Goal: Task Accomplishment & Management: Complete application form

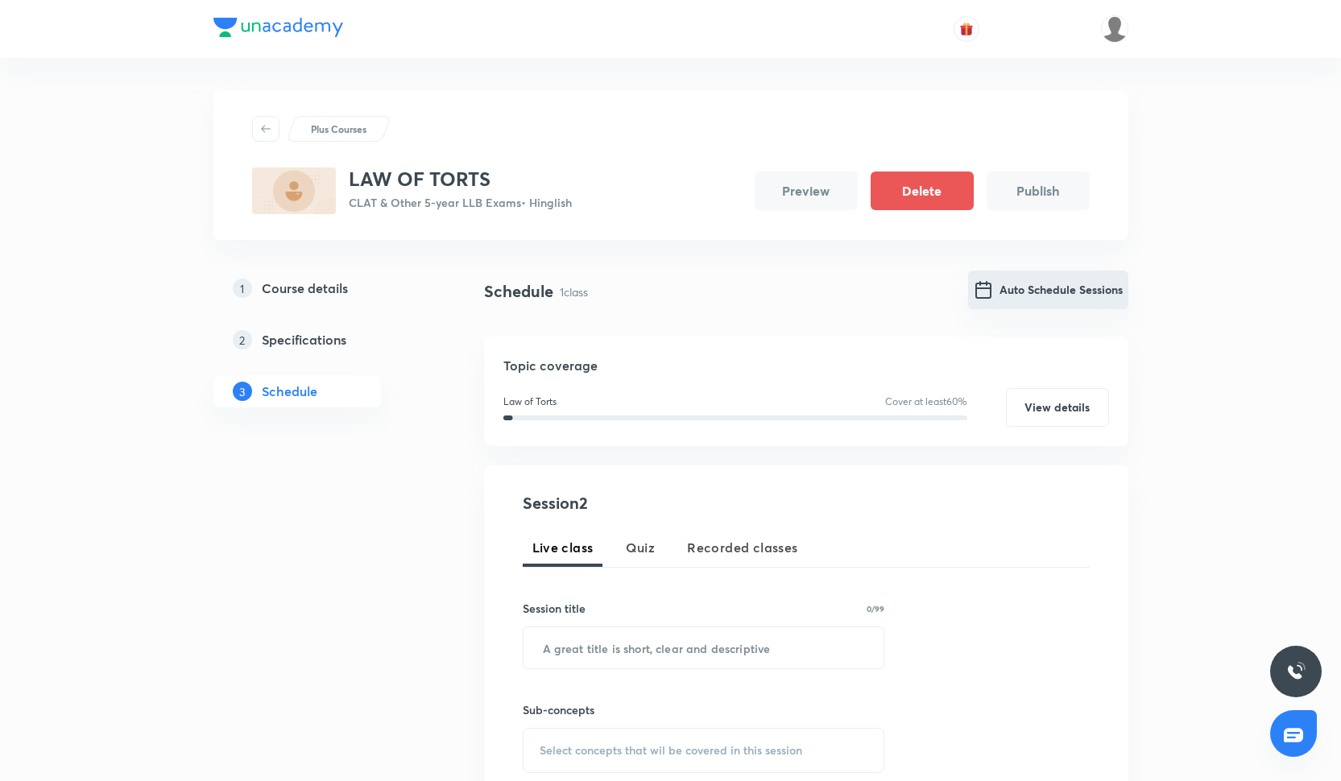
click at [1036, 303] on button "Auto Schedule Sessions" at bounding box center [1048, 290] width 160 height 39
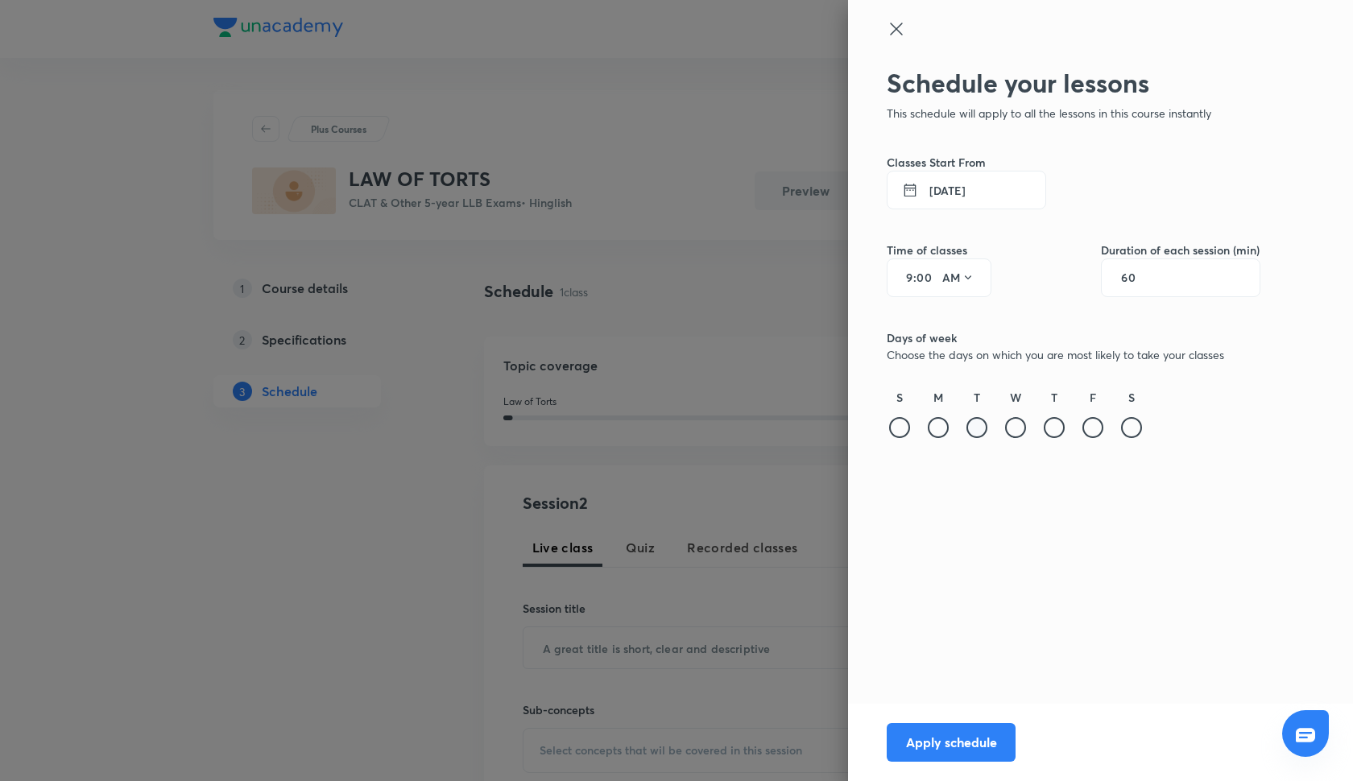
click at [977, 429] on div at bounding box center [977, 427] width 21 height 21
click at [1098, 430] on div at bounding box center [1093, 427] width 21 height 21
click at [935, 189] on button "30 Sep 2025" at bounding box center [967, 190] width 160 height 39
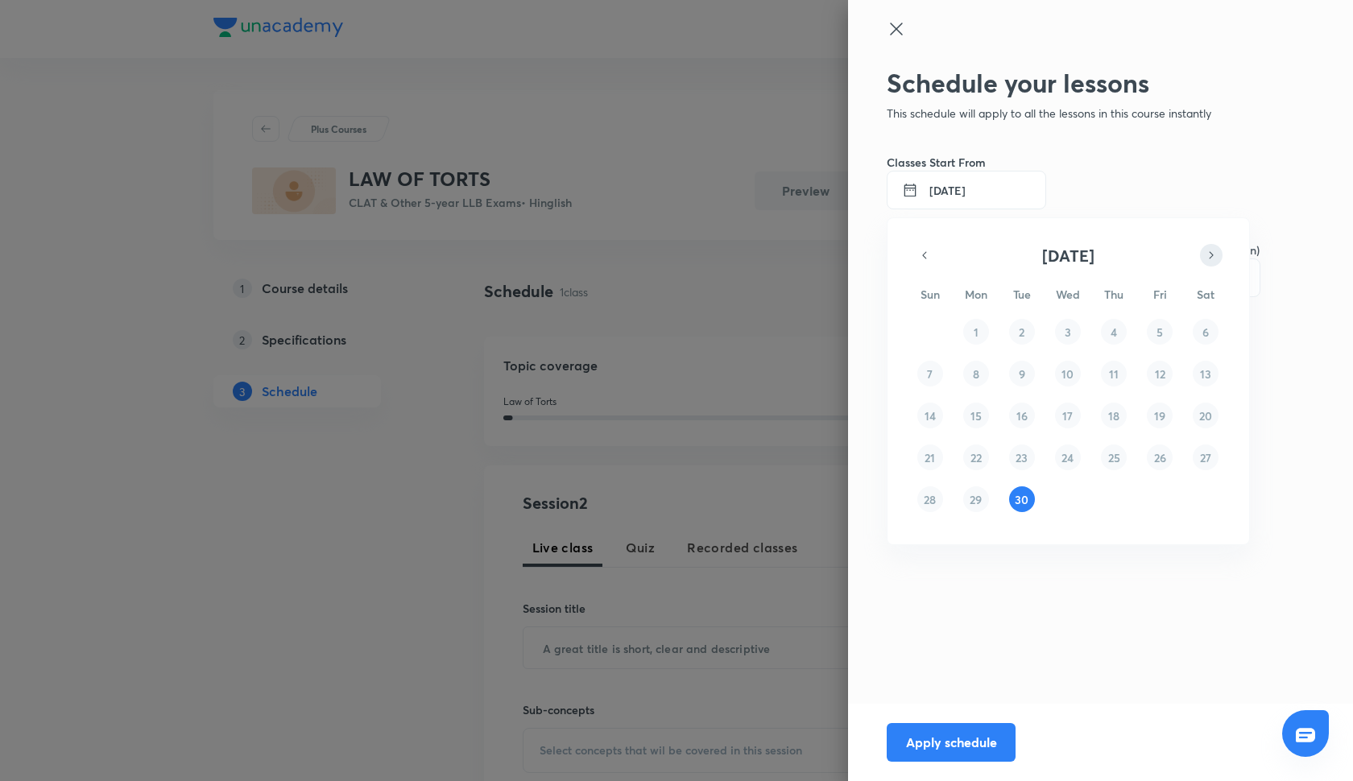
click at [1210, 250] on icon "button" at bounding box center [1211, 255] width 13 height 19
click at [1164, 335] on button "3" at bounding box center [1160, 332] width 26 height 26
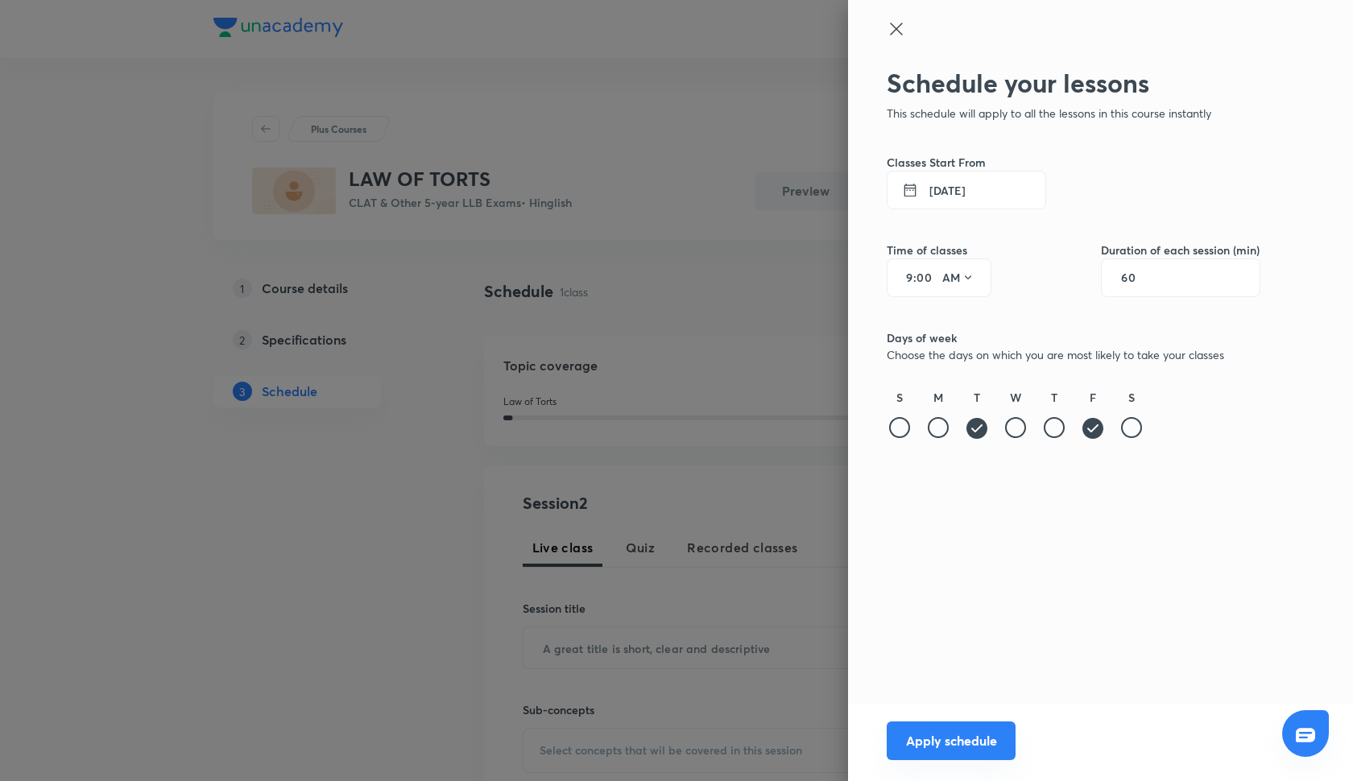
click at [974, 756] on button "Apply schedule" at bounding box center [951, 741] width 129 height 39
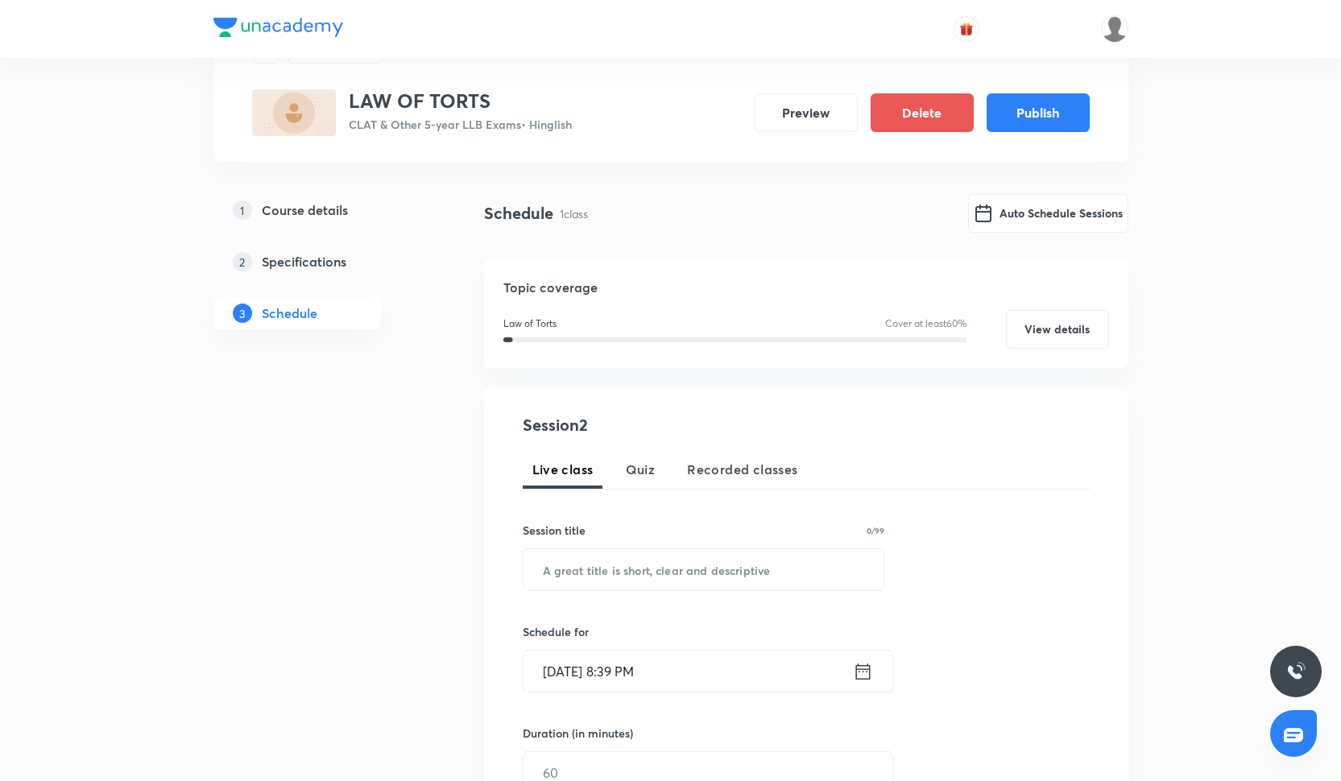
scroll to position [30, 0]
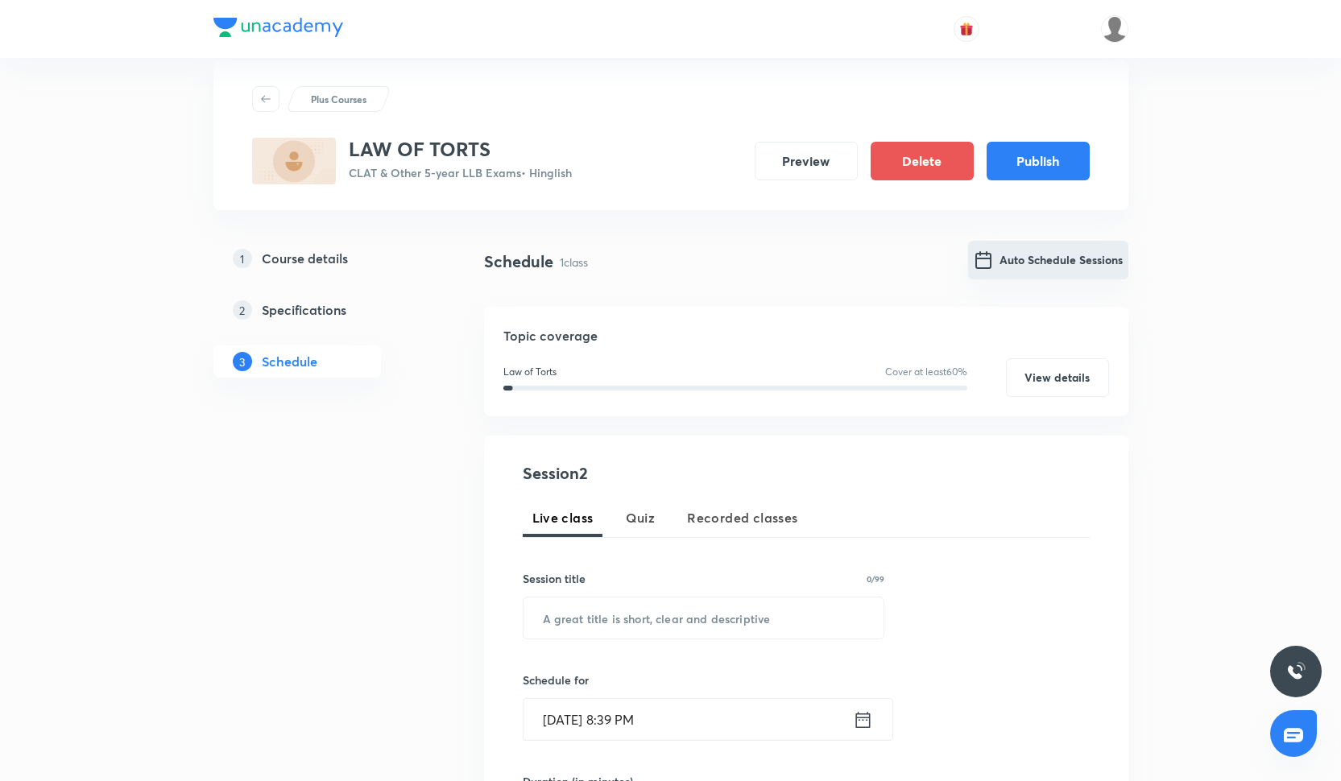
click at [1053, 274] on button "Auto Schedule Sessions" at bounding box center [1048, 260] width 160 height 39
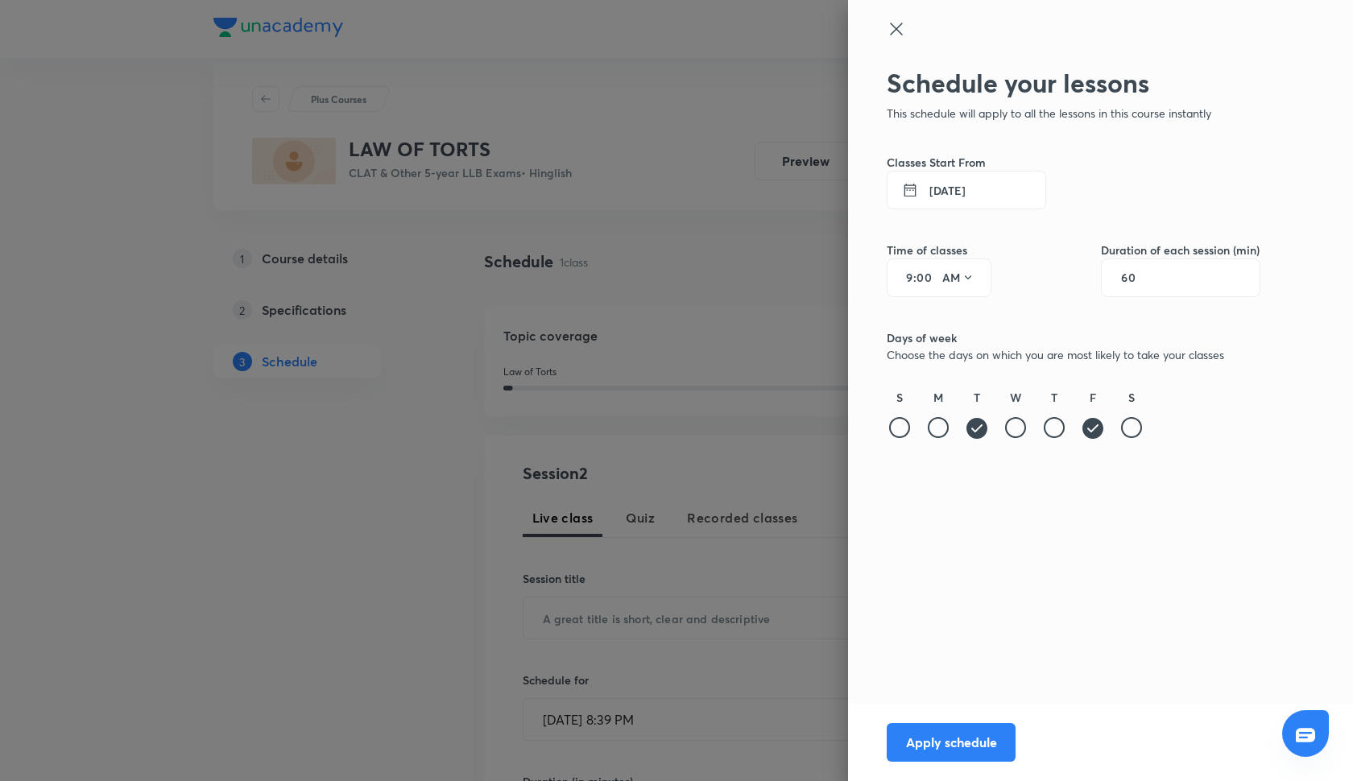
click at [927, 276] on input "00" at bounding box center [926, 277] width 19 height 13
click at [957, 277] on button "AM" at bounding box center [958, 278] width 45 height 26
click at [959, 313] on div "PM" at bounding box center [959, 319] width 58 height 39
click at [913, 279] on input "9" at bounding box center [903, 277] width 19 height 13
type input "8"
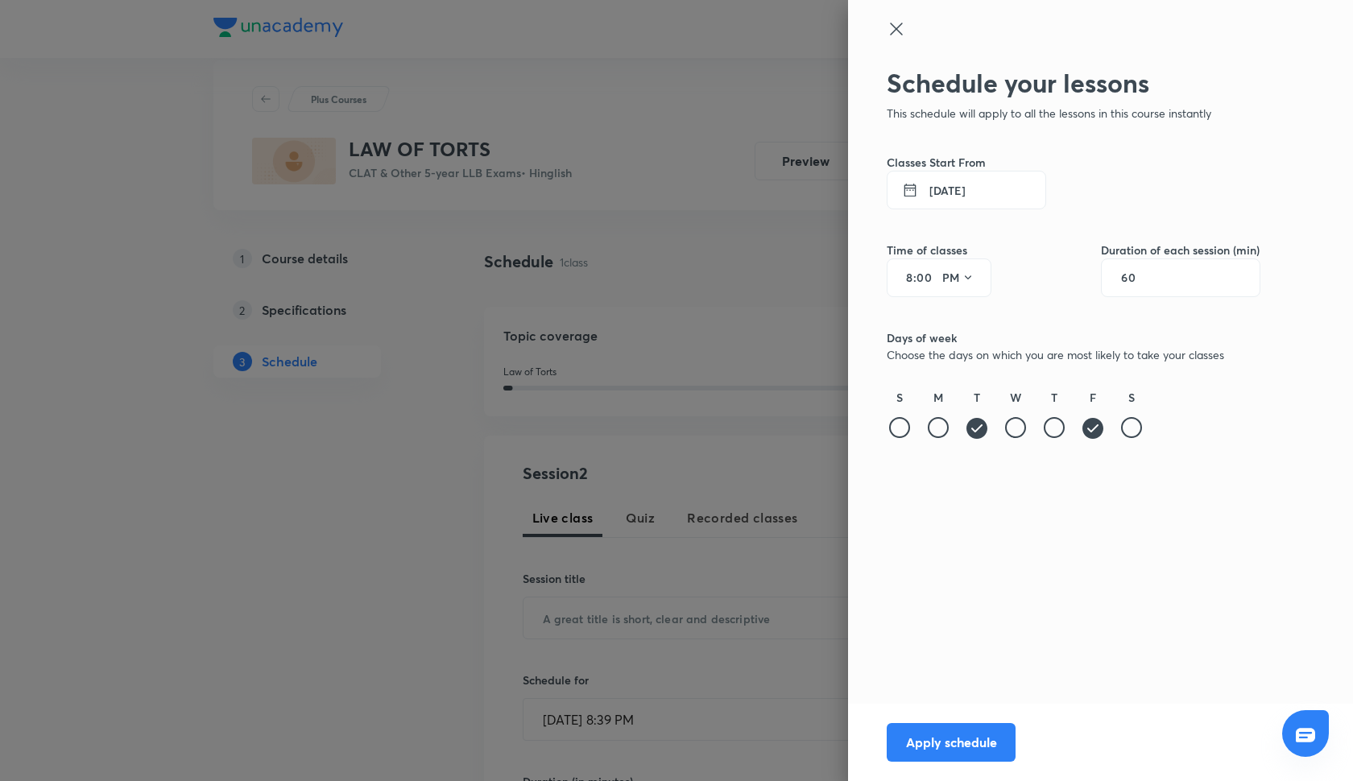
click at [983, 560] on div "Schedule your lessons This schedule will apply to all the lessons in this cours…" at bounding box center [1100, 390] width 505 height 781
click at [935, 734] on button "Apply schedule" at bounding box center [951, 741] width 129 height 39
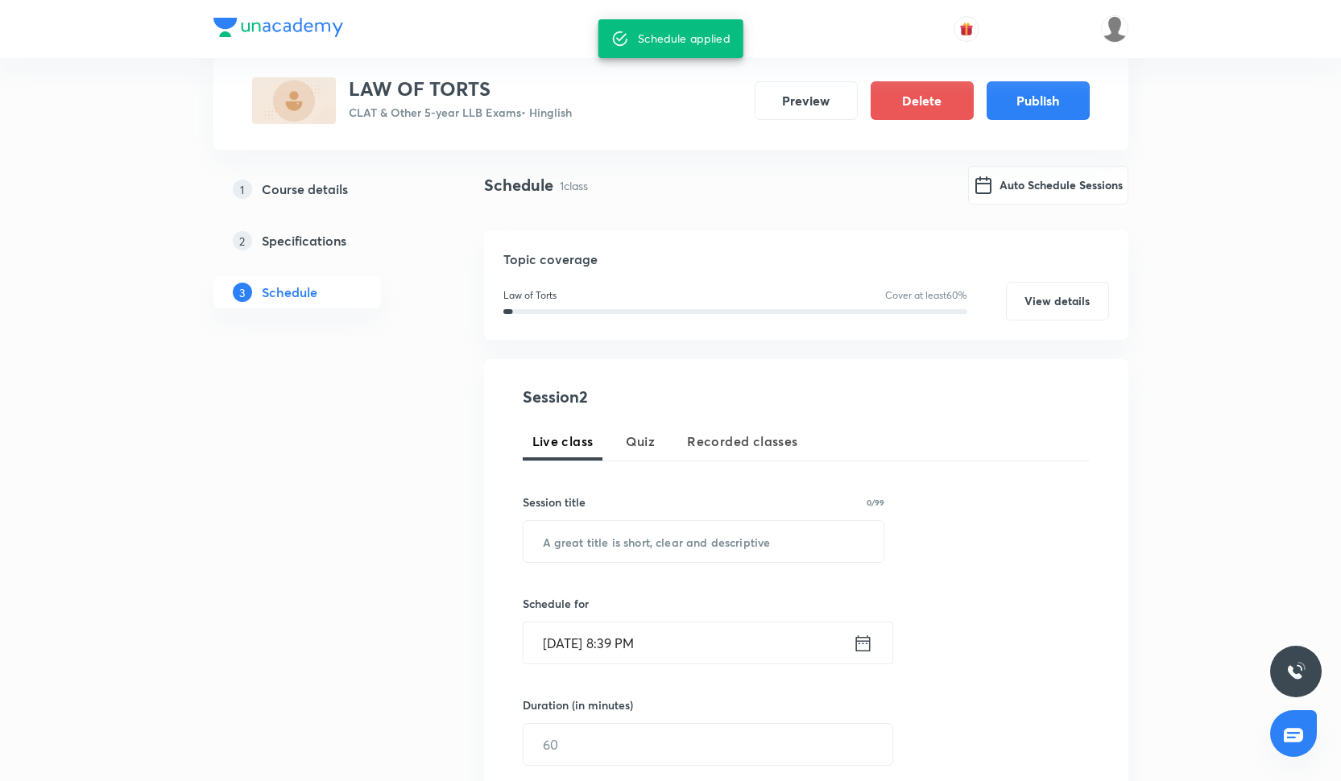
scroll to position [571, 0]
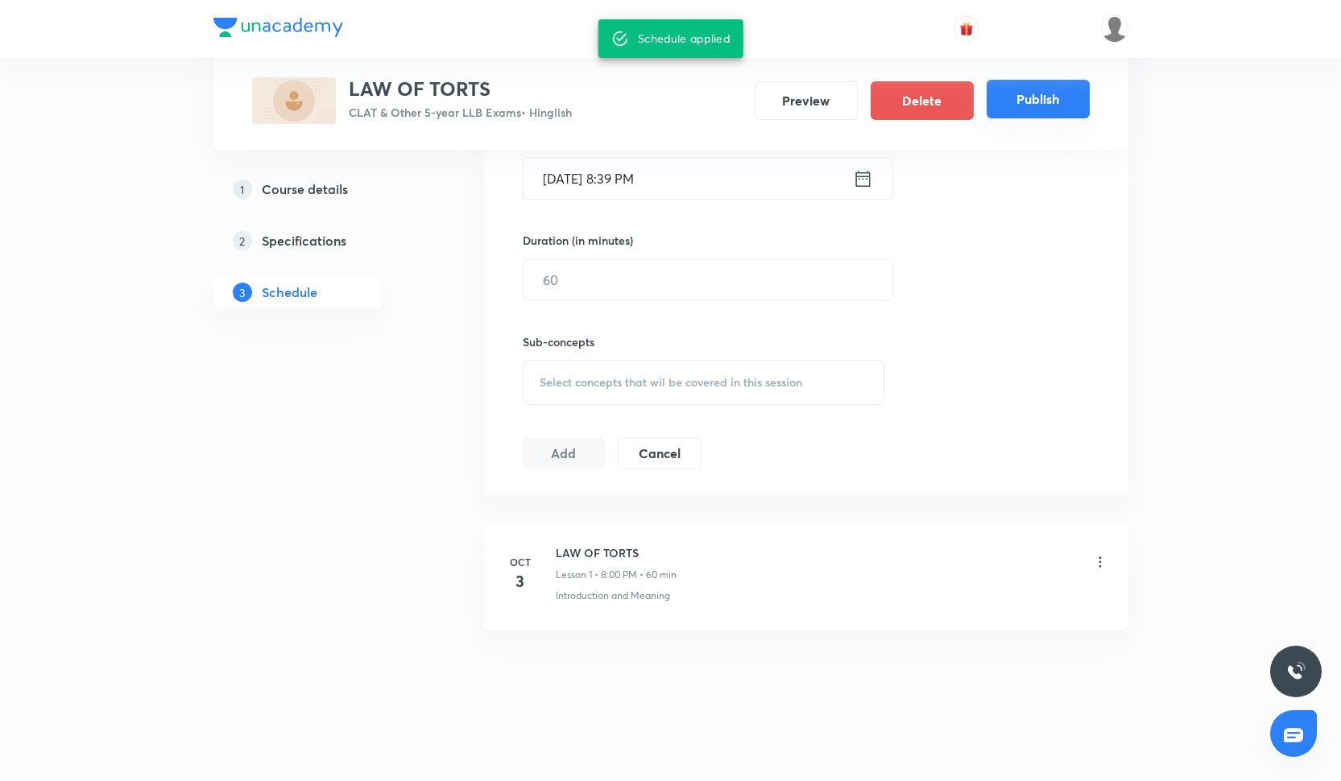
click at [1017, 113] on button "Publish" at bounding box center [1038, 99] width 103 height 39
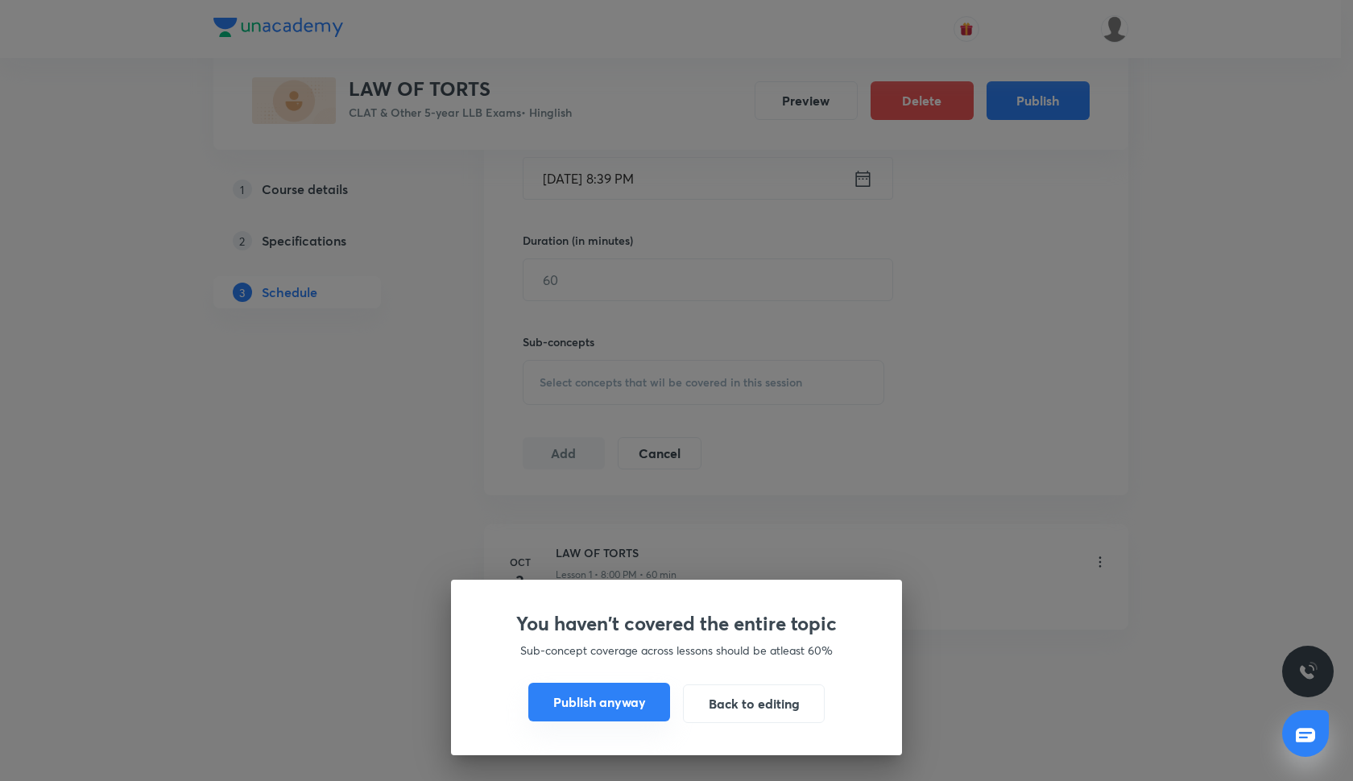
click at [648, 704] on button "Publish anyway" at bounding box center [599, 702] width 142 height 39
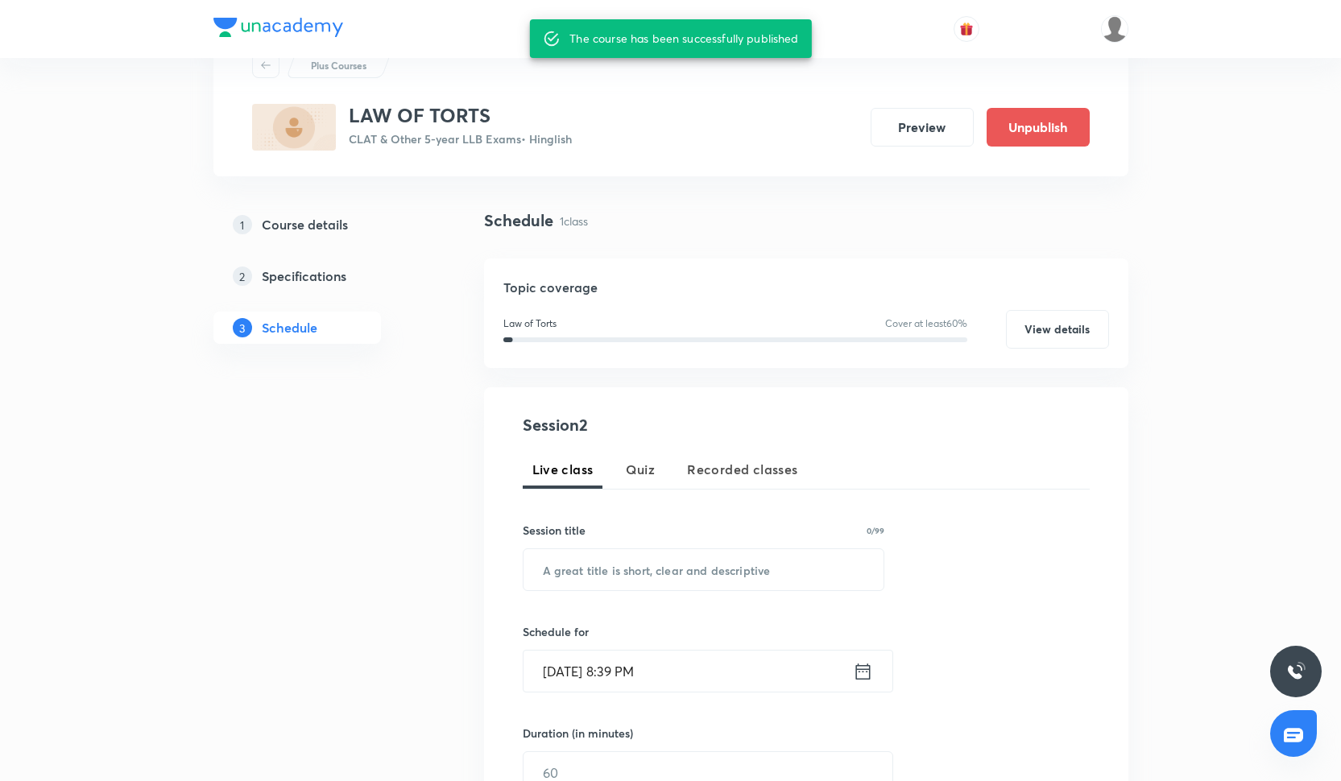
scroll to position [34, 0]
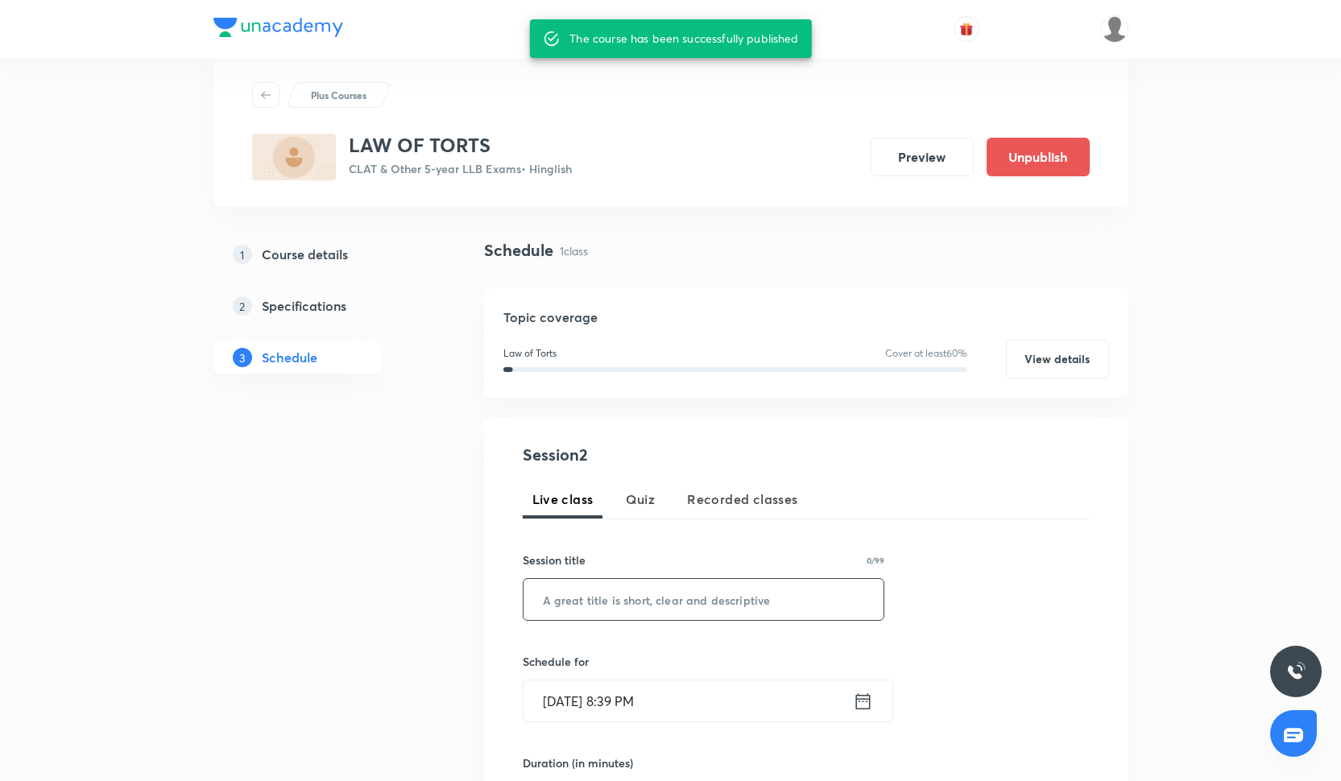
click at [609, 595] on input "text" at bounding box center [704, 599] width 361 height 41
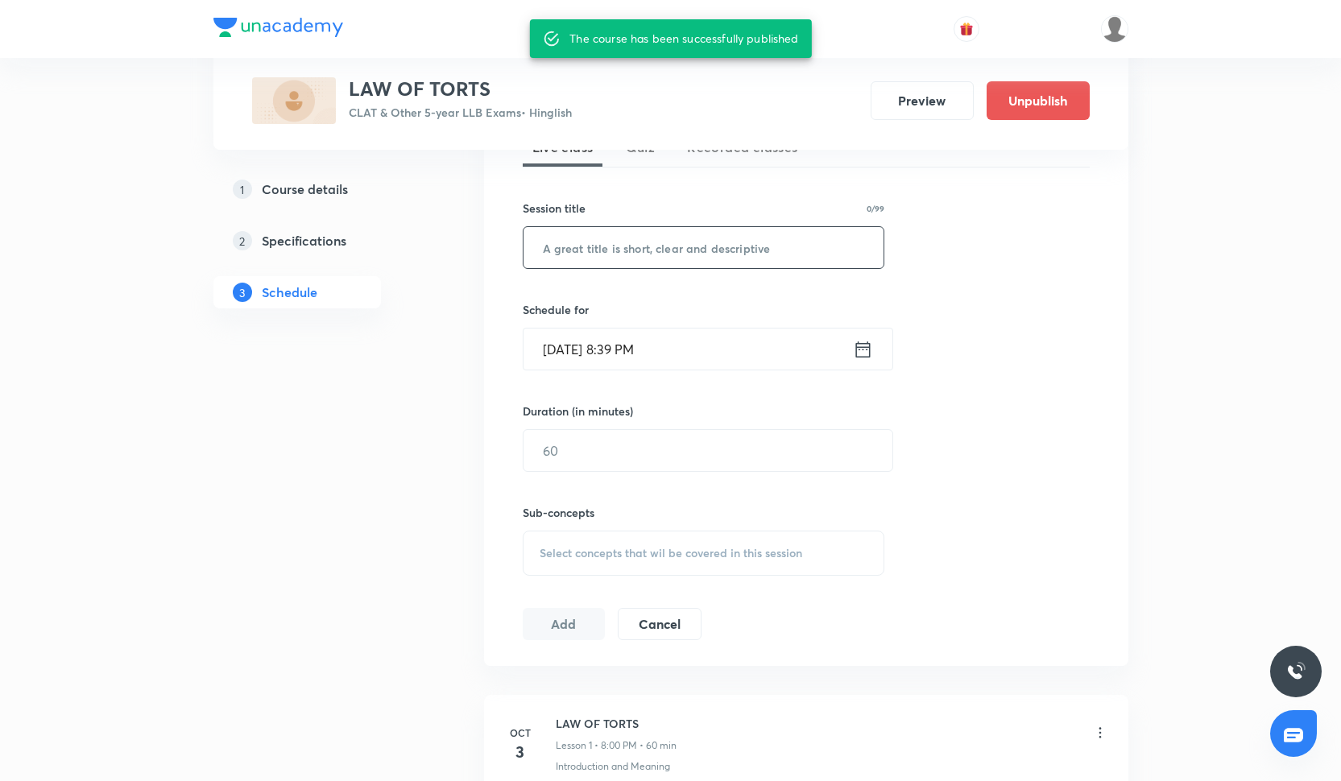
scroll to position [470, 0]
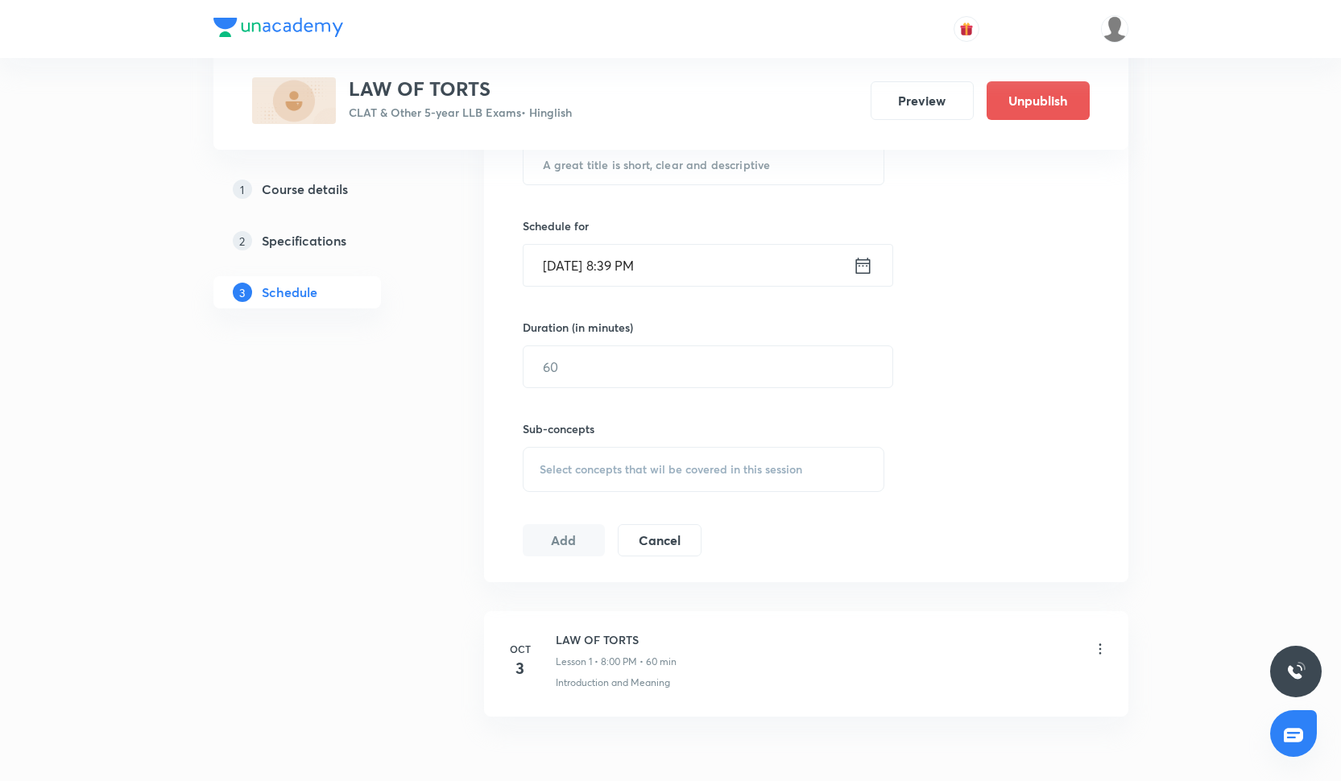
click at [556, 636] on h6 "LAW OF TORTS" at bounding box center [616, 640] width 121 height 17
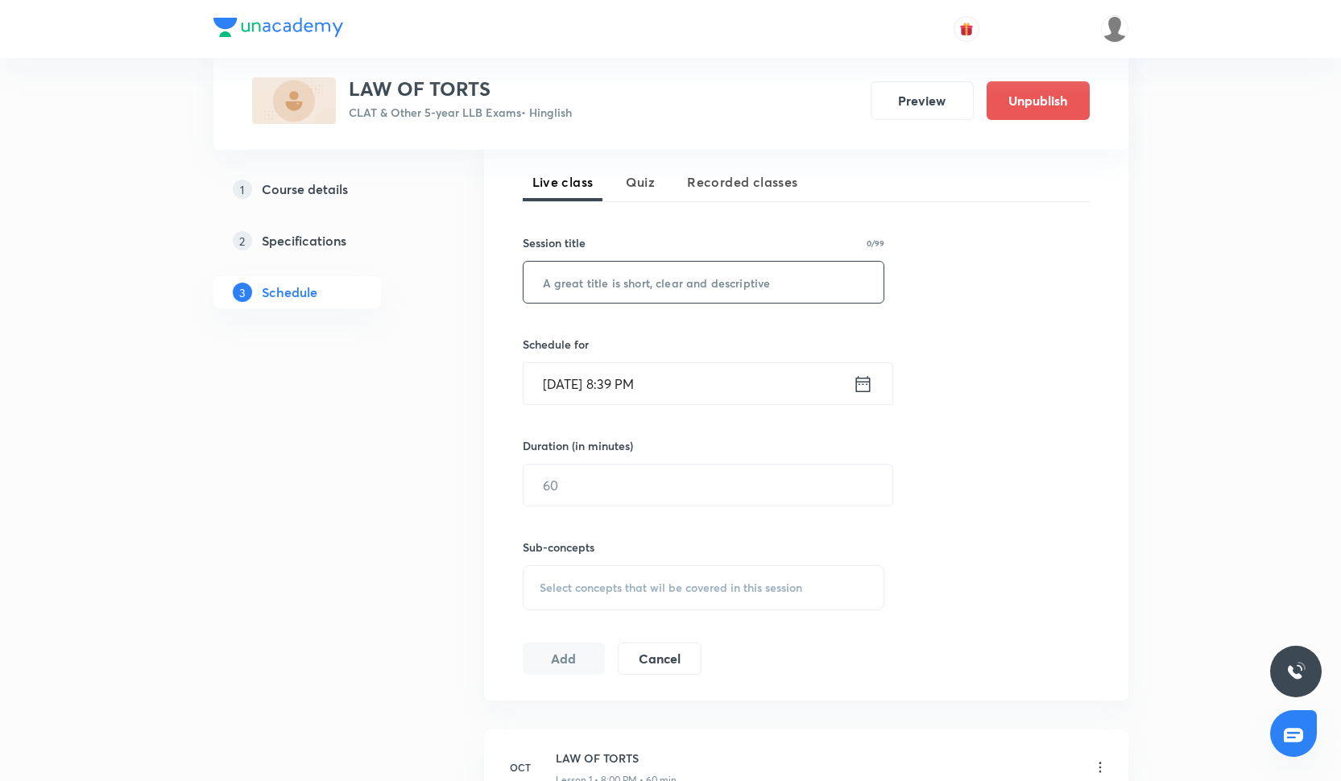
scroll to position [354, 0]
click at [639, 286] on input "text" at bounding box center [704, 279] width 361 height 41
paste input "Law of Torts -2"
type input "Law of Torts -2"
click at [616, 389] on input "Sep 30, 2025, 8:39 PM" at bounding box center [688, 381] width 329 height 41
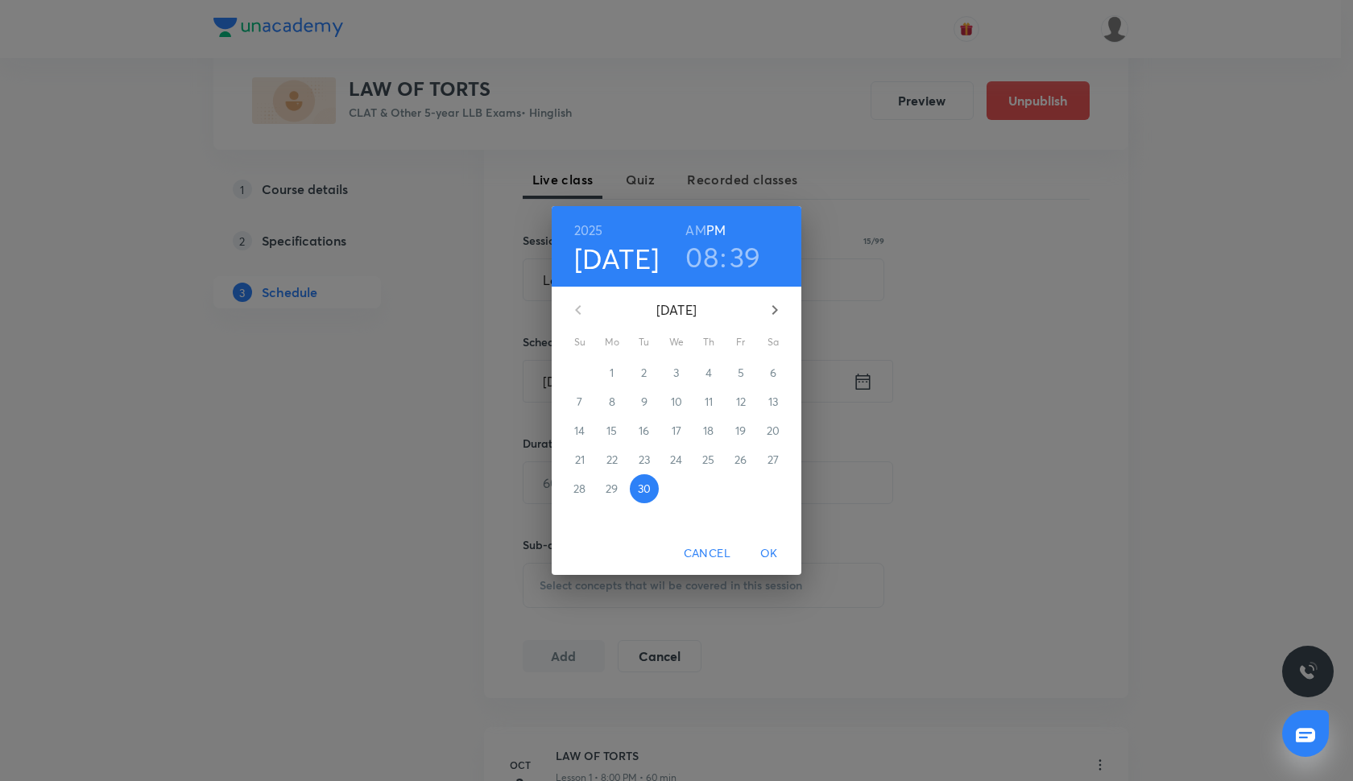
click at [778, 307] on icon "button" at bounding box center [774, 309] width 19 height 19
click at [641, 402] on p "7" at bounding box center [644, 402] width 6 height 16
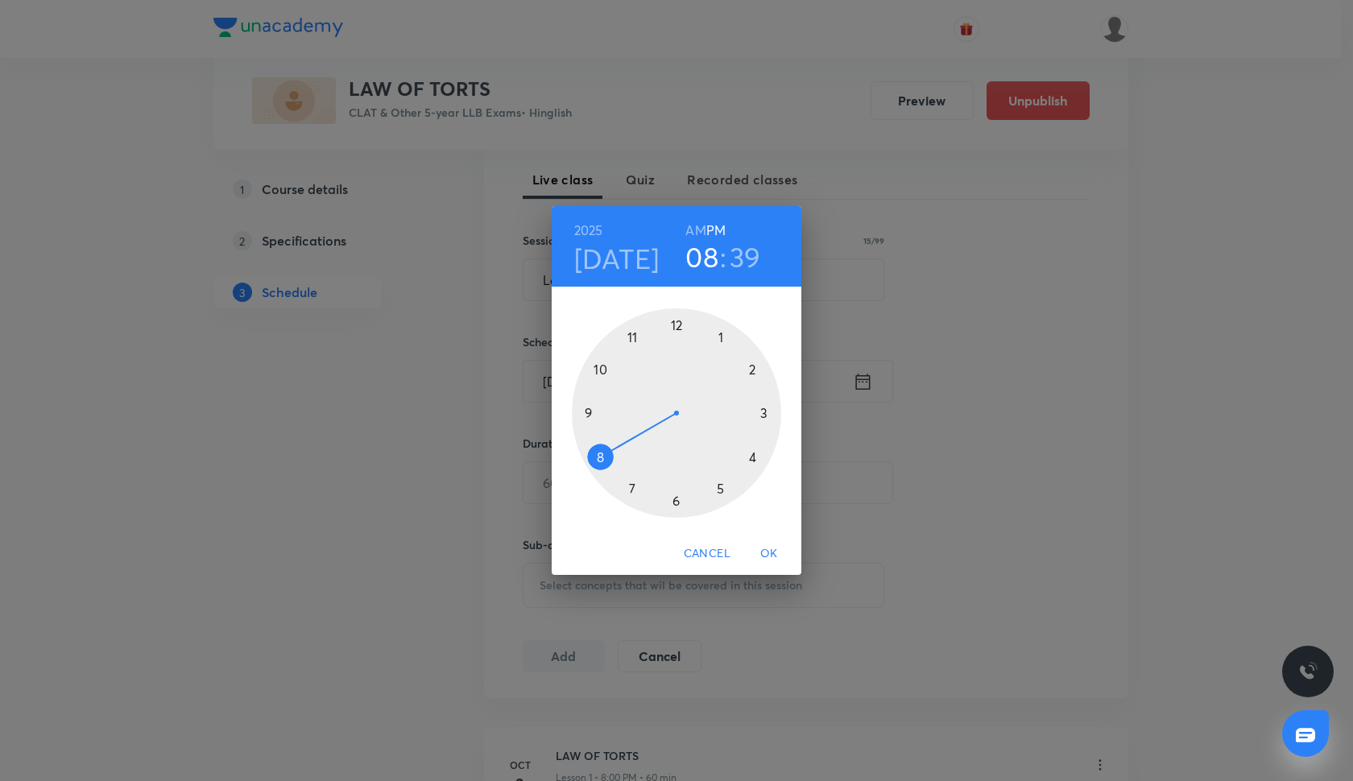
click at [745, 262] on h3 "39" at bounding box center [745, 257] width 31 height 34
click at [679, 325] on div at bounding box center [676, 413] width 209 height 209
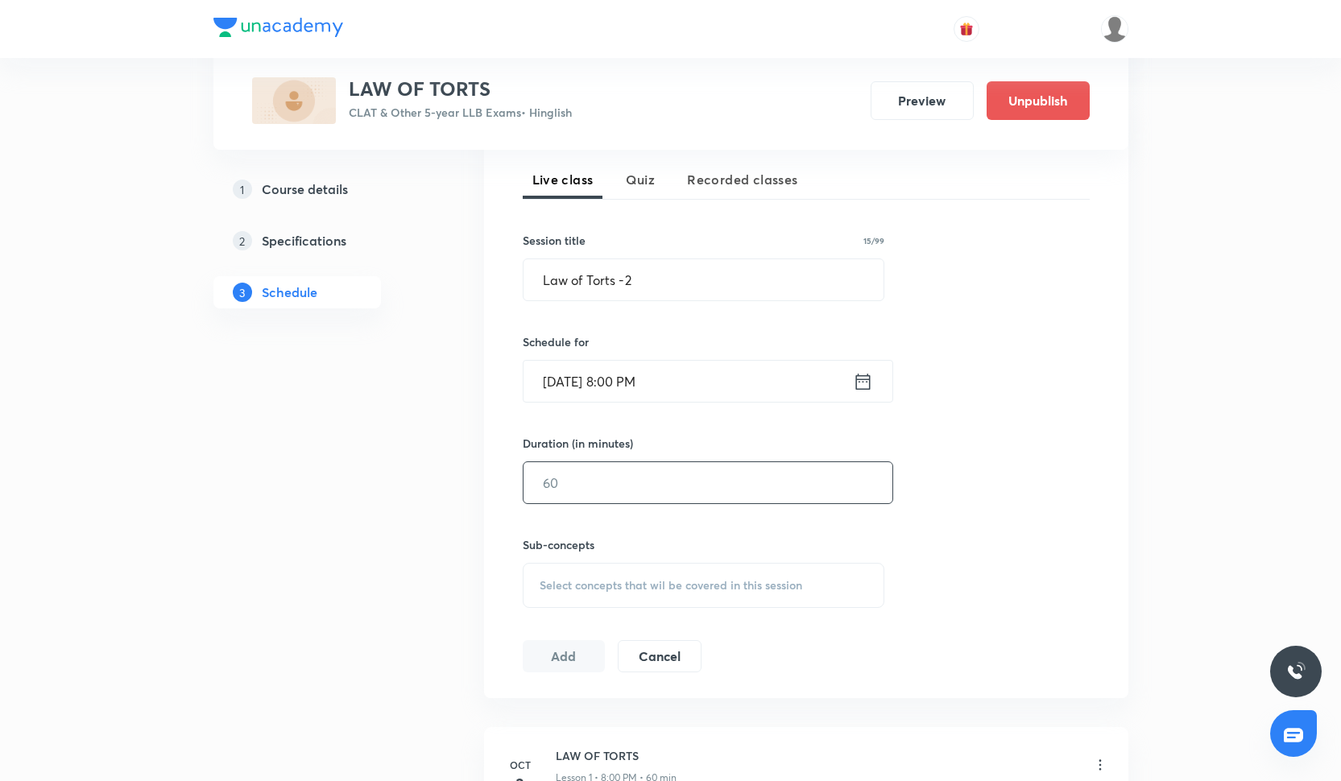
click at [632, 494] on input "text" at bounding box center [708, 482] width 369 height 41
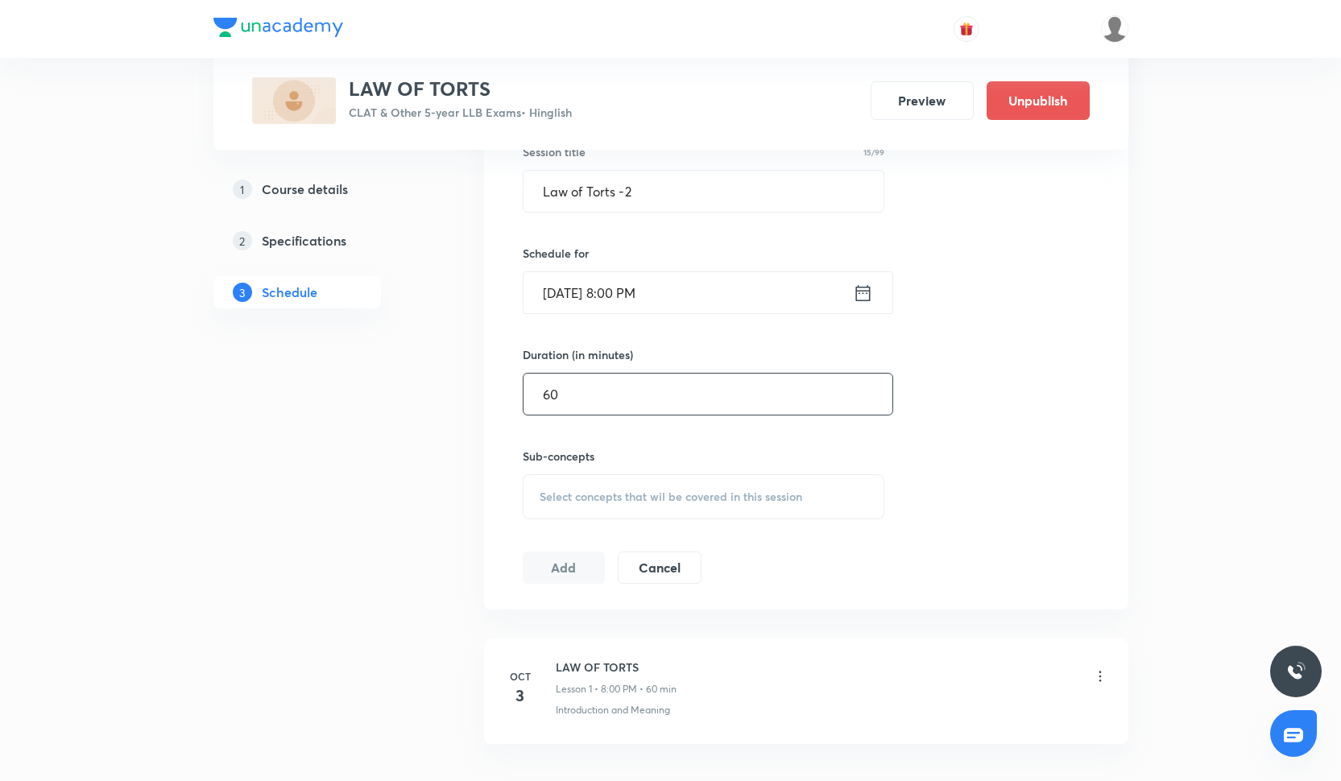
scroll to position [479, 0]
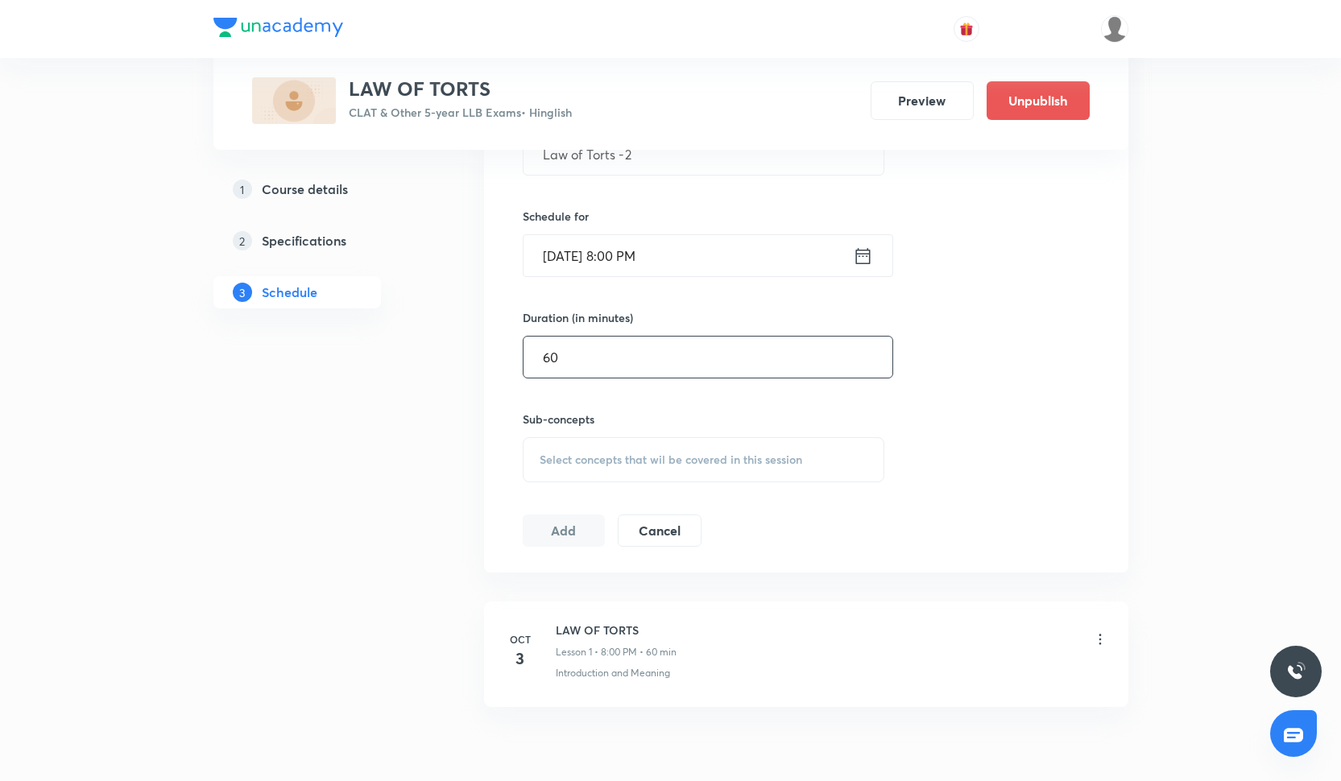
type input "60"
click at [591, 463] on span "Select concepts that wil be covered in this session" at bounding box center [671, 460] width 263 height 13
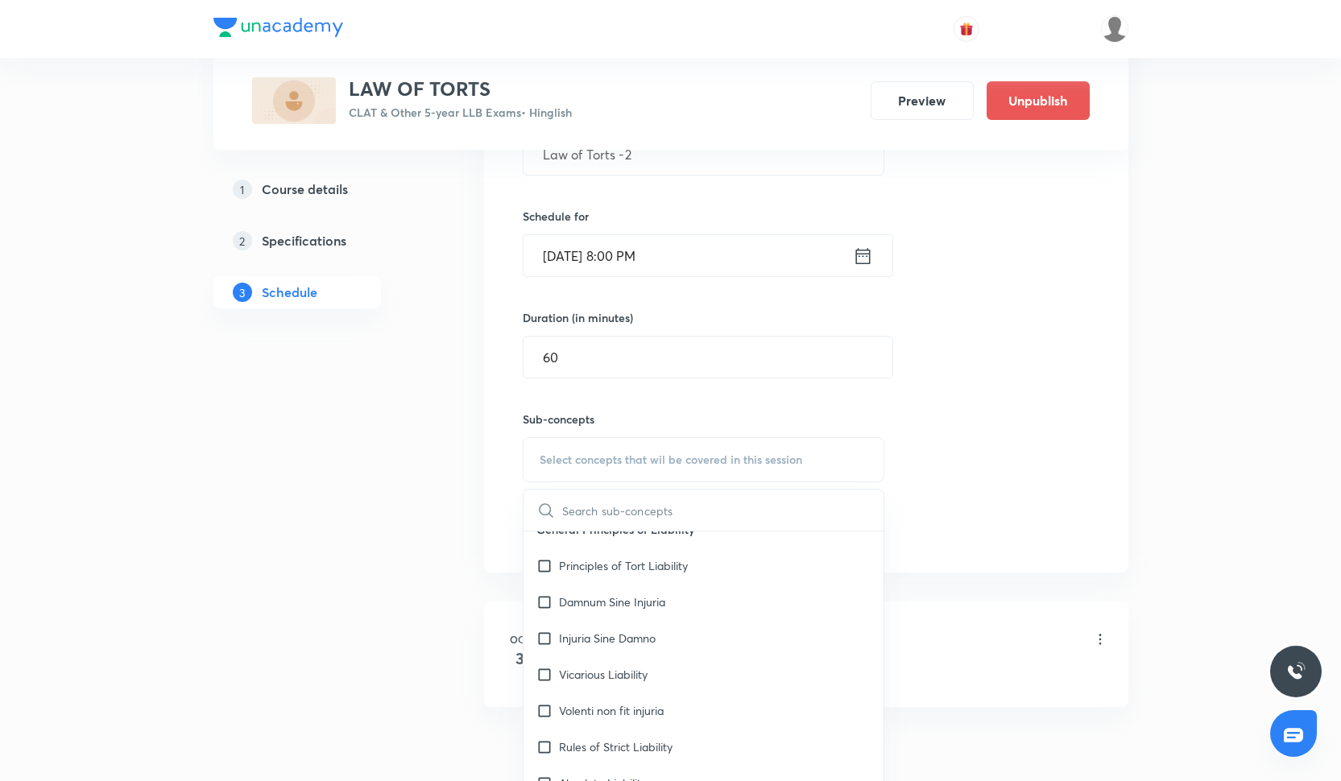
scroll to position [100, 0]
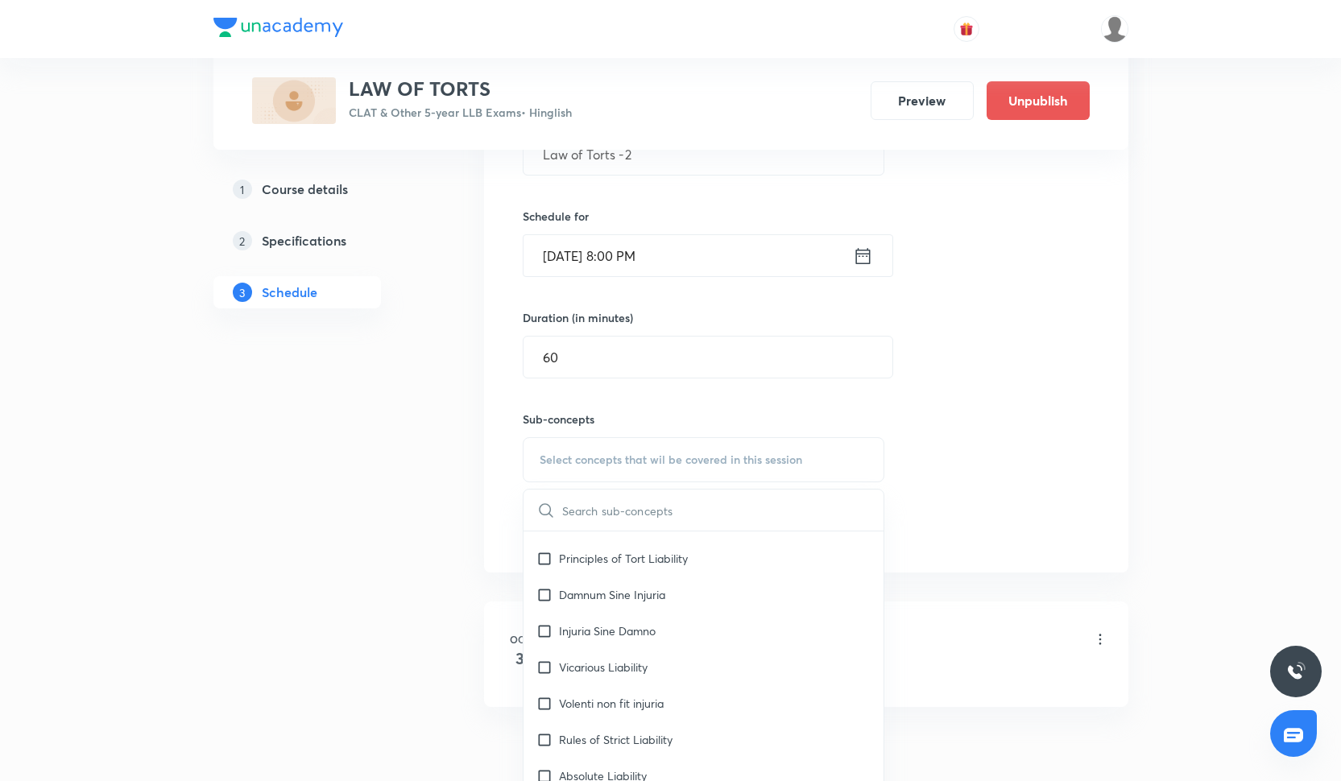
click at [617, 636] on p "Injuria Sine Damno" at bounding box center [607, 631] width 97 height 17
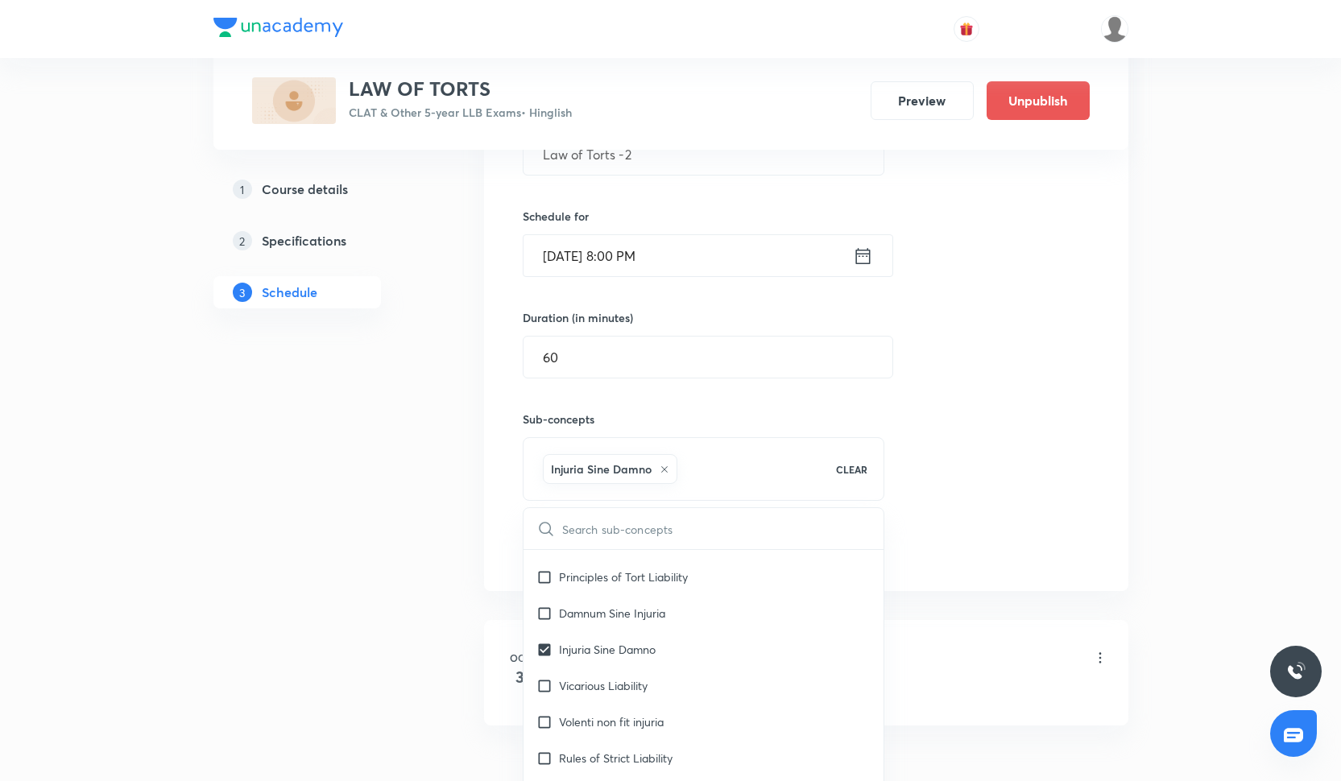
checkbox input "true"
click at [614, 609] on p "Damnum Sine Injuria" at bounding box center [612, 613] width 106 height 17
checkbox input "true"
click at [626, 595] on div "Principles of Tort Liability" at bounding box center [704, 613] width 361 height 36
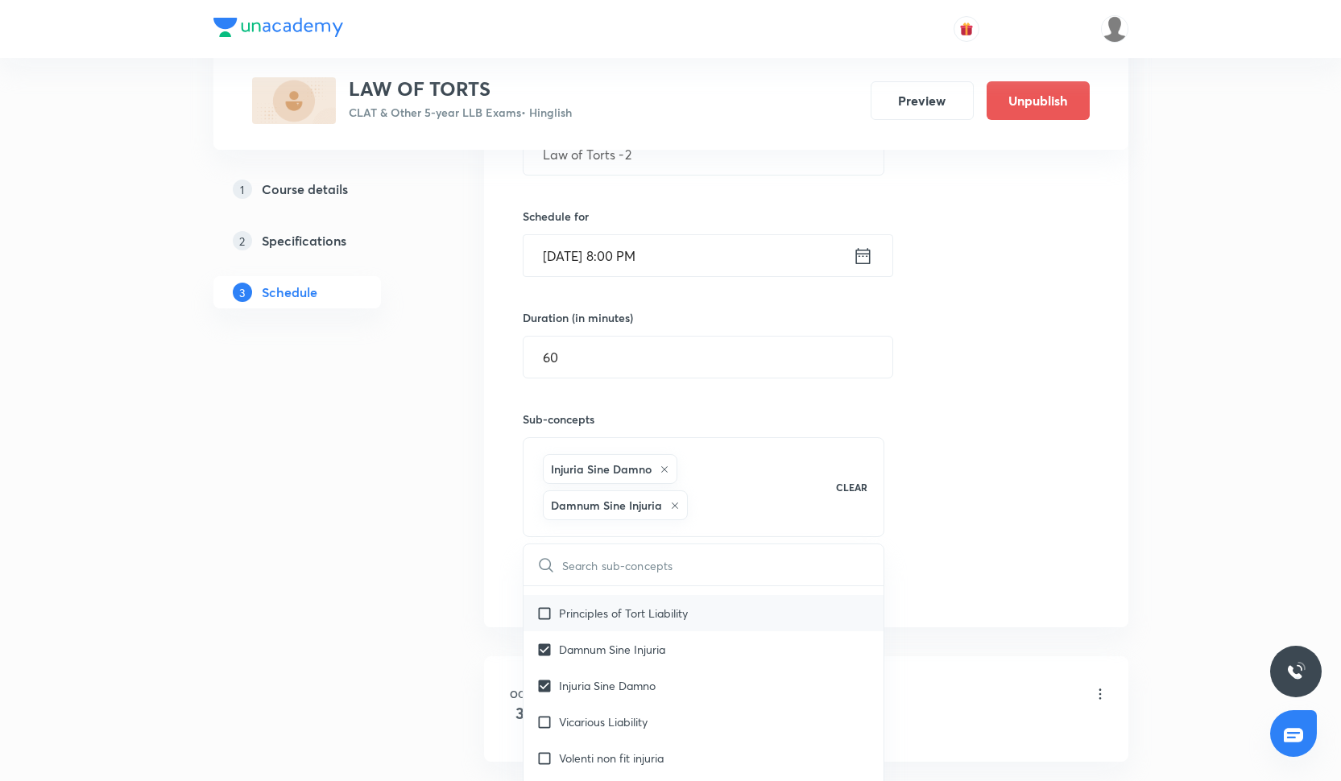
checkbox input "true"
click at [984, 512] on div "Session 2 Live class Quiz Recorded classes Session title 15/99 Law of Torts -2 …" at bounding box center [806, 318] width 567 height 640
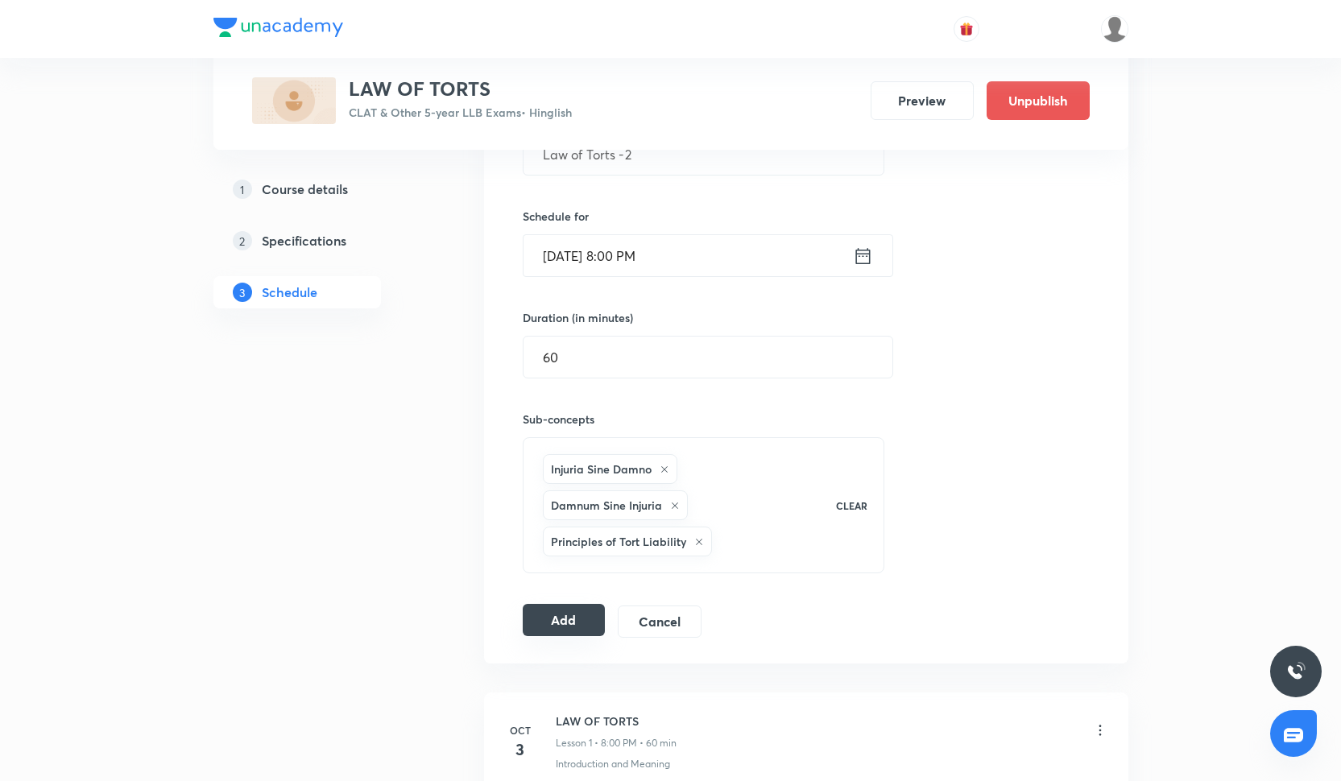
click at [574, 626] on button "Add" at bounding box center [564, 620] width 83 height 32
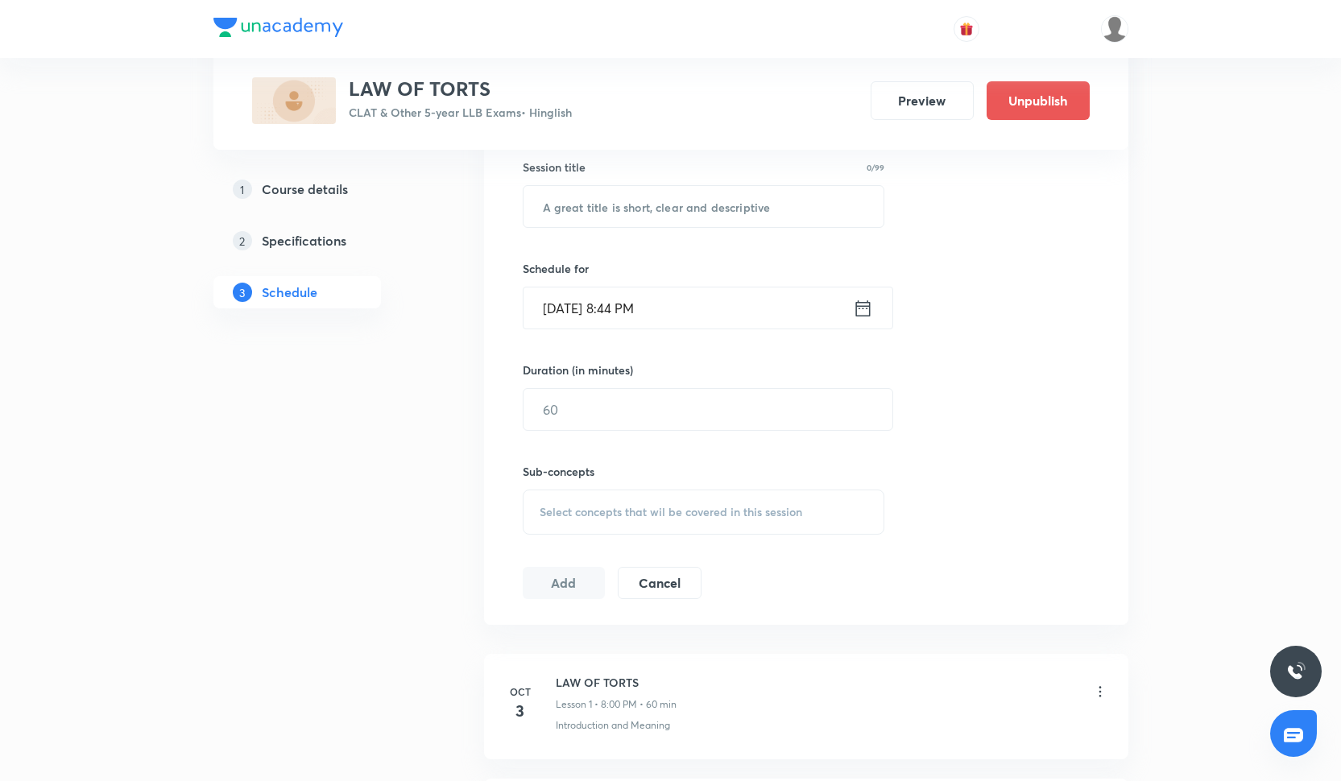
scroll to position [392, 0]
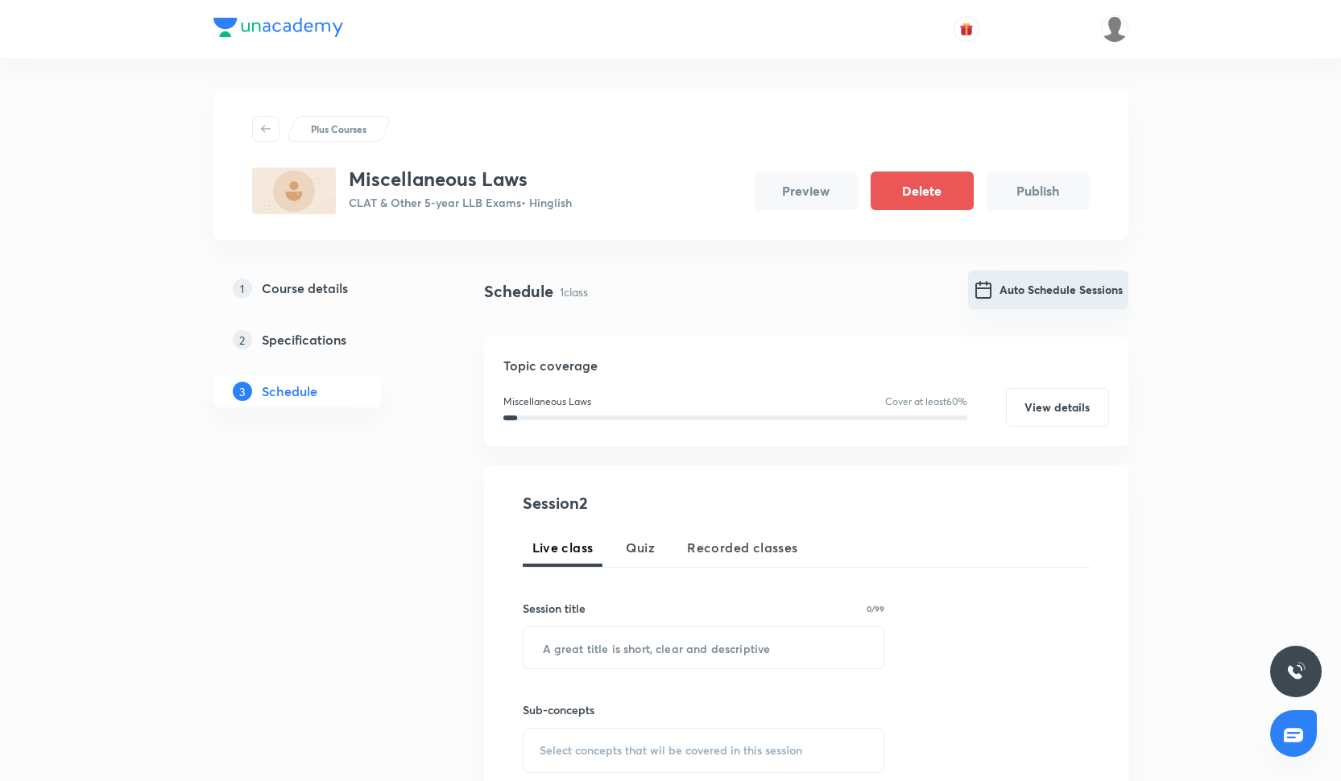
click at [1019, 302] on button "Auto Schedule Sessions" at bounding box center [1048, 290] width 160 height 39
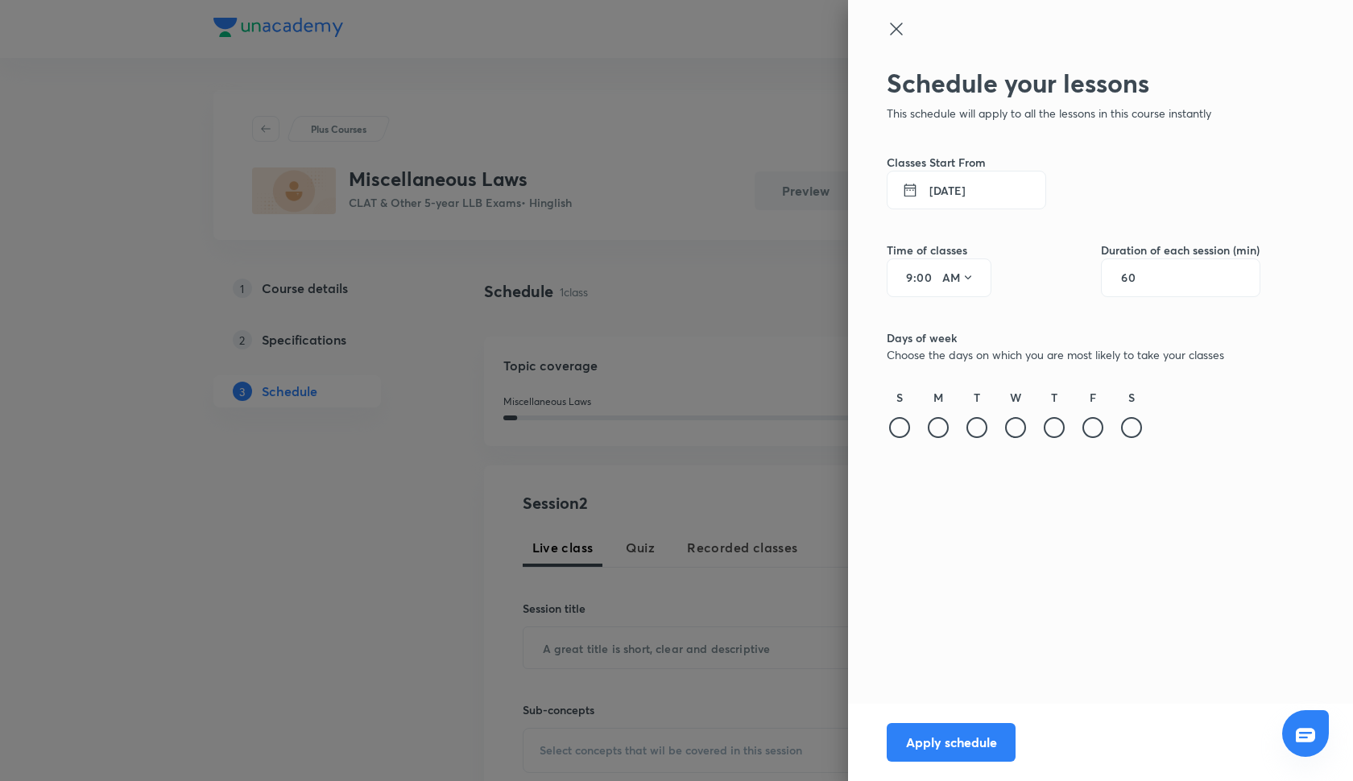
click at [961, 199] on button "30 Sep 2025" at bounding box center [967, 190] width 160 height 39
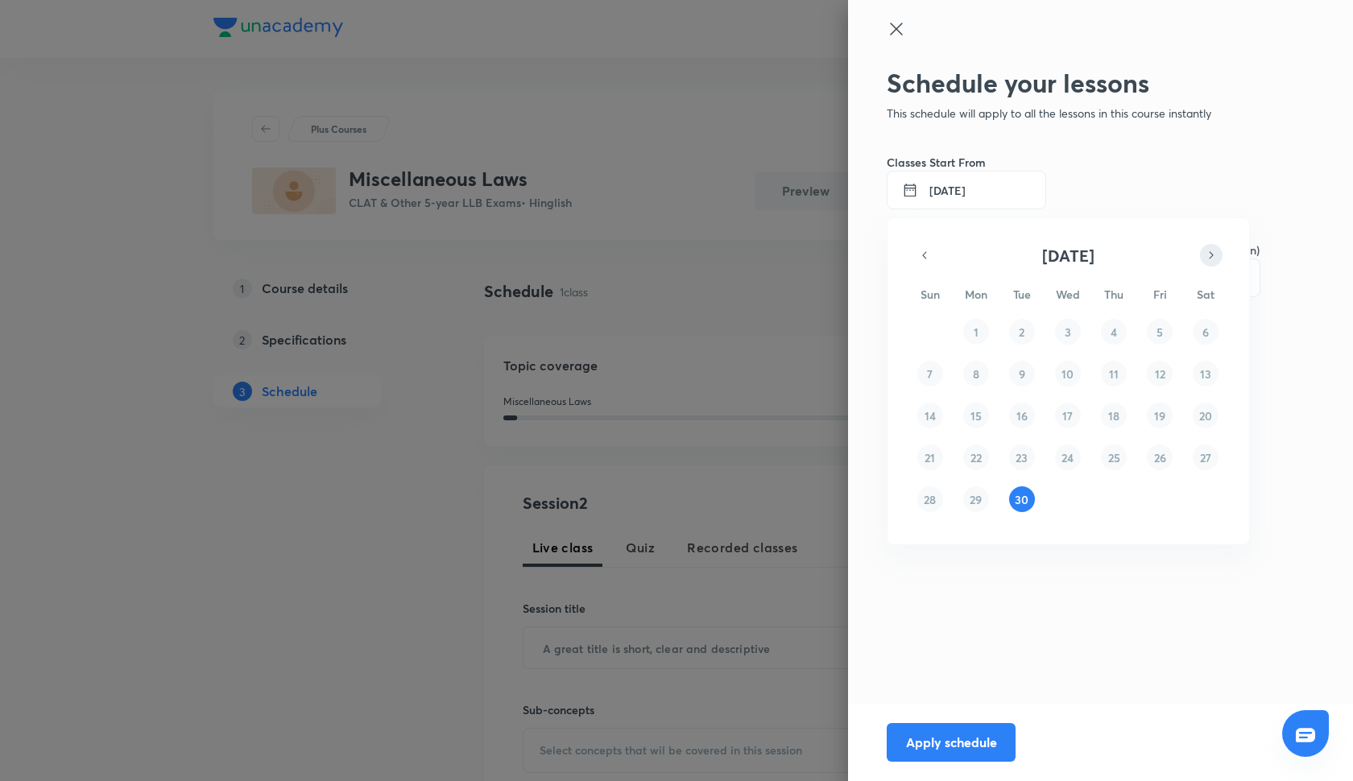
click at [1205, 259] on icon "button" at bounding box center [1211, 255] width 13 height 19
click at [981, 377] on button "6" at bounding box center [976, 374] width 26 height 26
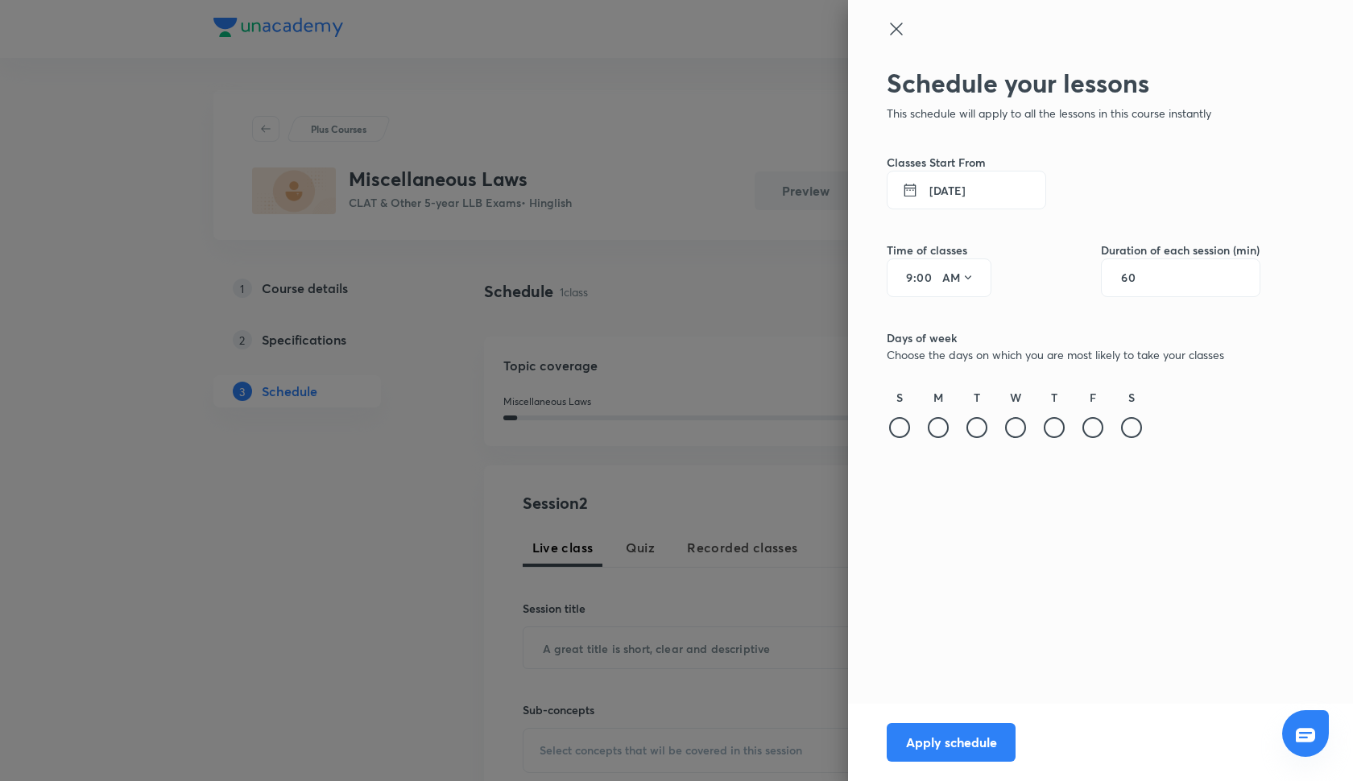
click at [953, 426] on div "S M T W T F S" at bounding box center [1074, 415] width 374 height 52
click at [949, 426] on div "M" at bounding box center [939, 415] width 26 height 52
click at [939, 426] on div at bounding box center [938, 427] width 21 height 21
click at [1091, 426] on div at bounding box center [1093, 427] width 21 height 21
click at [924, 280] on input "00" at bounding box center [926, 277] width 19 height 13
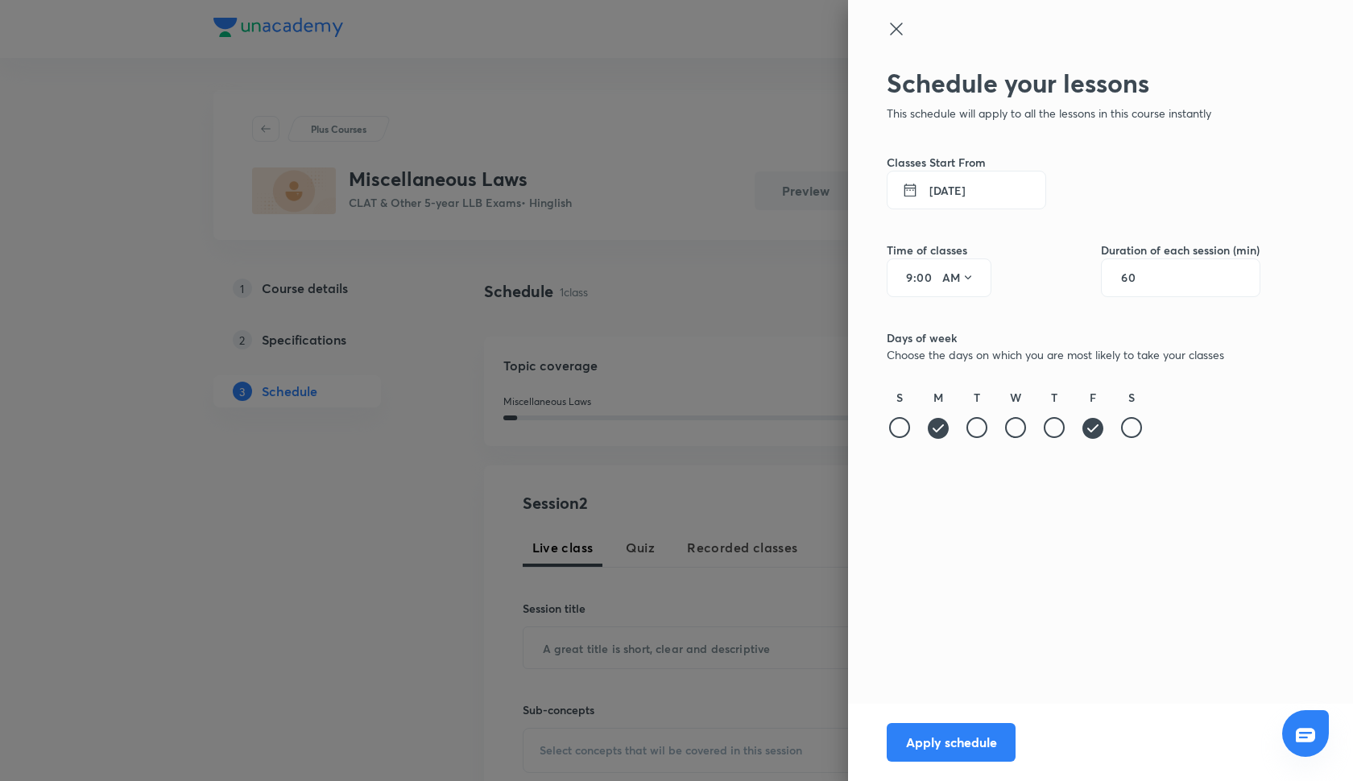
click at [913, 278] on input "9" at bounding box center [903, 277] width 19 height 13
type input "9"
type input "6"
type input "35"
click at [954, 277] on button "AM" at bounding box center [958, 278] width 45 height 26
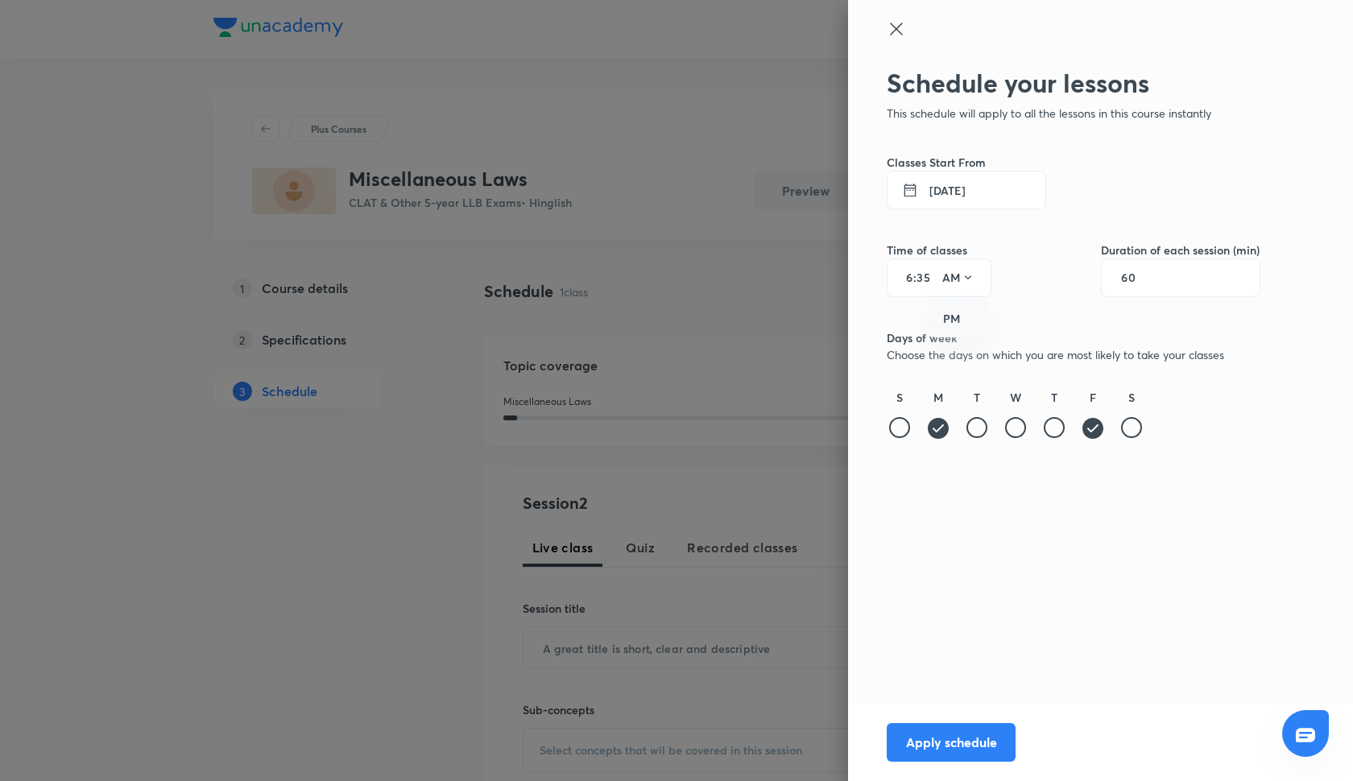
click at [956, 316] on div "PM" at bounding box center [959, 319] width 58 height 39
click at [957, 184] on button "6 Oct 2025" at bounding box center [967, 190] width 160 height 39
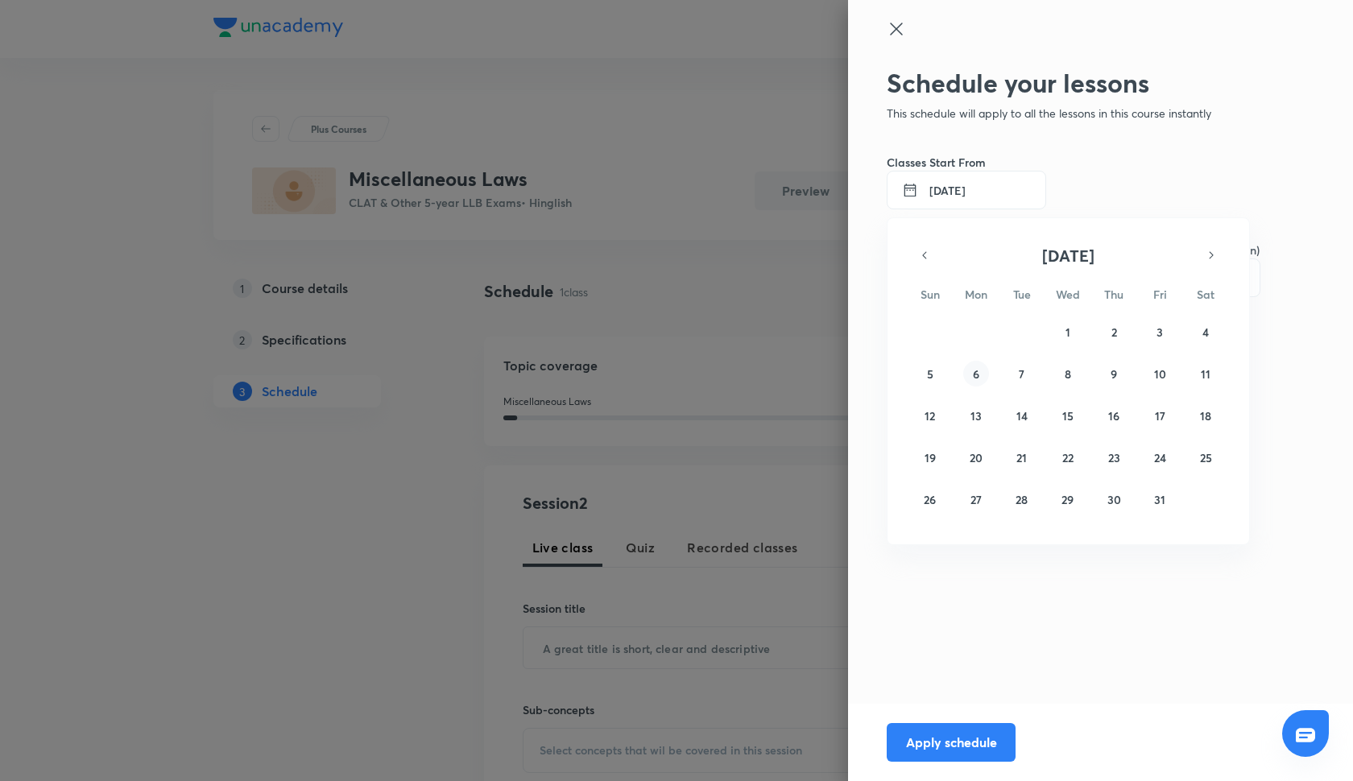
click at [976, 374] on abbr "6" at bounding box center [976, 374] width 6 height 15
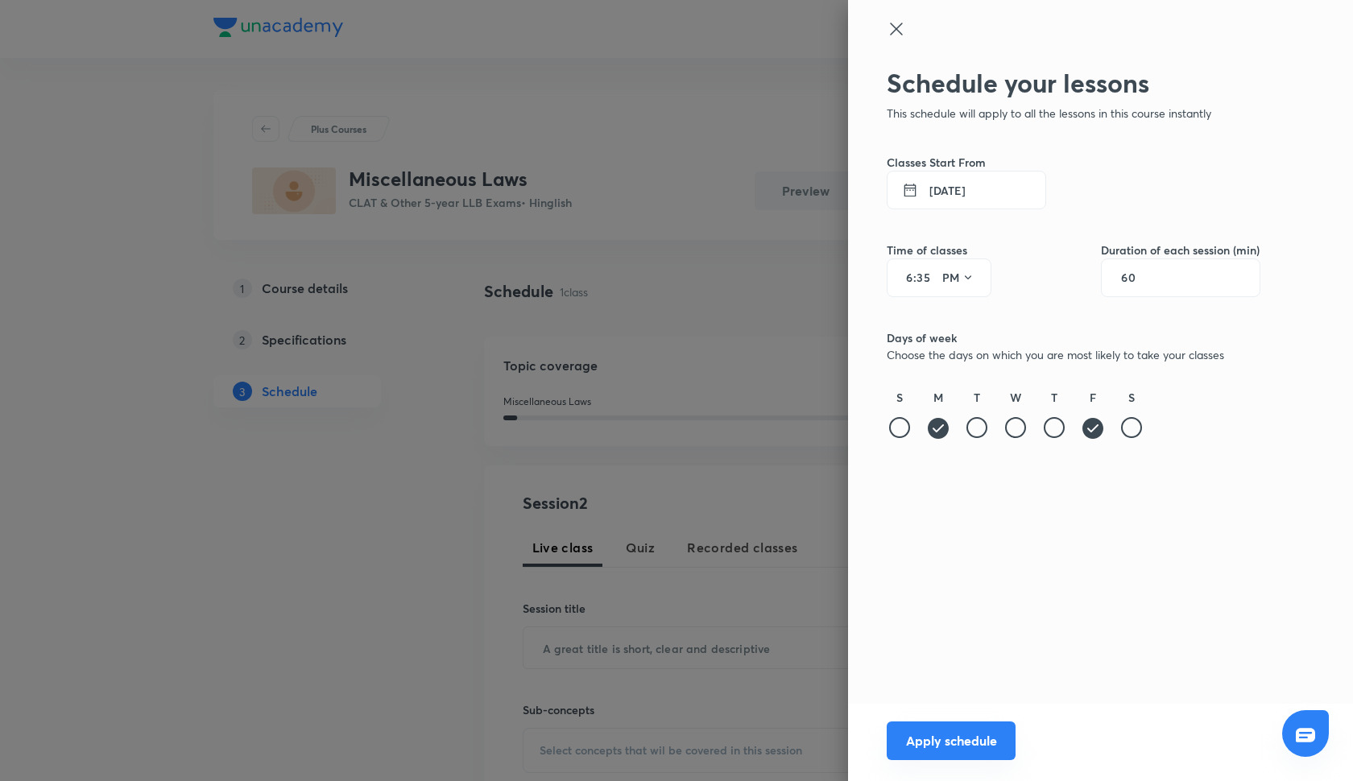
click at [934, 742] on button "Apply schedule" at bounding box center [951, 741] width 129 height 39
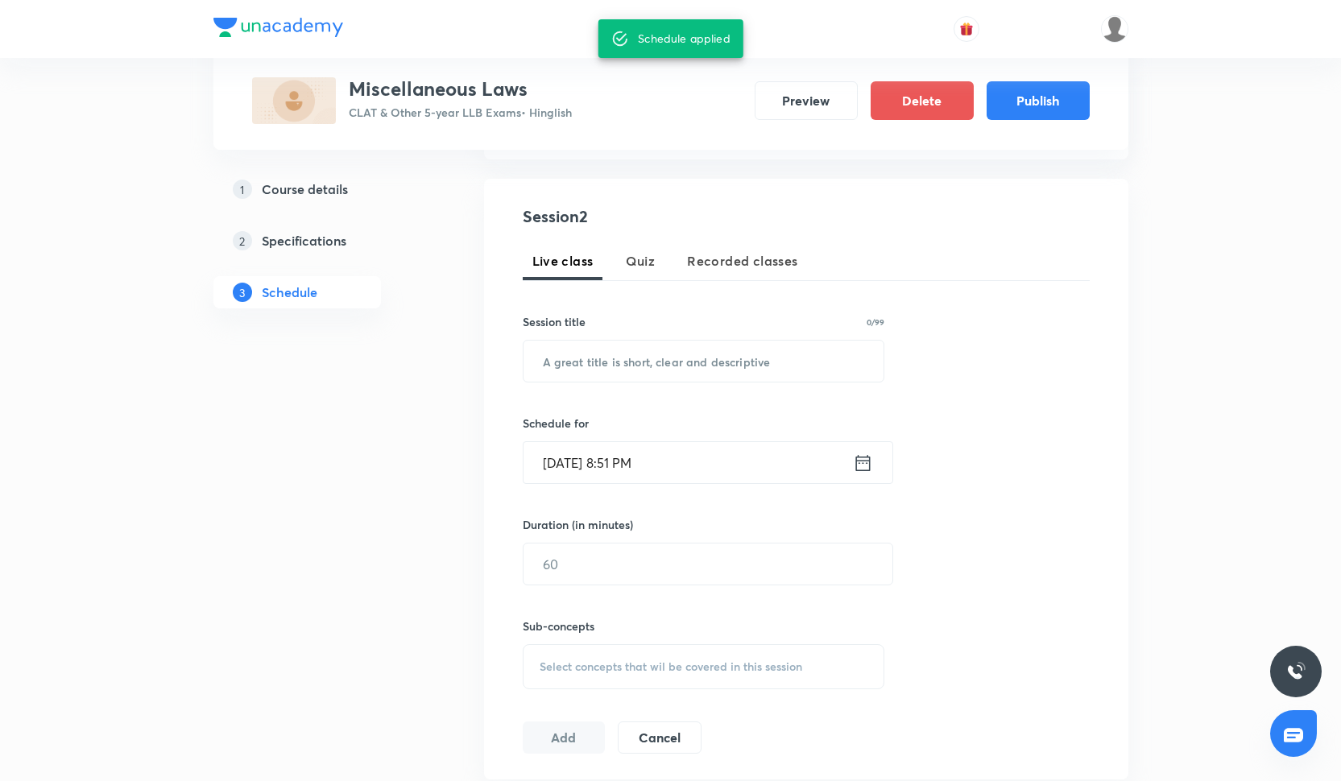
scroll to position [571, 0]
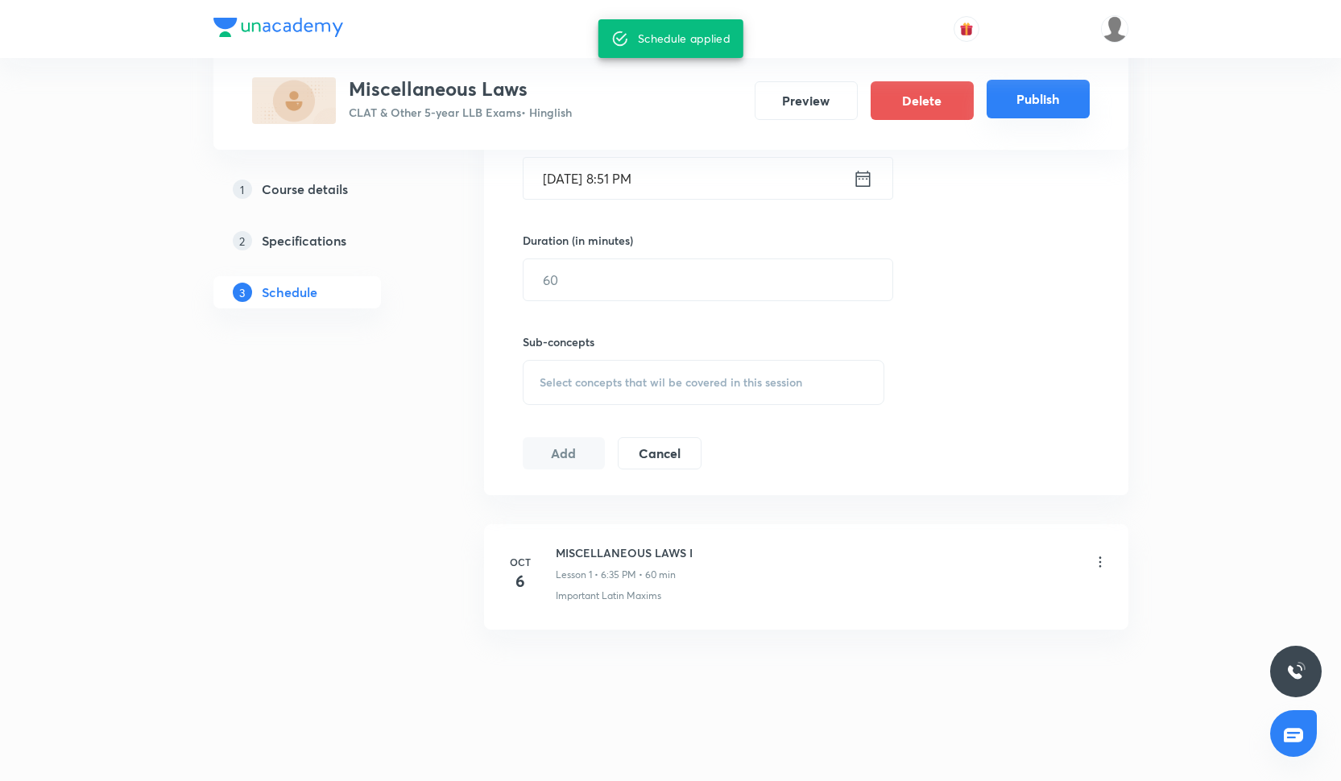
click at [1052, 102] on button "Publish" at bounding box center [1038, 99] width 103 height 39
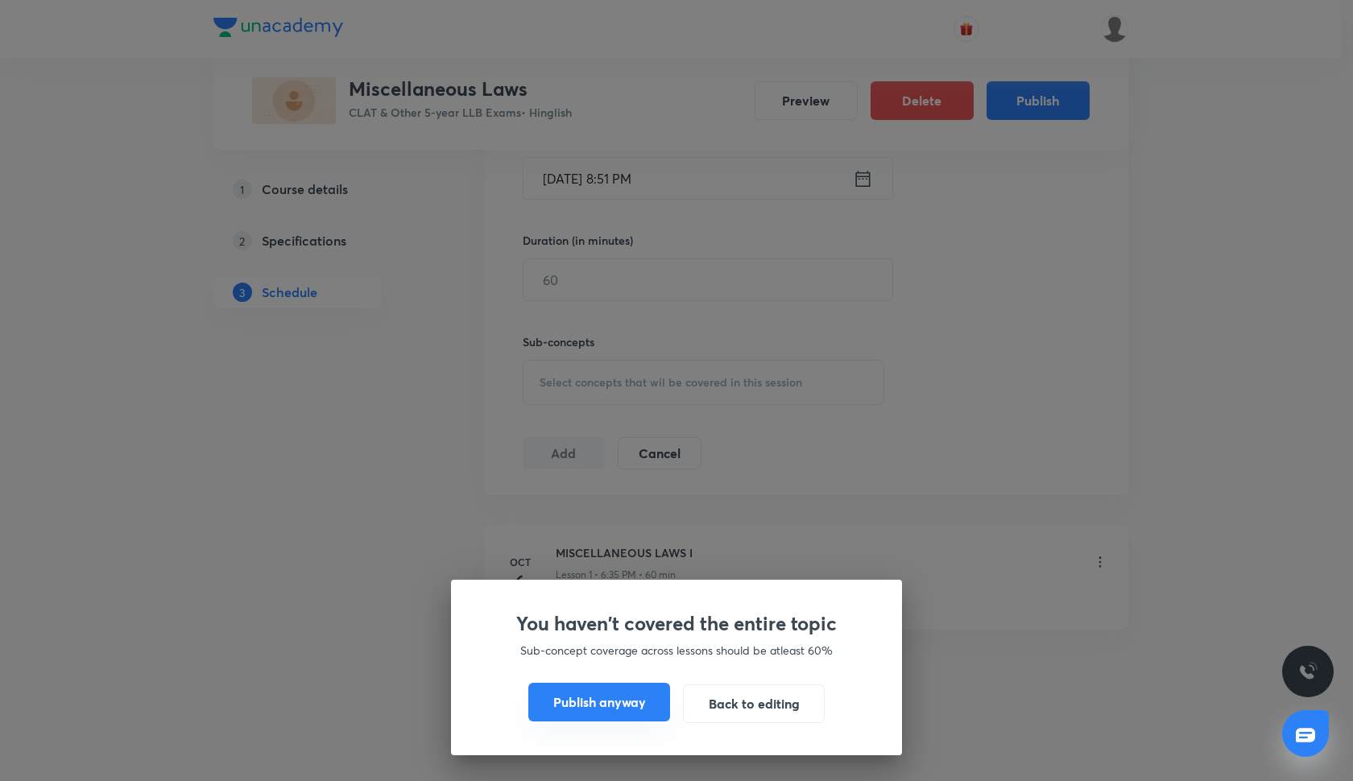
click at [644, 692] on button "Publish anyway" at bounding box center [599, 702] width 142 height 39
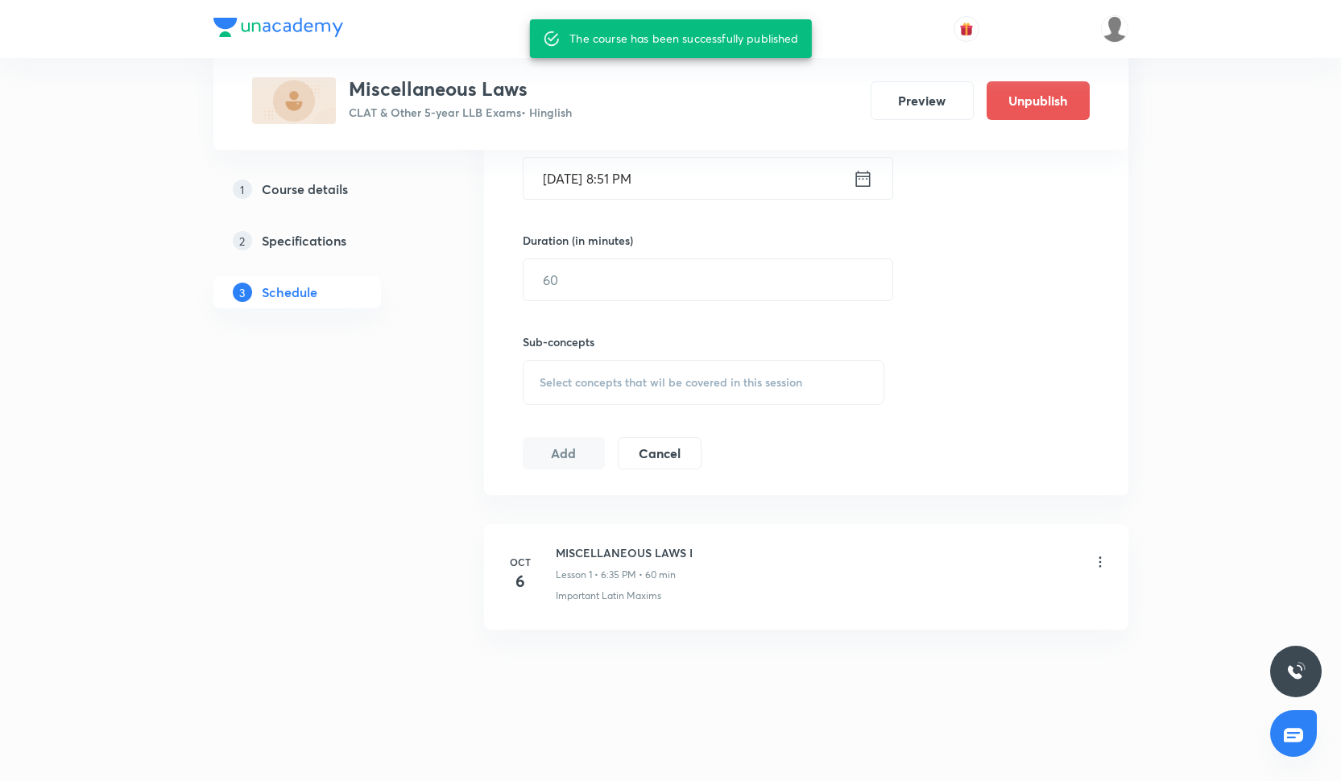
scroll to position [557, 0]
drag, startPoint x: 556, startPoint y: 551, endPoint x: 706, endPoint y: 553, distance: 150.7
click at [706, 556] on div "MISCELLANEOUS LAWS I Lesson 1 • 6:35 PM • 60 min" at bounding box center [832, 564] width 553 height 38
copy h6 "MISCELLANEOUS LAWS I"
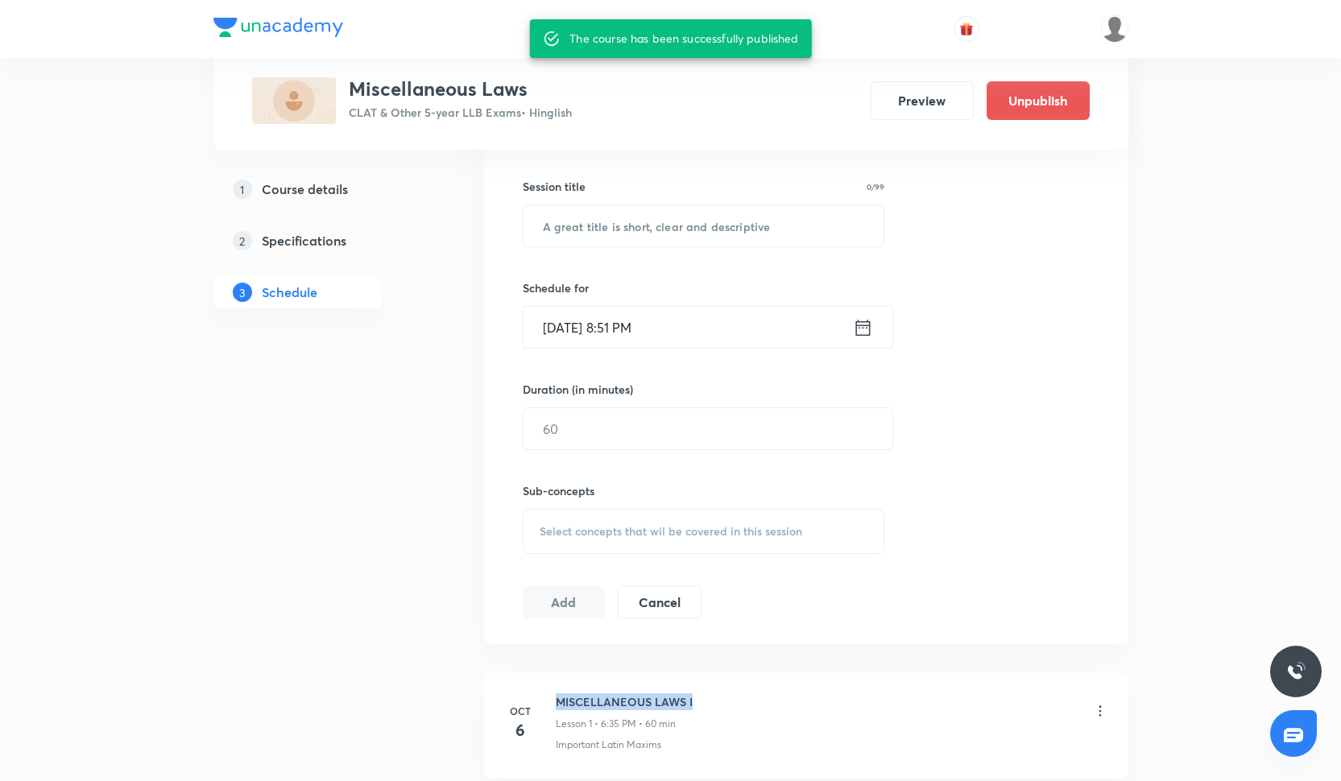
scroll to position [363, 0]
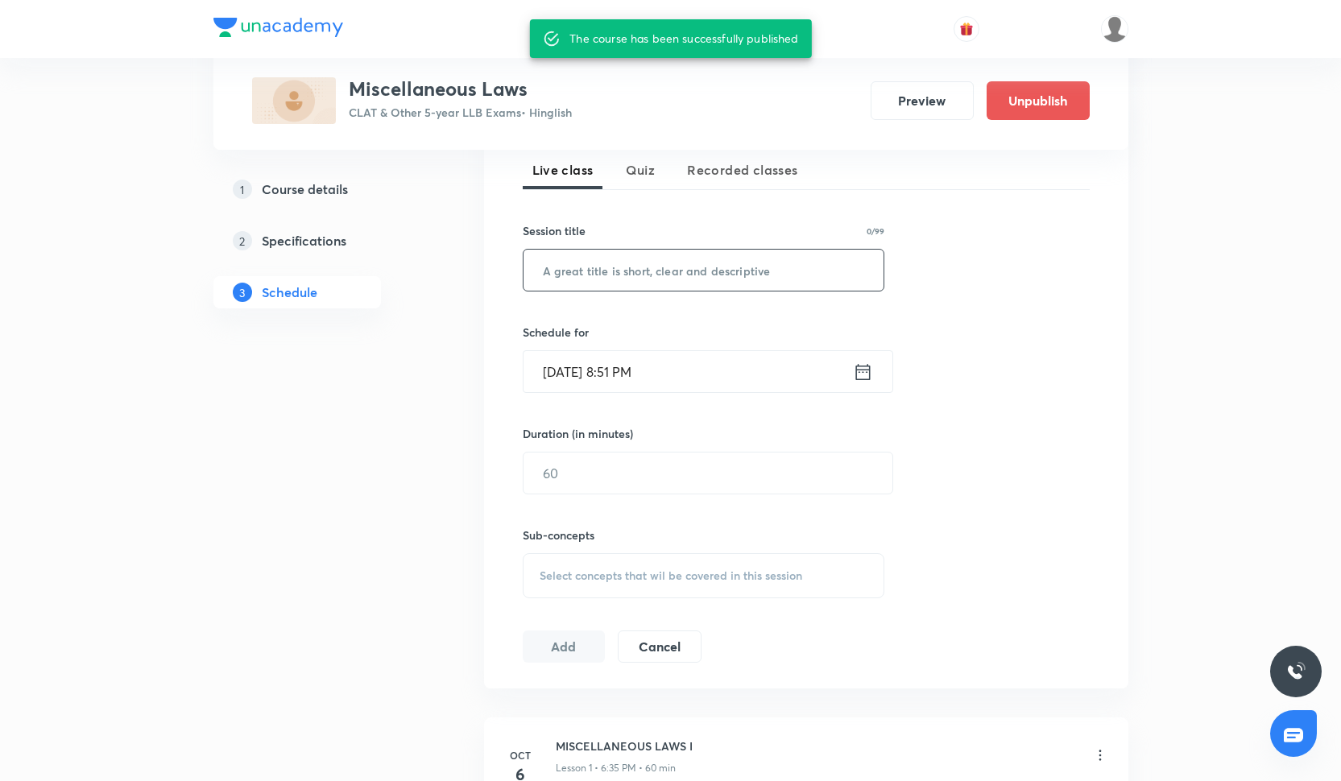
click at [581, 280] on input "text" at bounding box center [704, 270] width 361 height 41
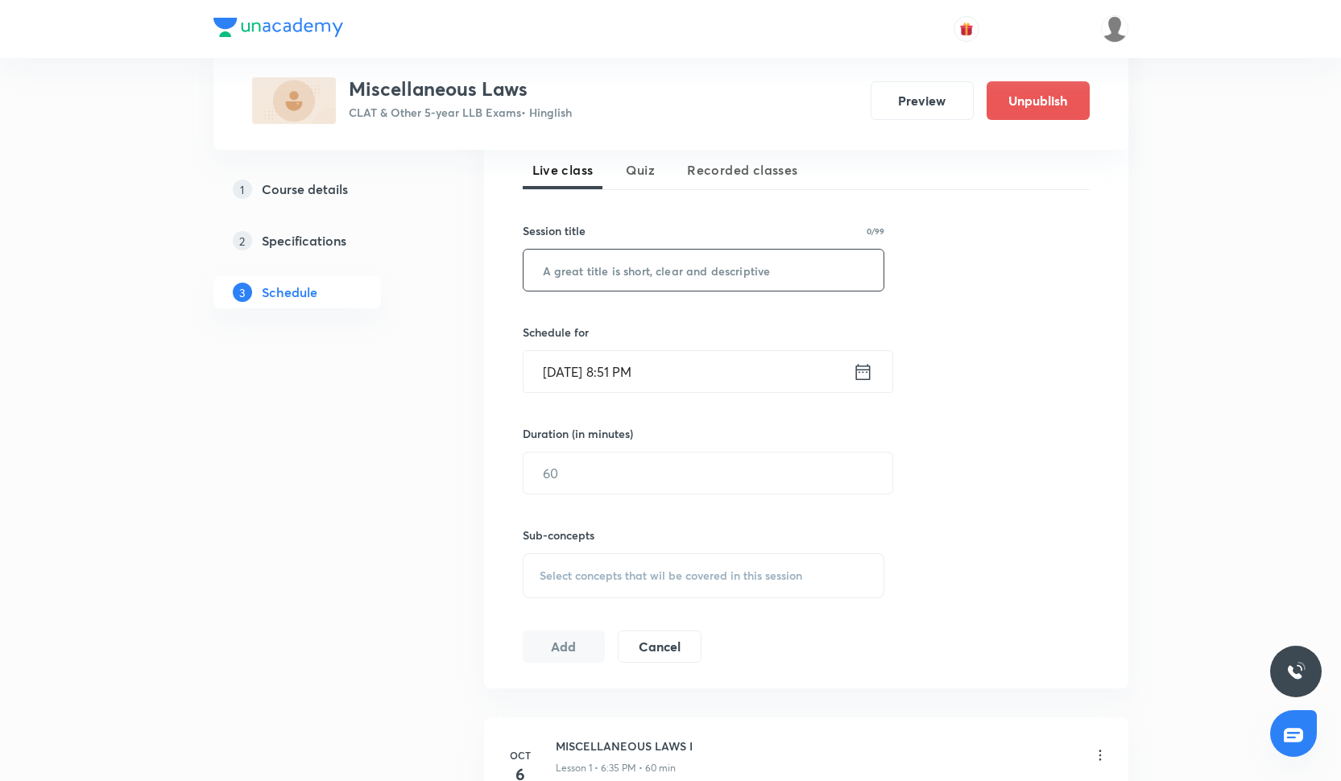
paste input "MISCELLANEOUS LAWS I"
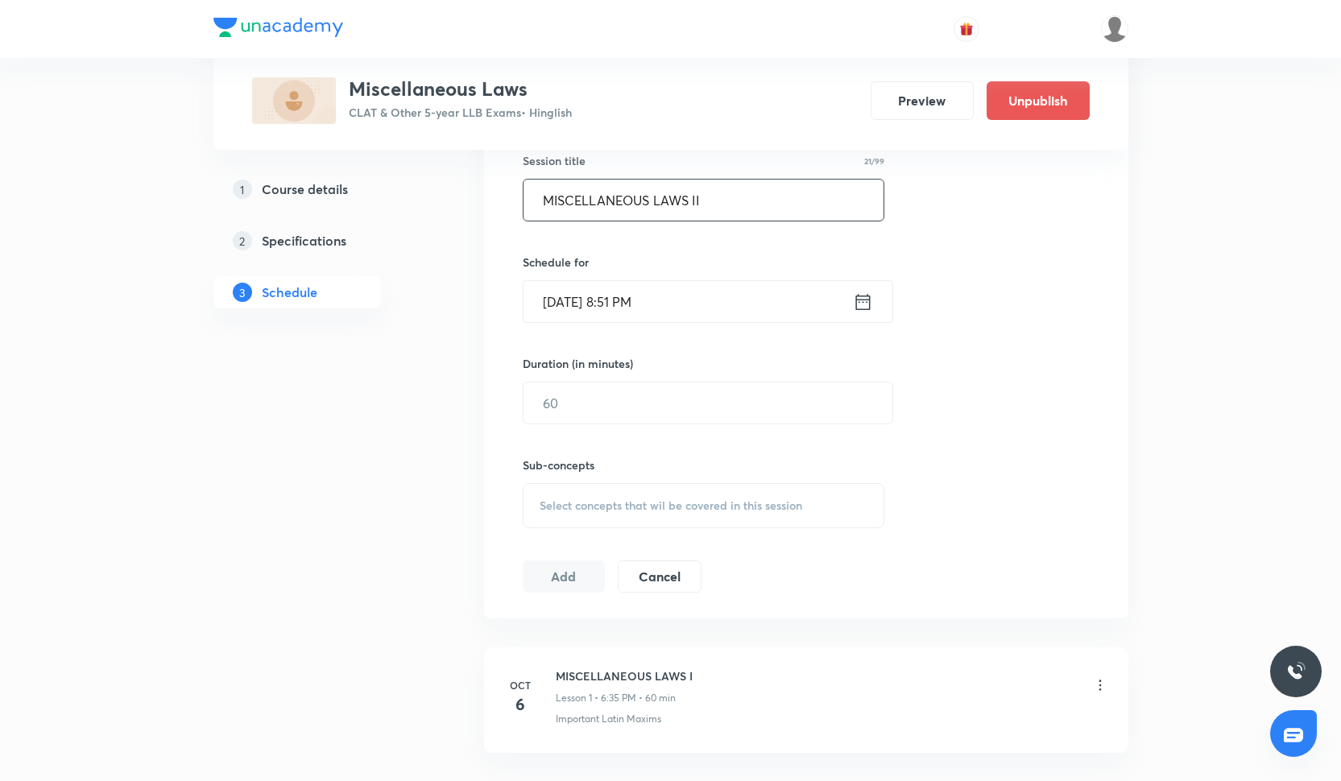
type input "MISCELLANEOUS LAWS II"
click at [570, 309] on input "Sep 30, 2025, 8:51 PM" at bounding box center [688, 301] width 329 height 41
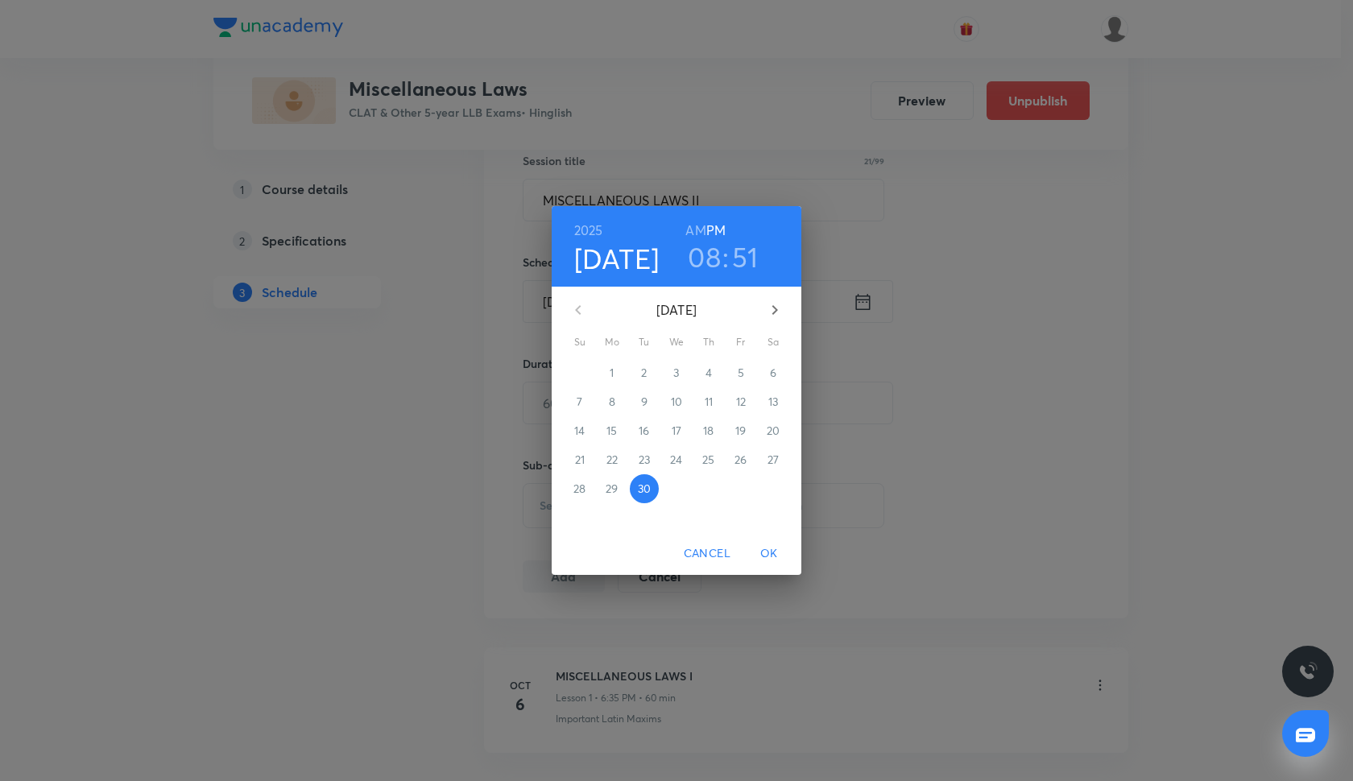
click at [778, 302] on icon "button" at bounding box center [774, 309] width 19 height 19
click at [704, 549] on span "Cancel" at bounding box center [707, 554] width 47 height 20
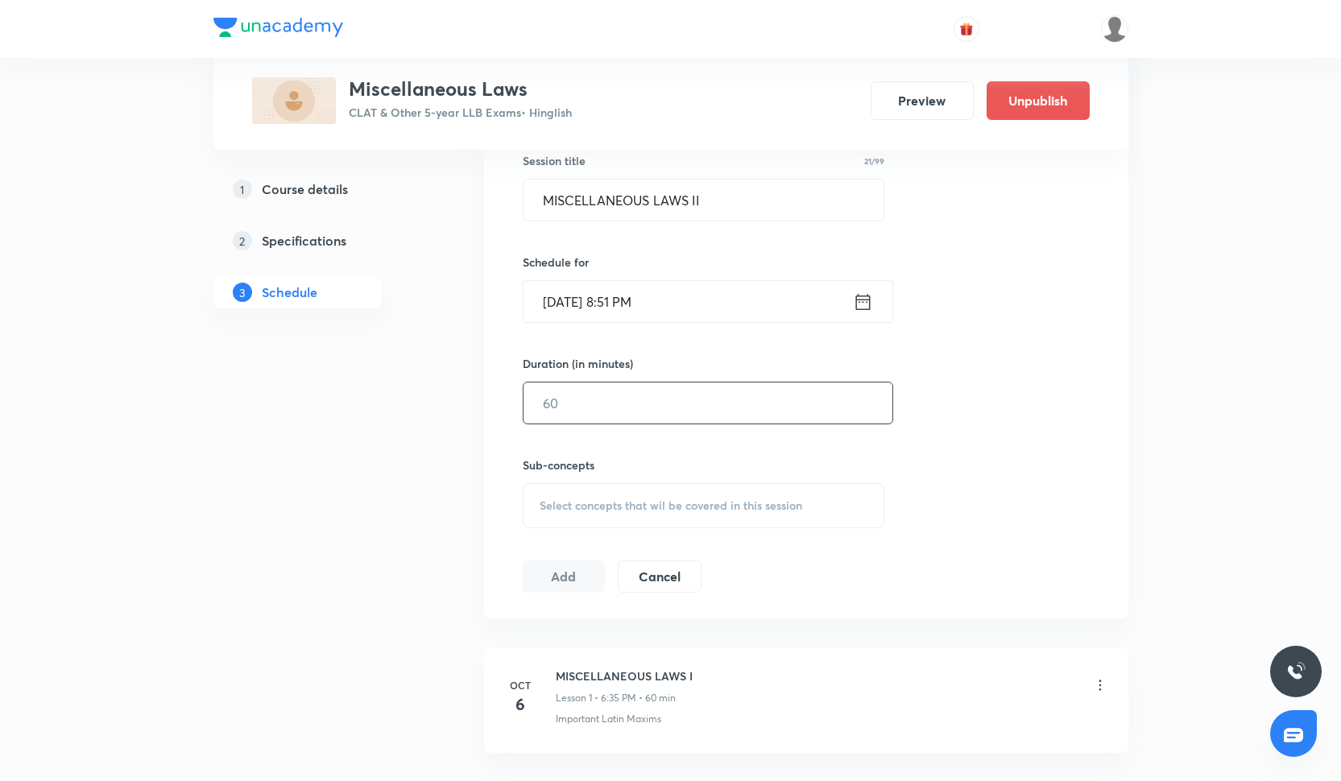
scroll to position [0, 0]
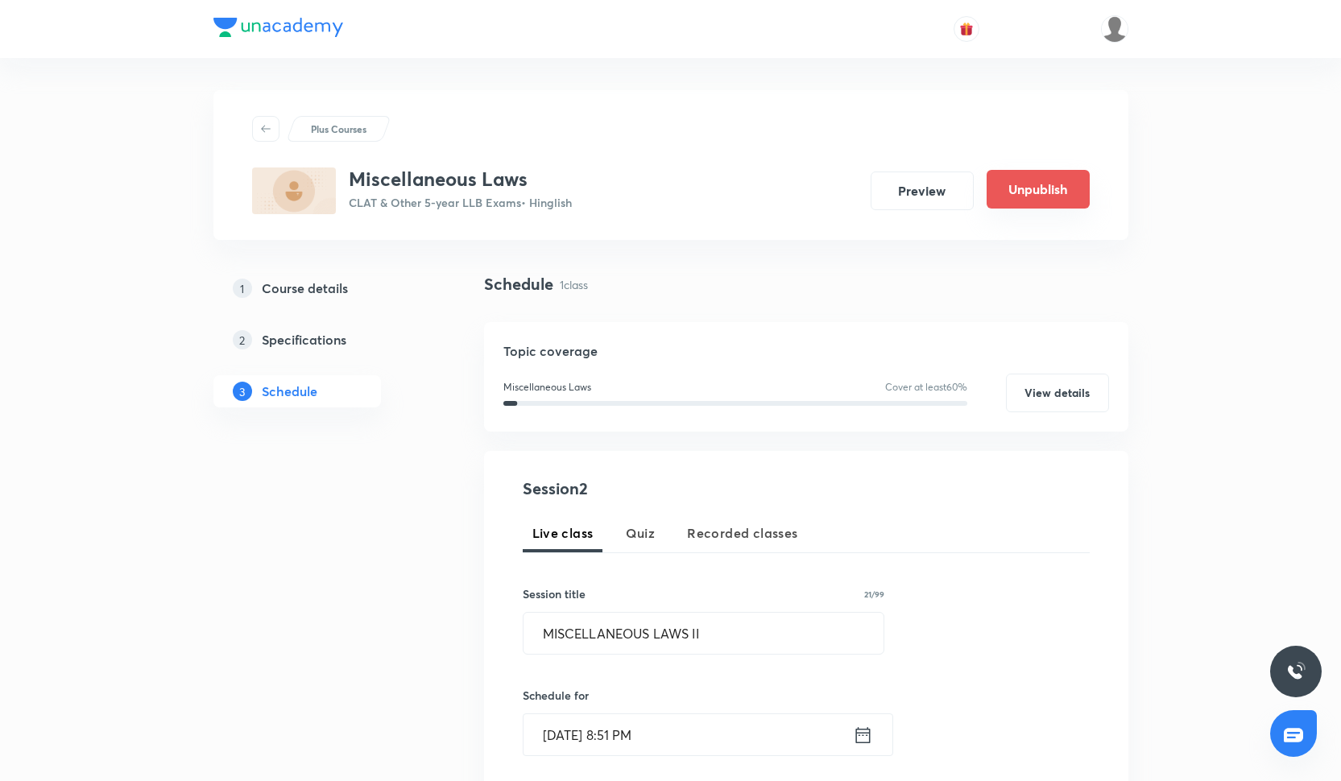
click at [1017, 201] on button "Unpublish" at bounding box center [1038, 189] width 103 height 39
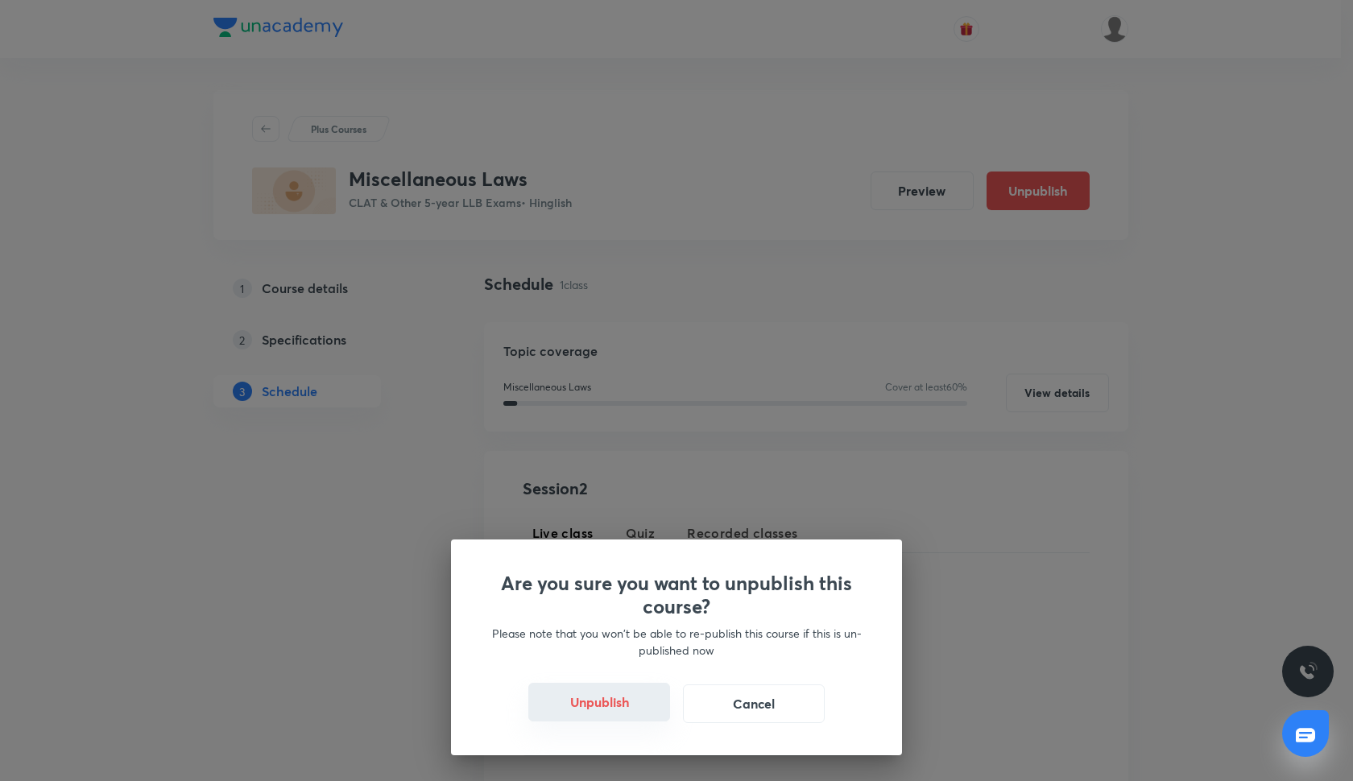
click at [590, 700] on button "Unpublish" at bounding box center [599, 702] width 142 height 39
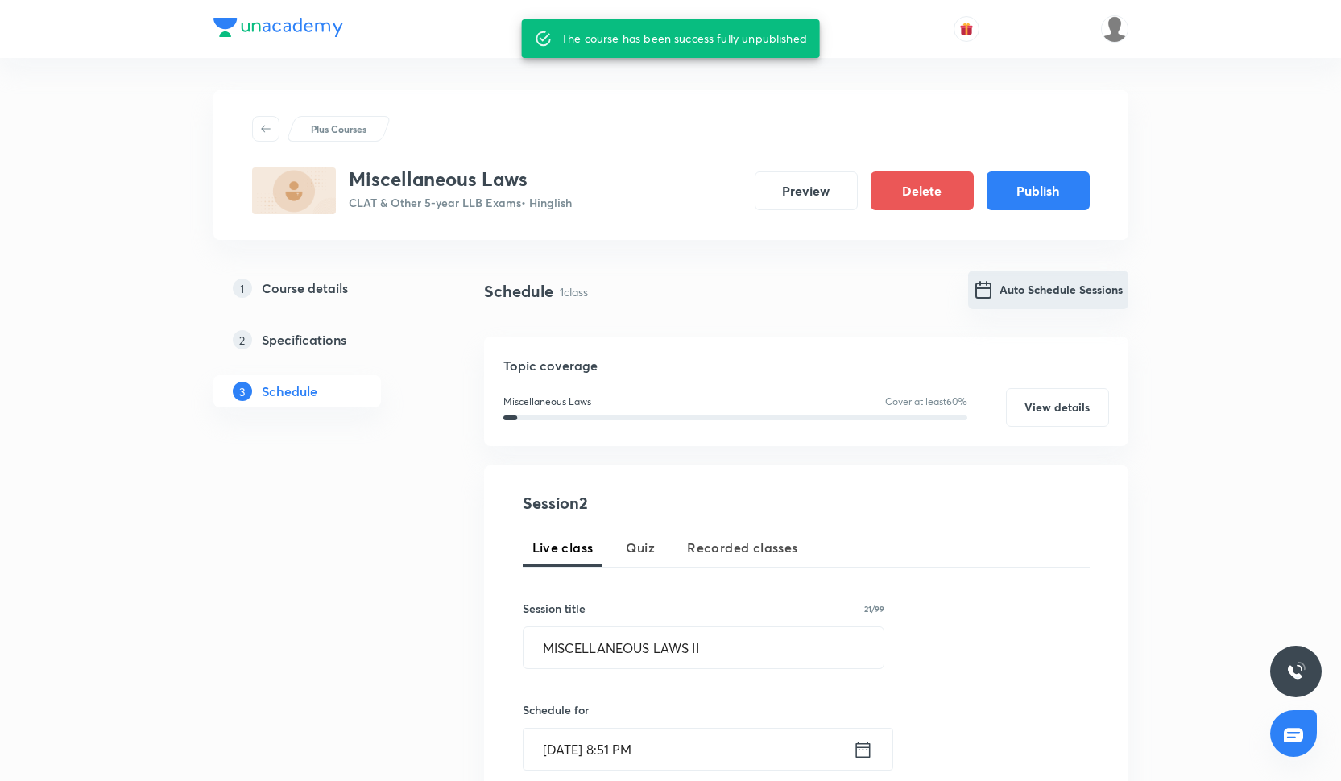
click at [1068, 304] on button "Auto Schedule Sessions" at bounding box center [1048, 290] width 160 height 39
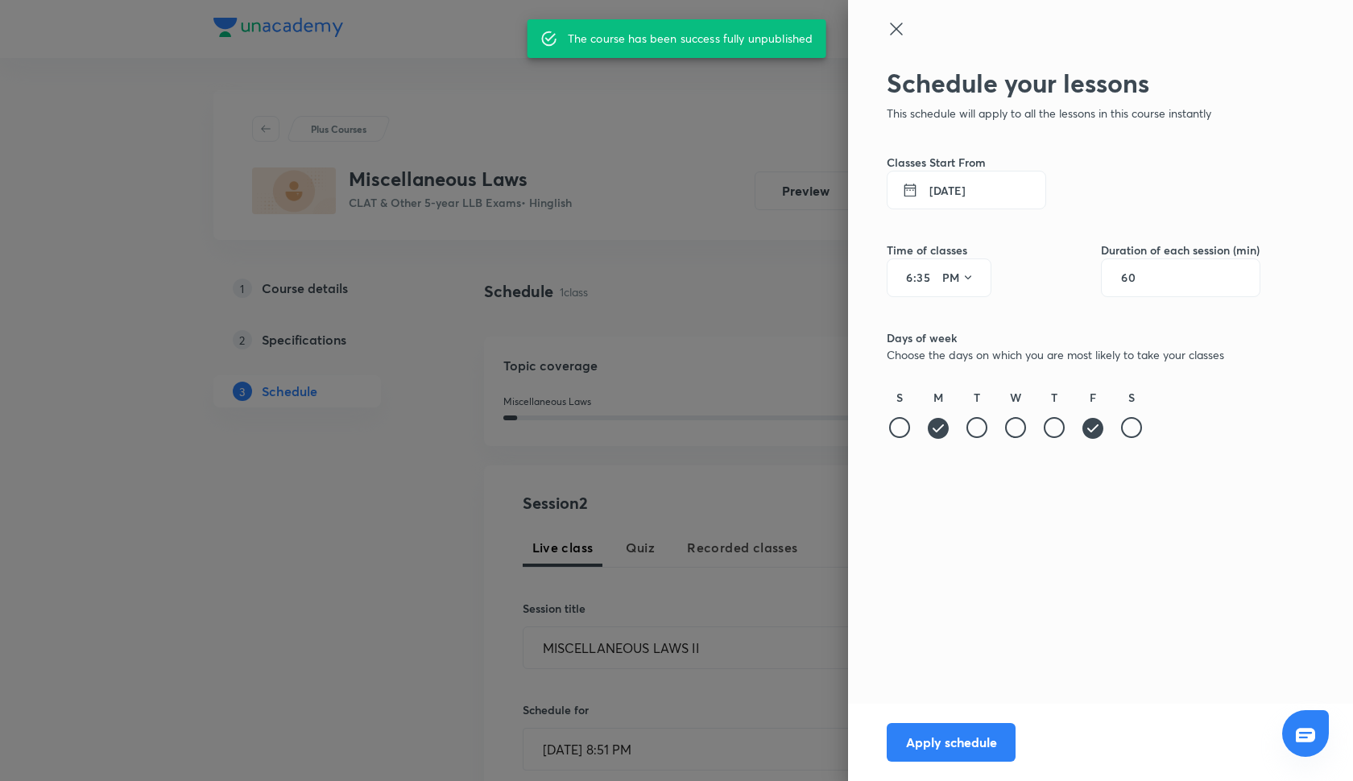
click at [952, 192] on button "6 Oct 2025" at bounding box center [967, 190] width 160 height 39
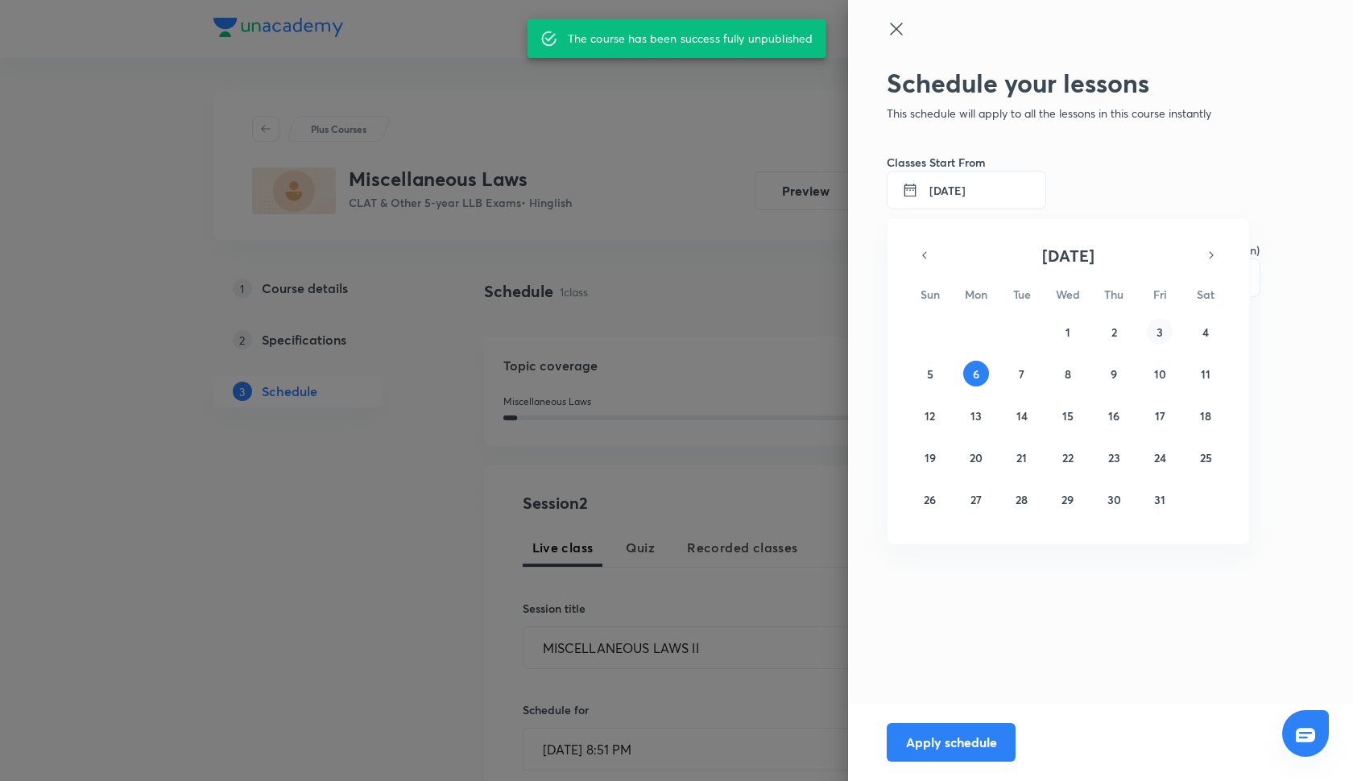
click at [1165, 330] on button "3" at bounding box center [1160, 332] width 26 height 26
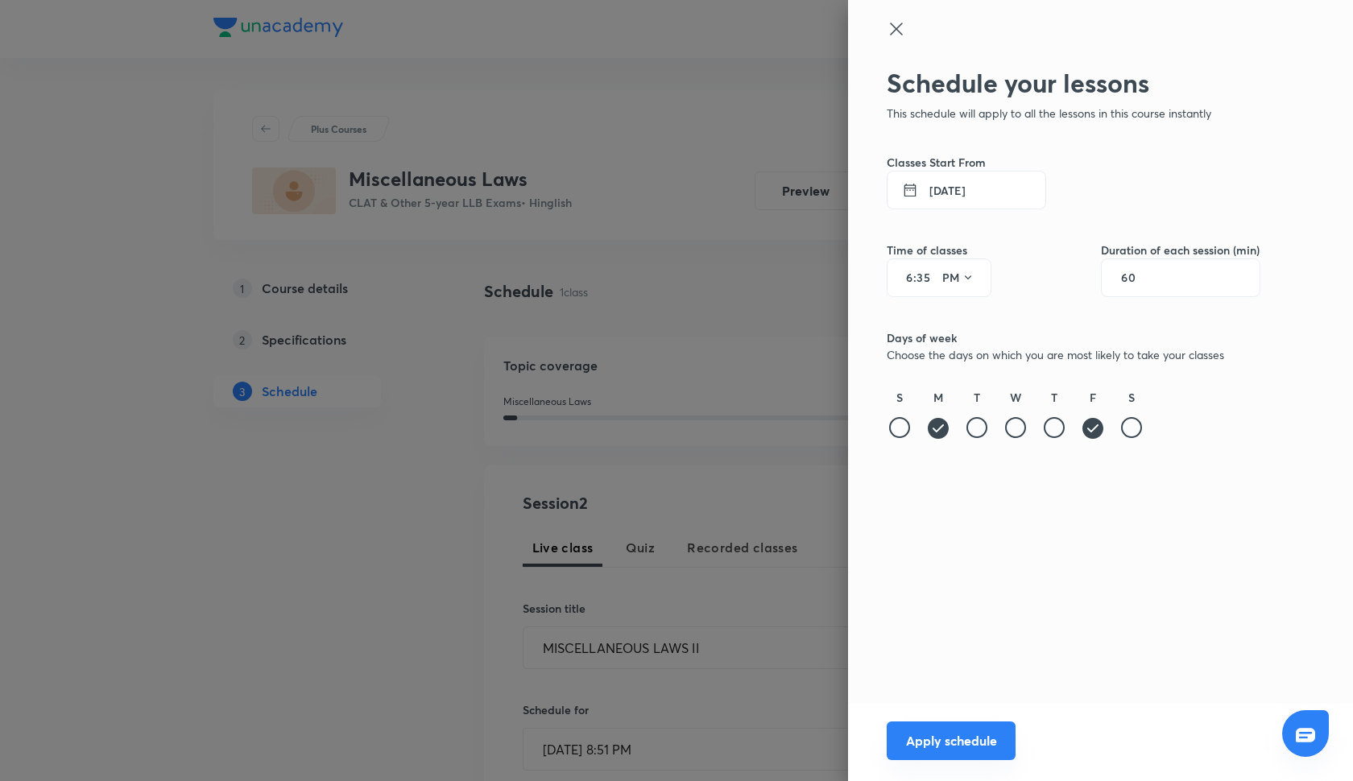
click at [948, 754] on button "Apply schedule" at bounding box center [951, 741] width 129 height 39
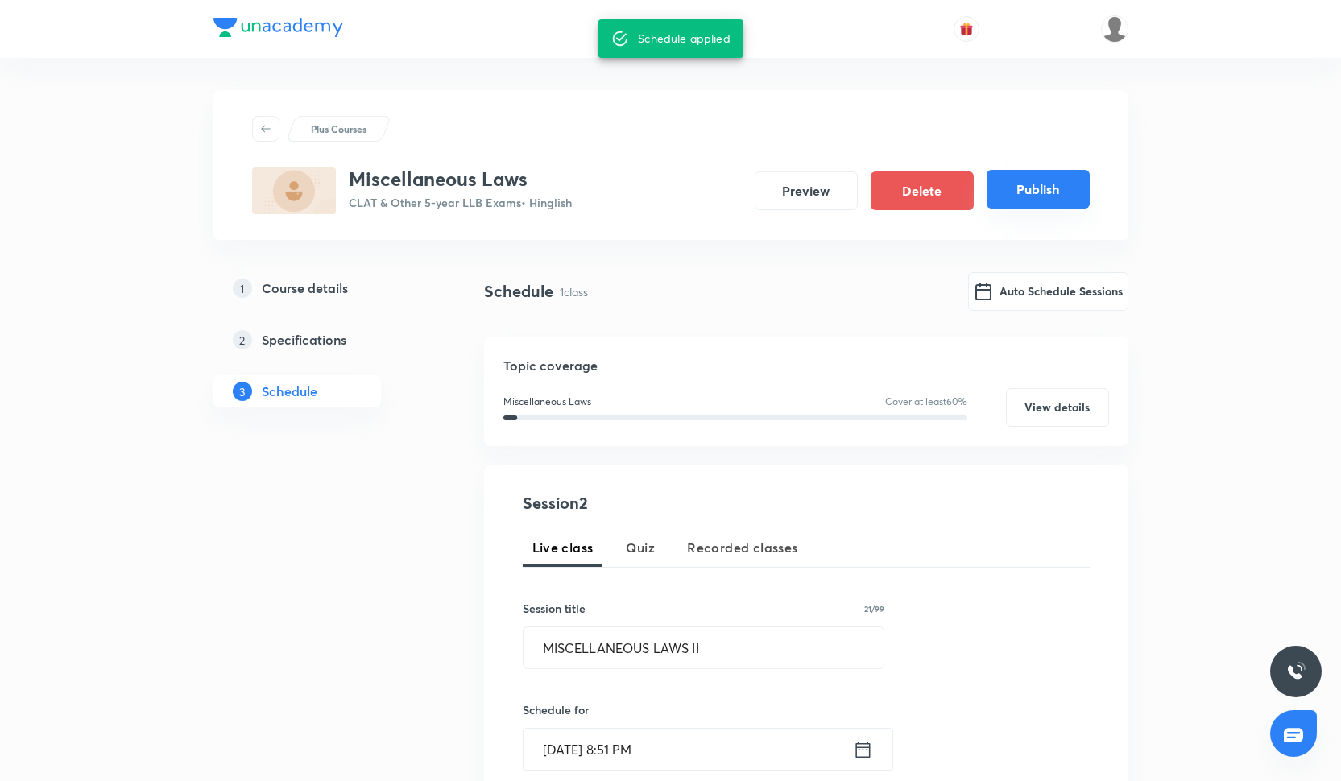
click at [1044, 204] on button "Publish" at bounding box center [1038, 189] width 103 height 39
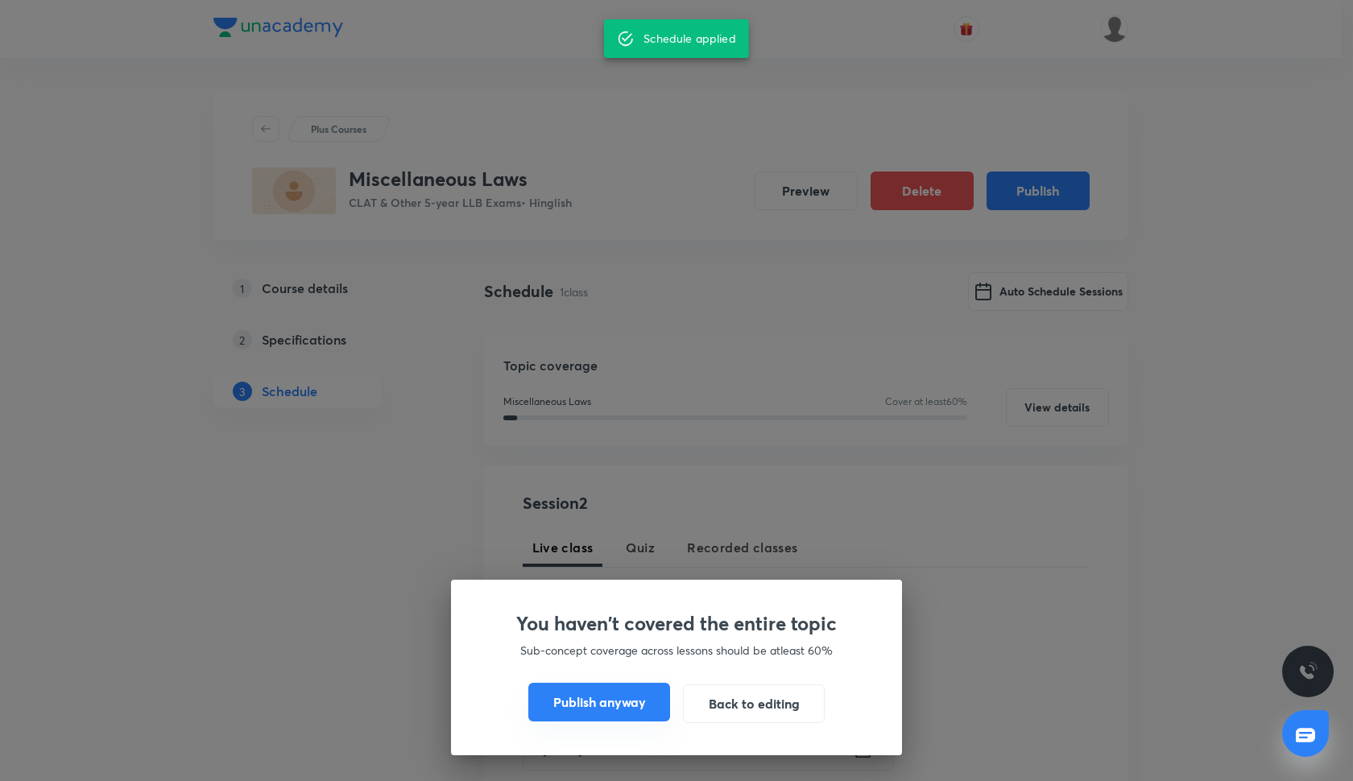
click at [633, 701] on button "Publish anyway" at bounding box center [599, 702] width 142 height 39
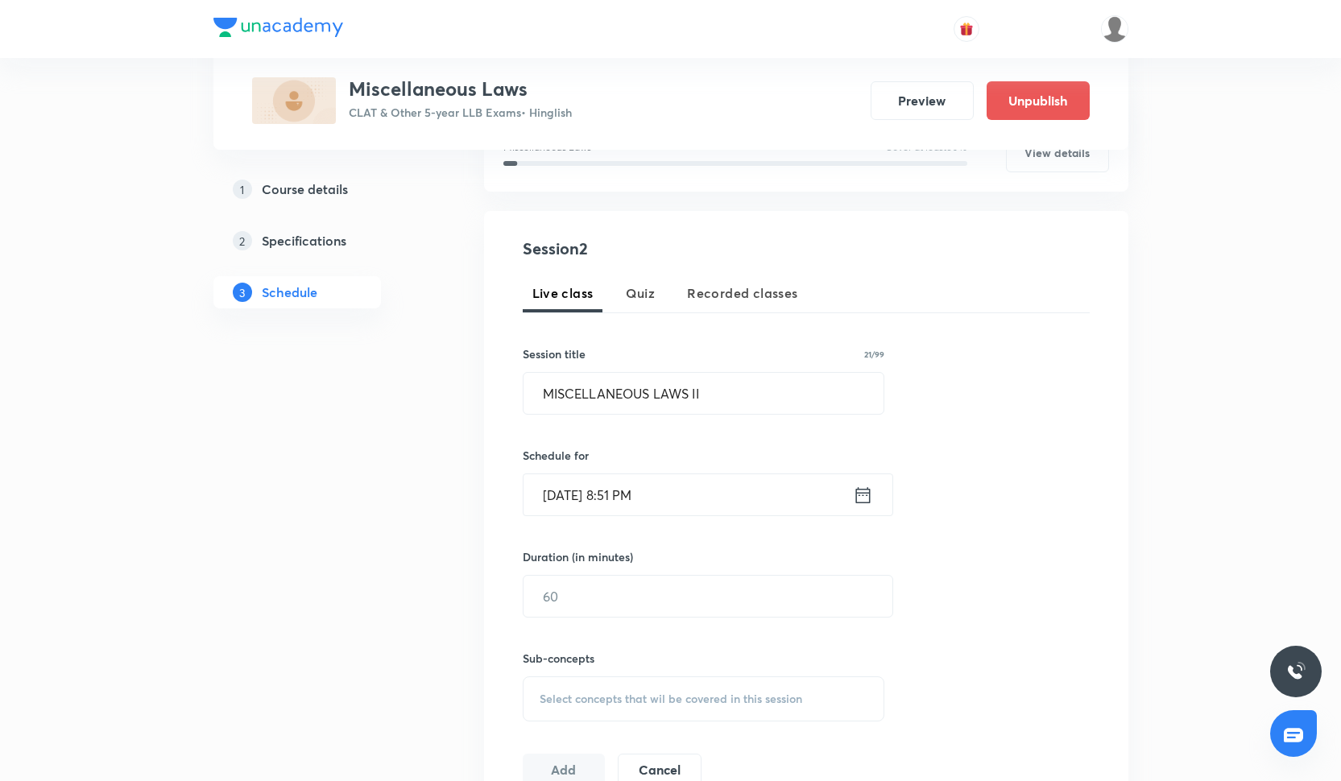
scroll to position [222, 0]
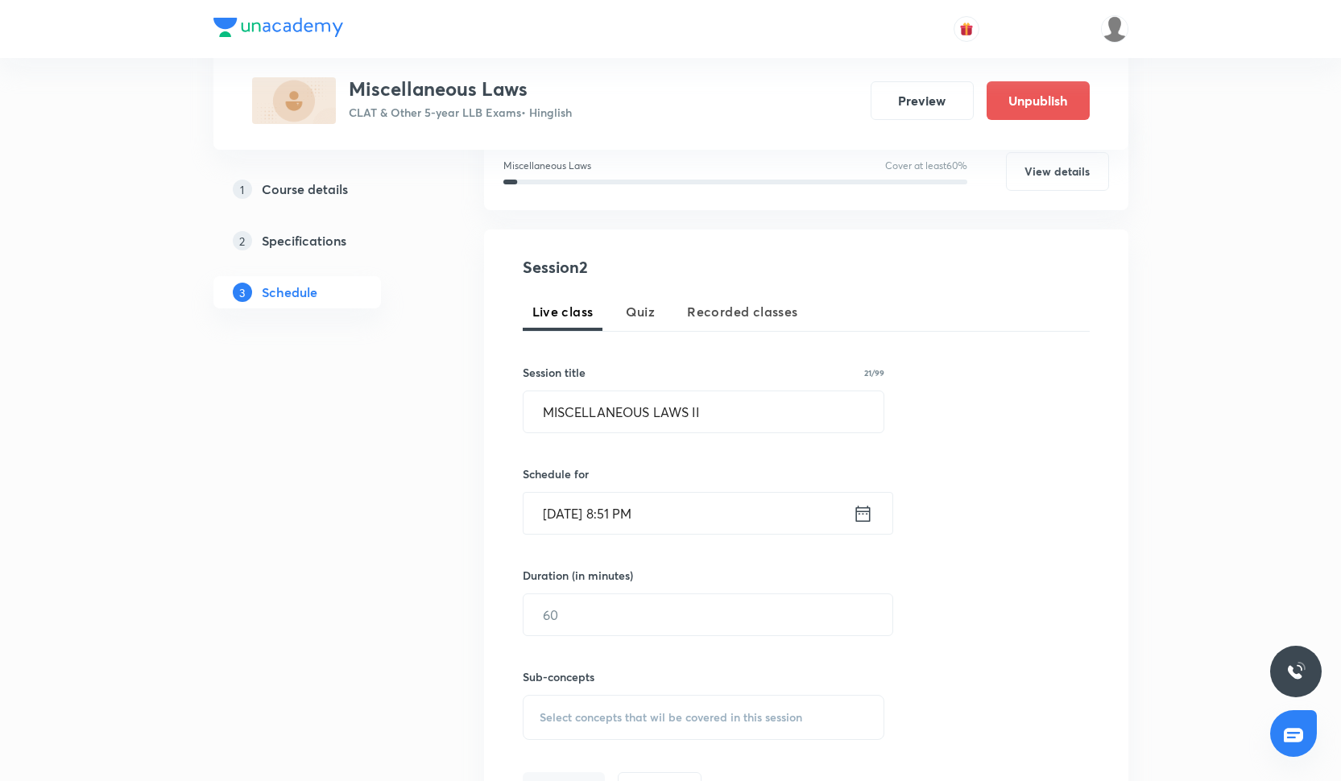
click at [653, 532] on input "Sep 30, 2025, 8:51 PM" at bounding box center [688, 513] width 329 height 41
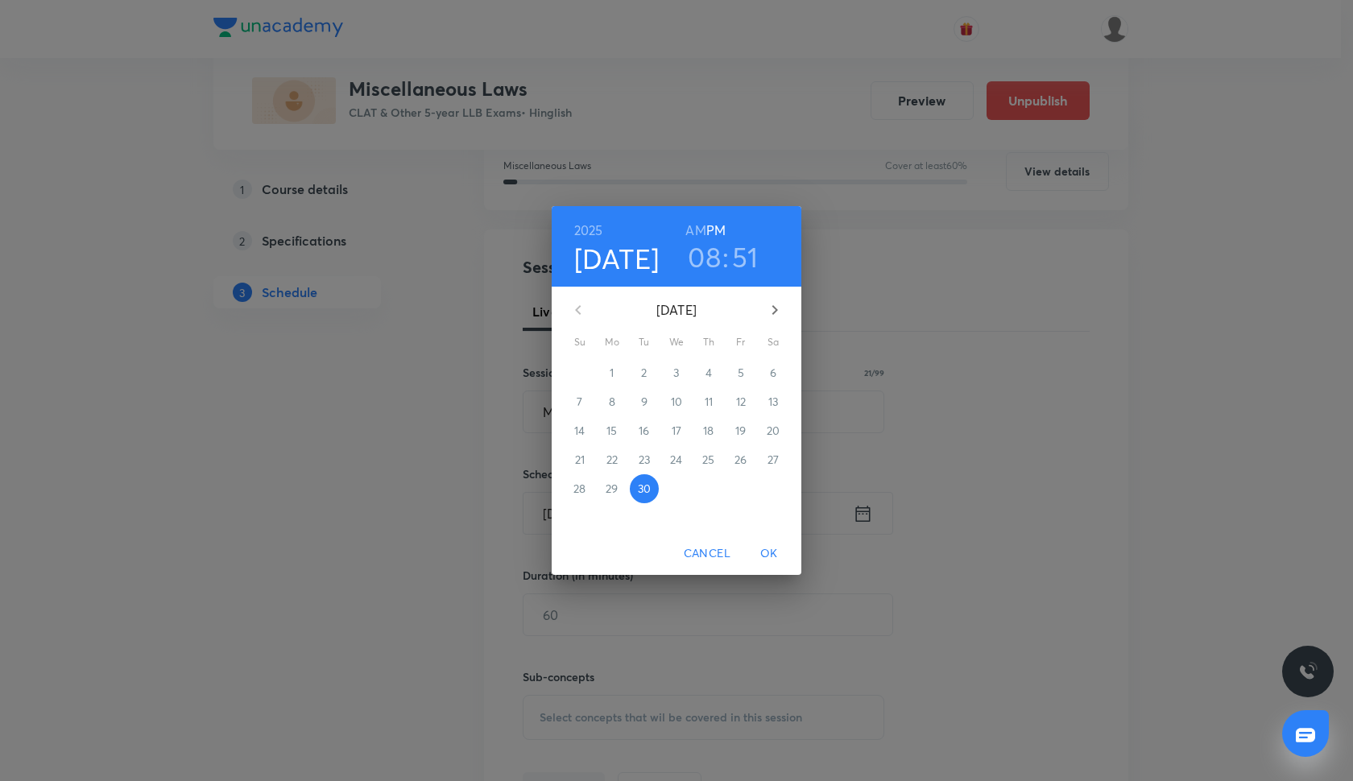
click at [692, 549] on span "Cancel" at bounding box center [707, 554] width 47 height 20
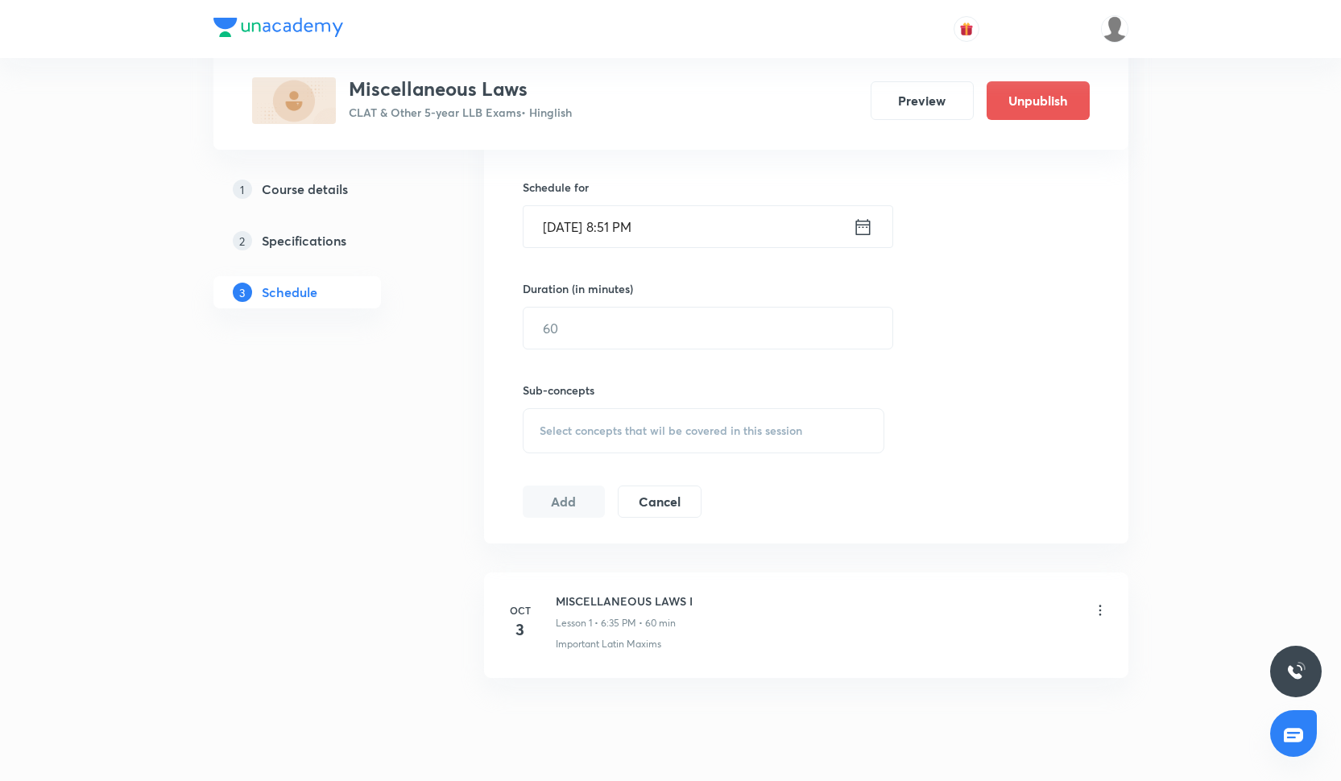
scroll to position [507, 0]
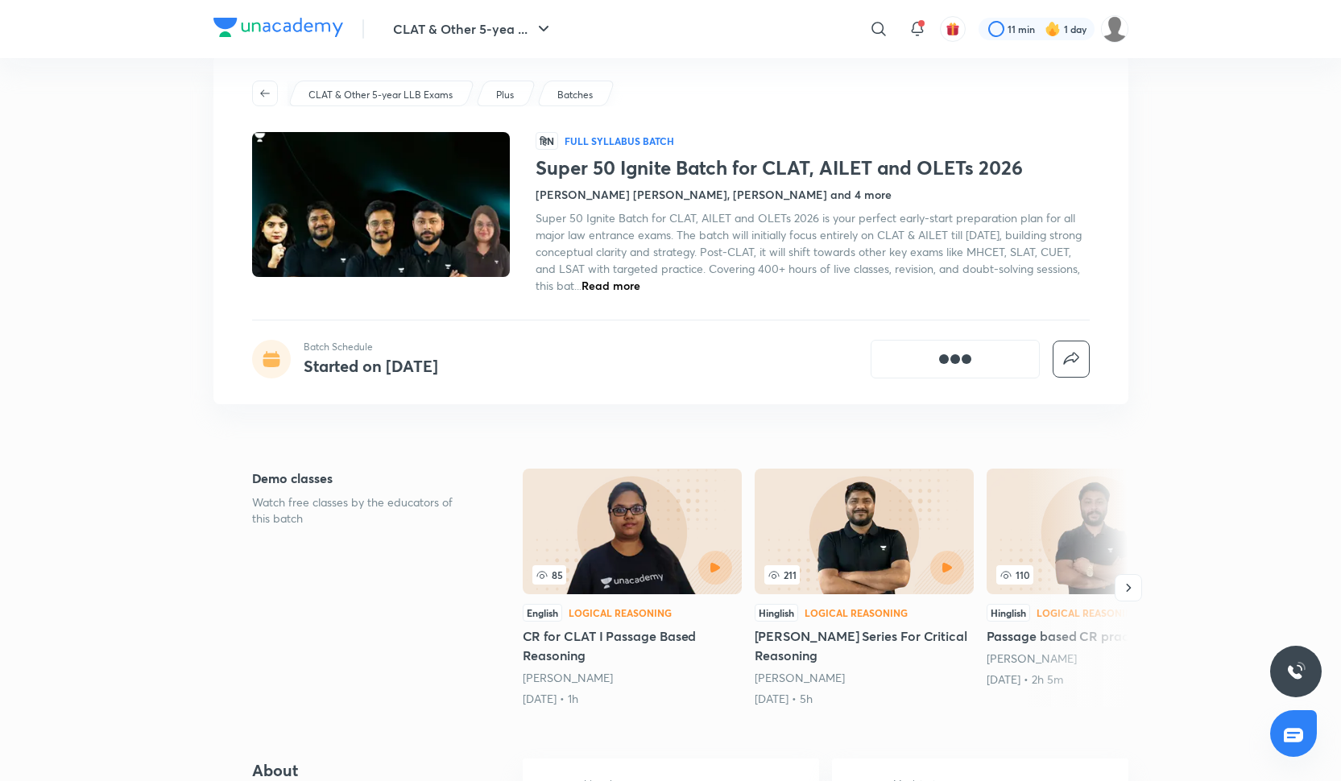
scroll to position [35, 0]
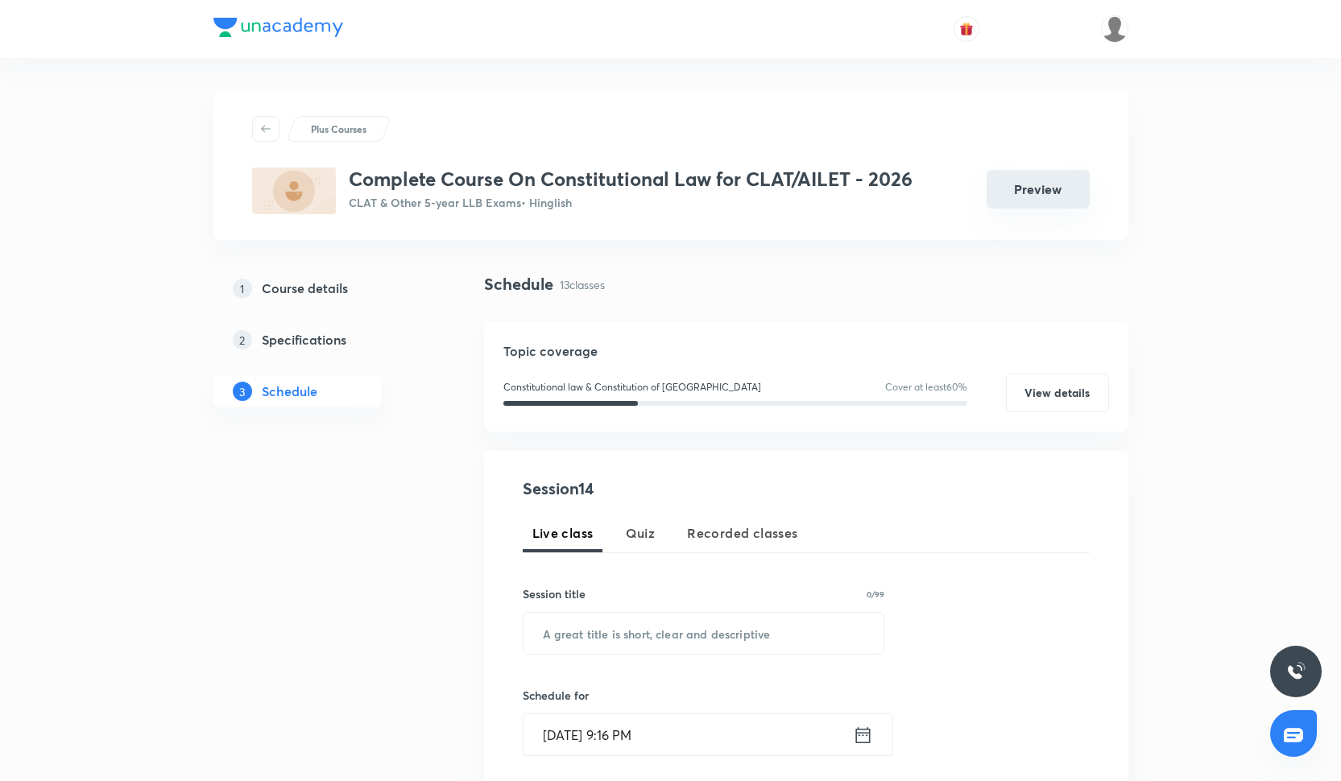
click at [1061, 190] on button "Preview" at bounding box center [1038, 189] width 103 height 39
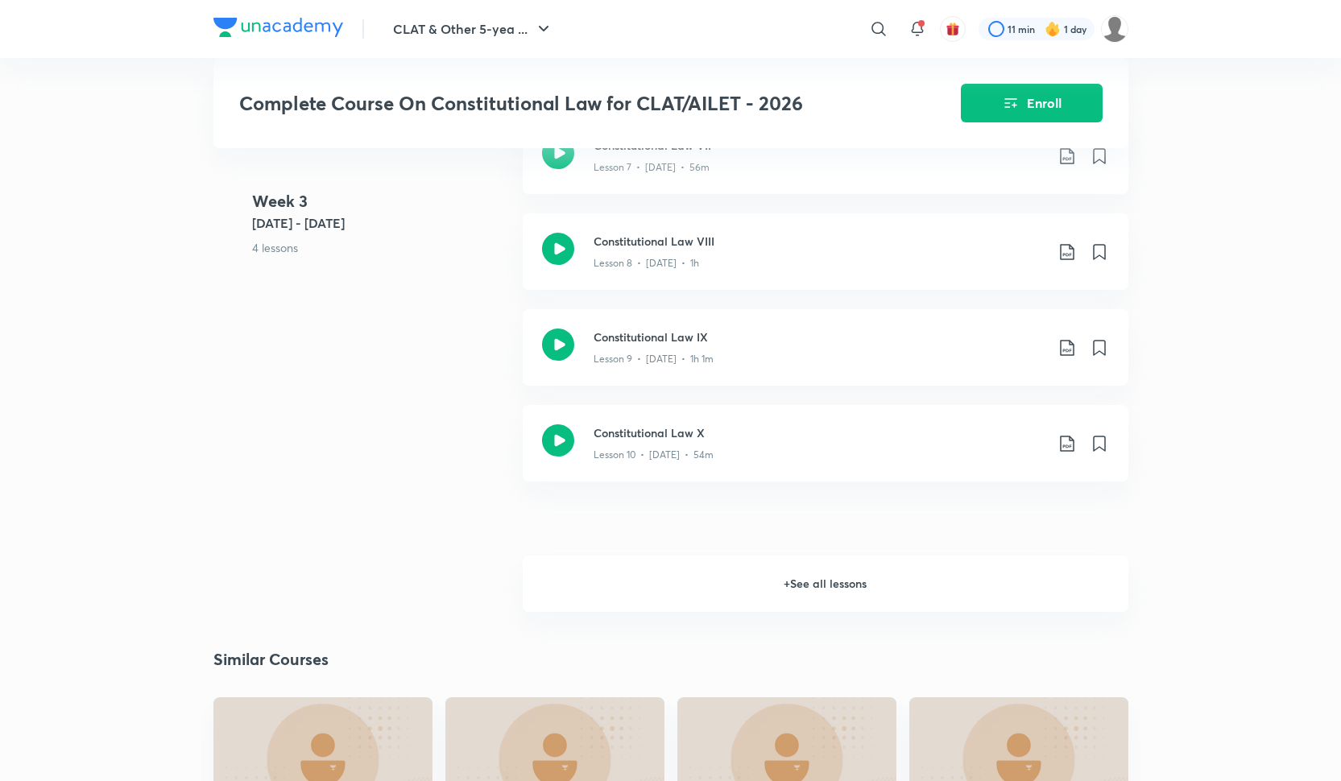
scroll to position [1490, 0]
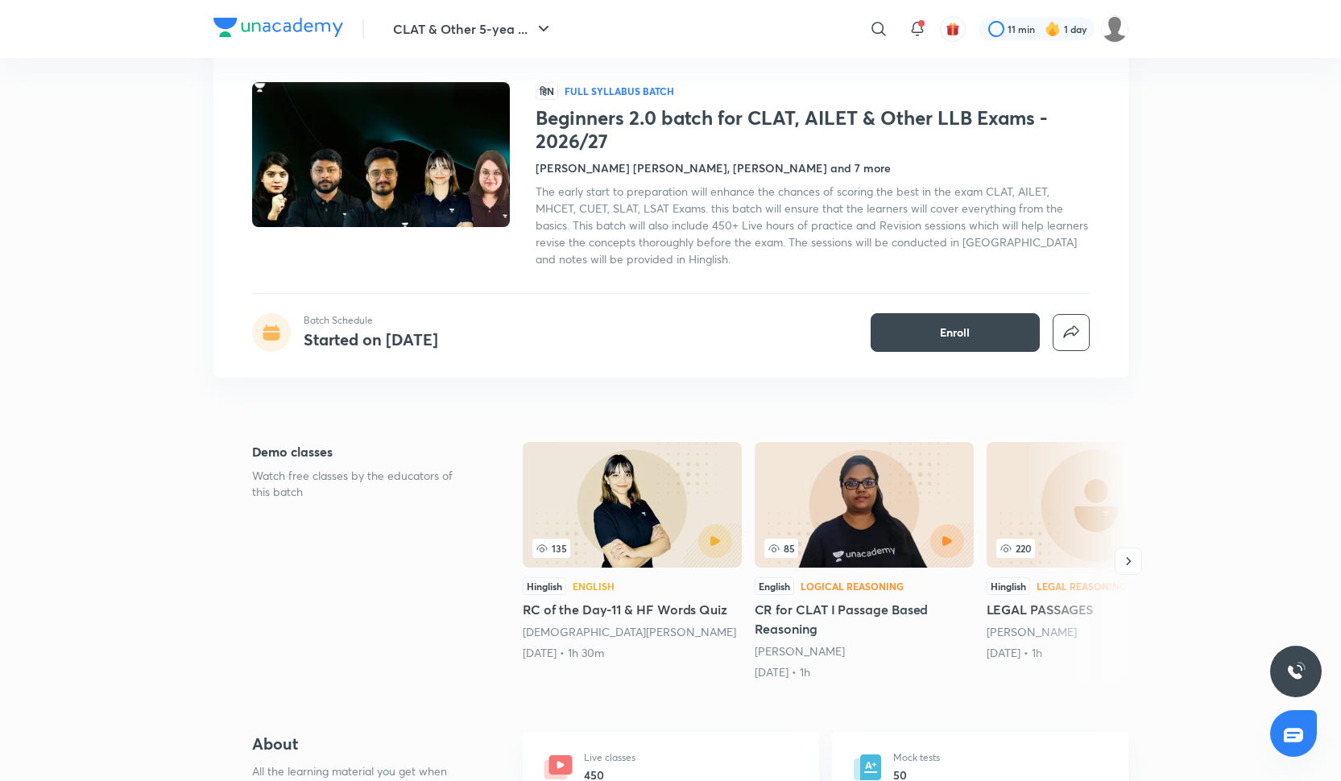
scroll to position [110, 0]
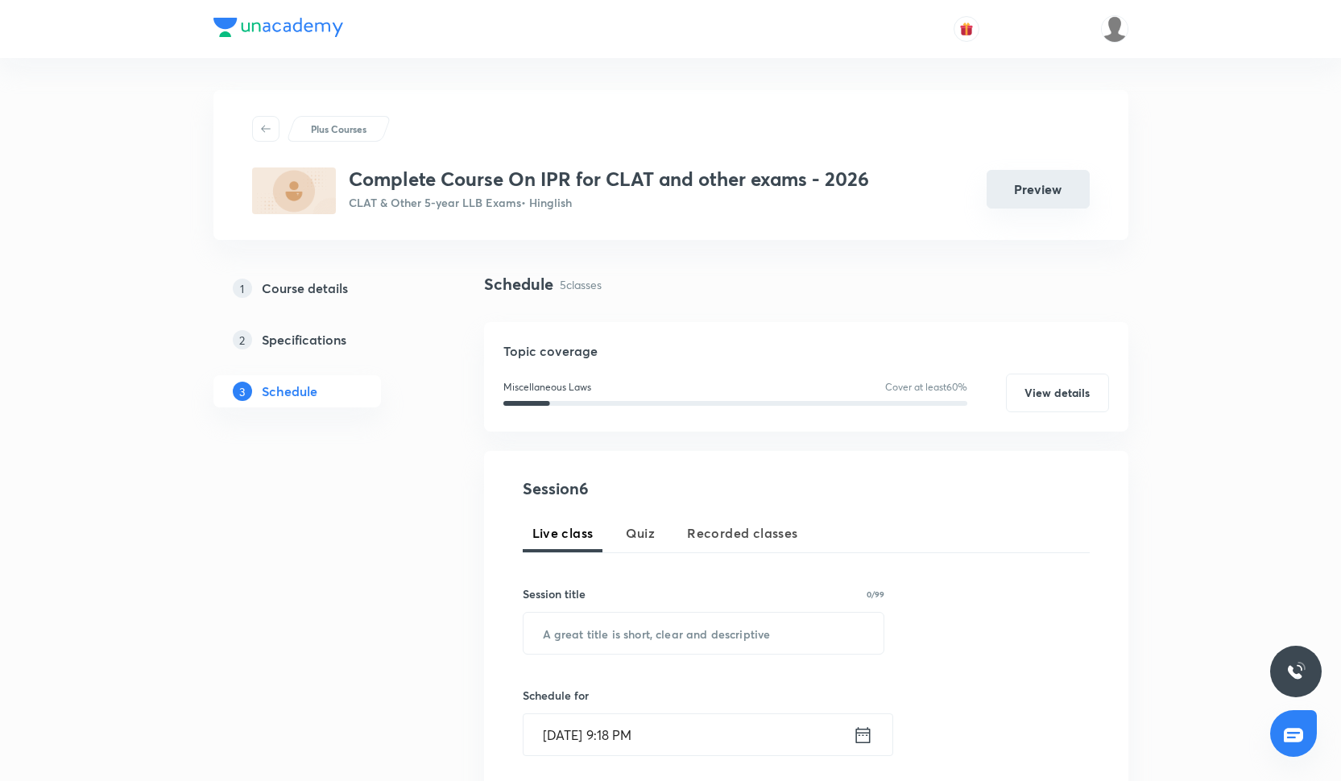
click at [1040, 186] on button "Preview" at bounding box center [1038, 189] width 103 height 39
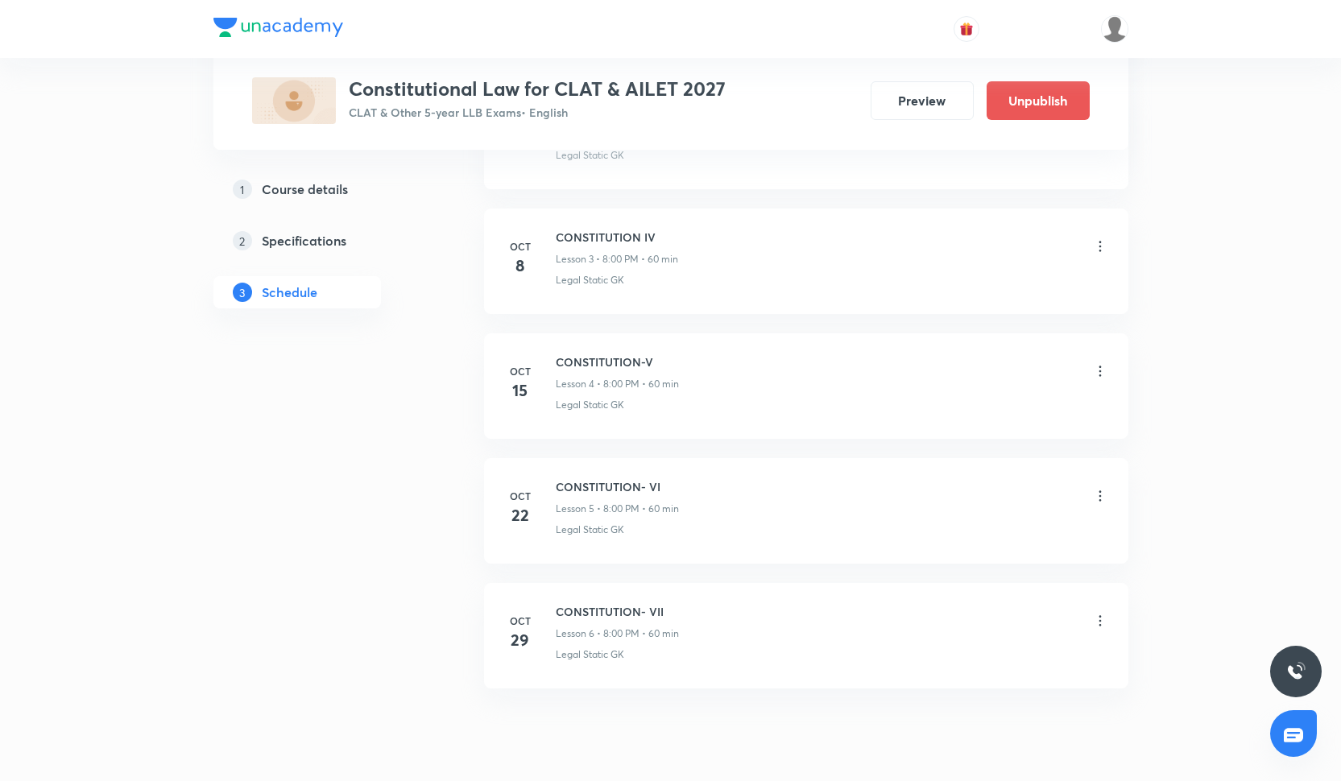
scroll to position [1181, 0]
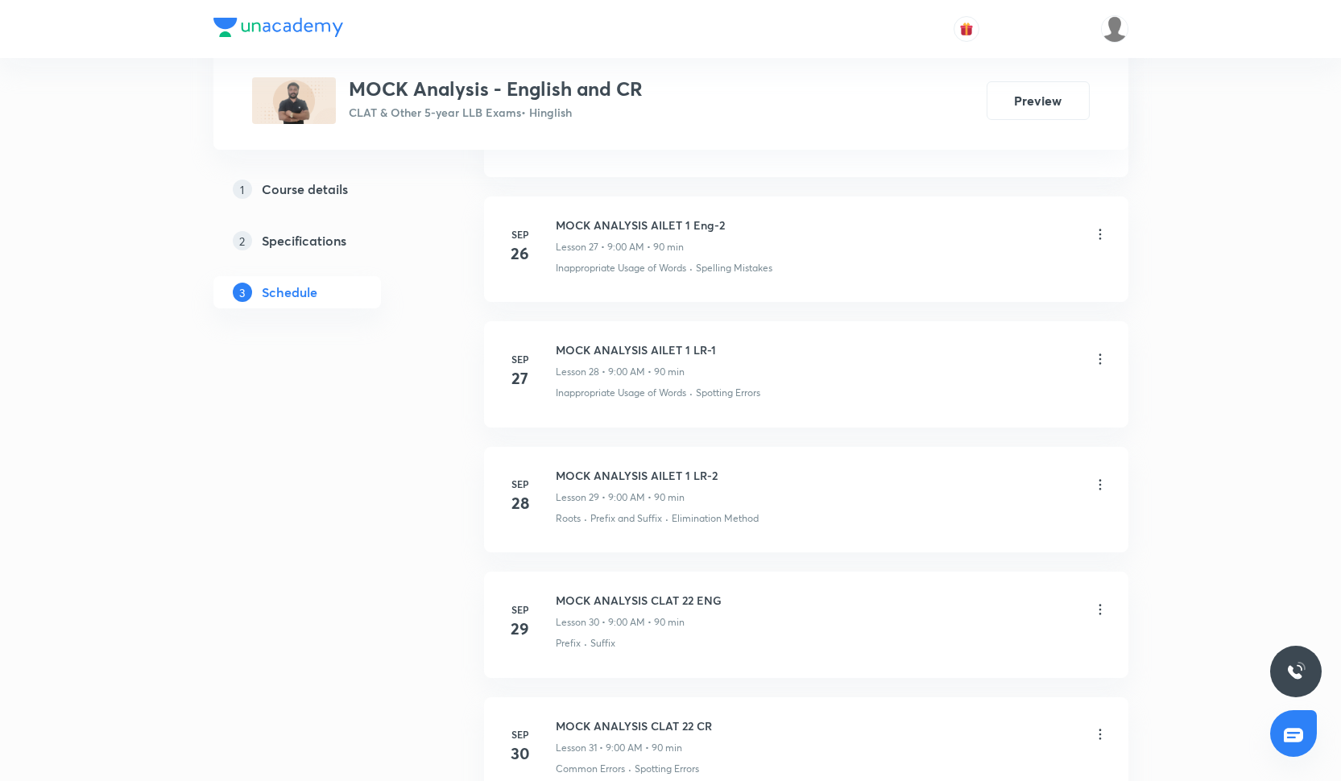
scroll to position [4129, 0]
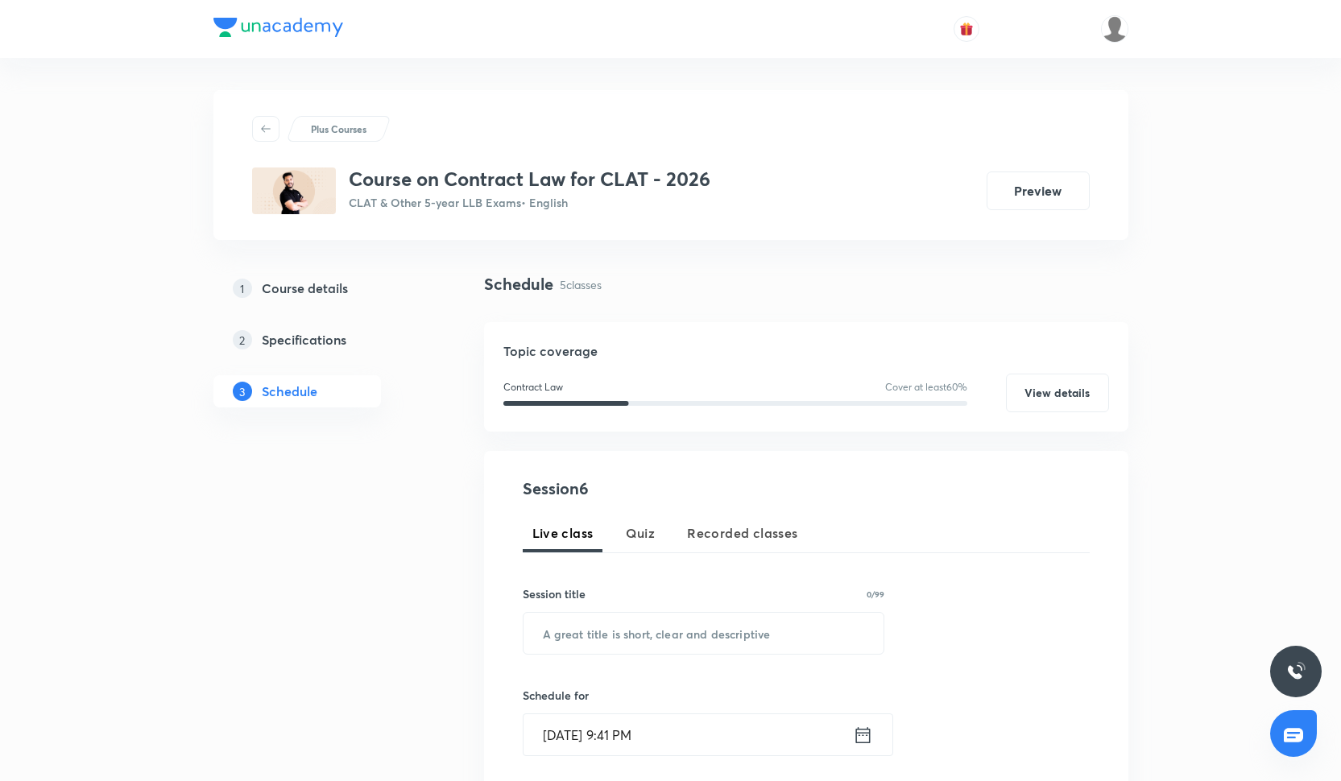
click at [244, 336] on p "2" at bounding box center [242, 339] width 19 height 19
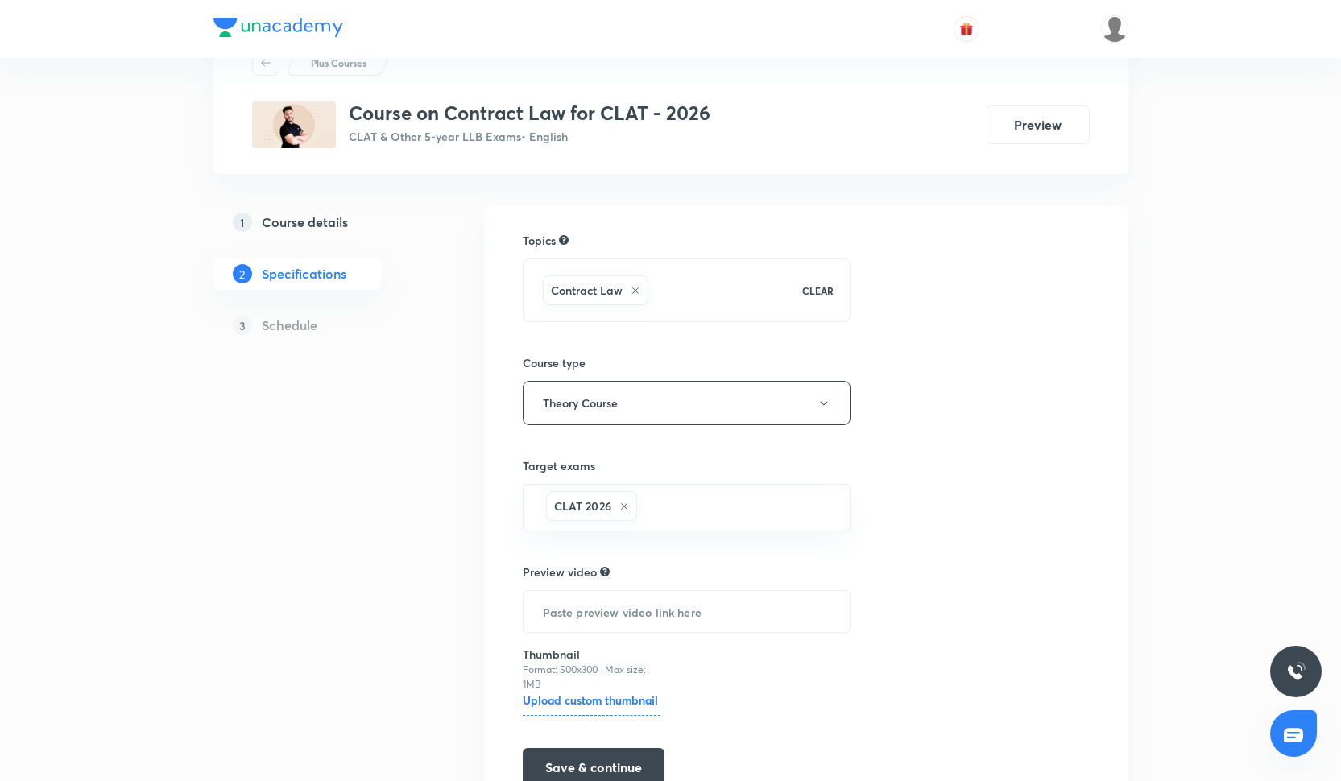
scroll to position [73, 0]
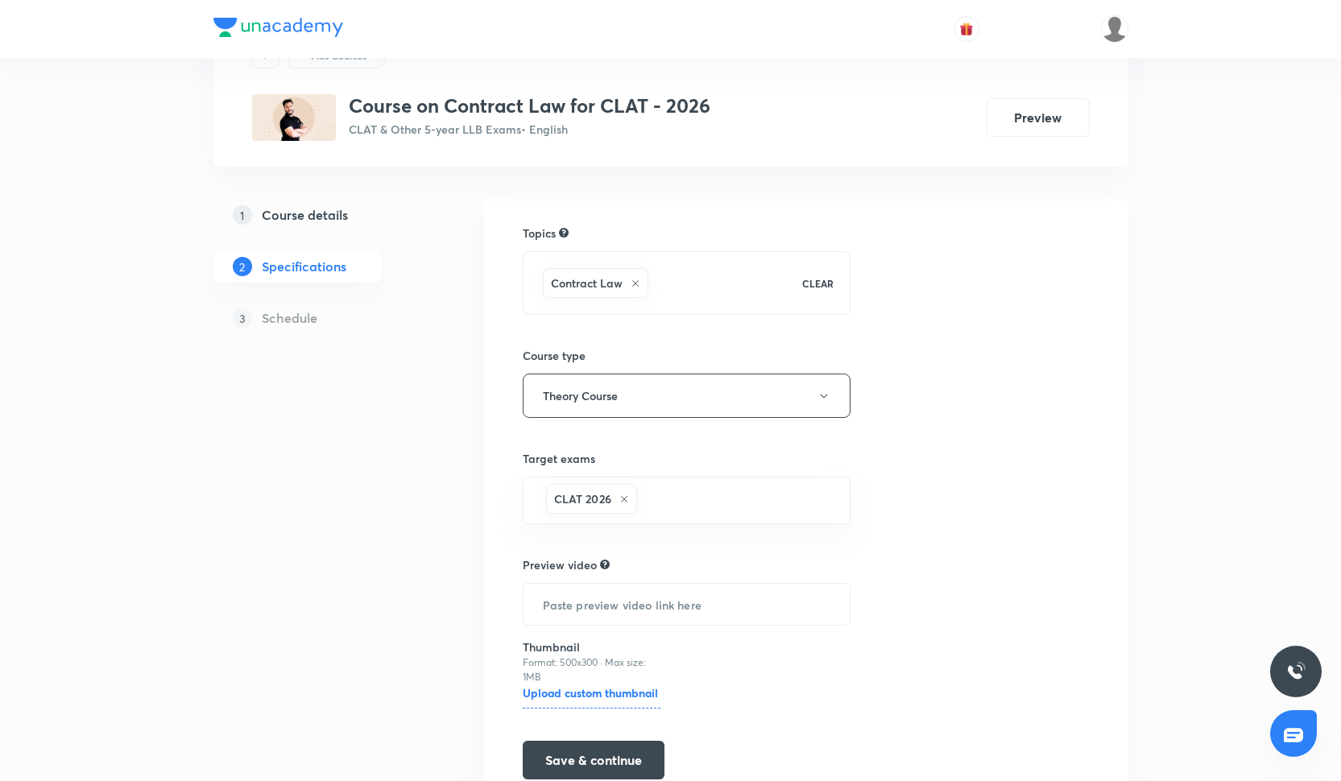
click at [241, 214] on p "1" at bounding box center [242, 214] width 19 height 19
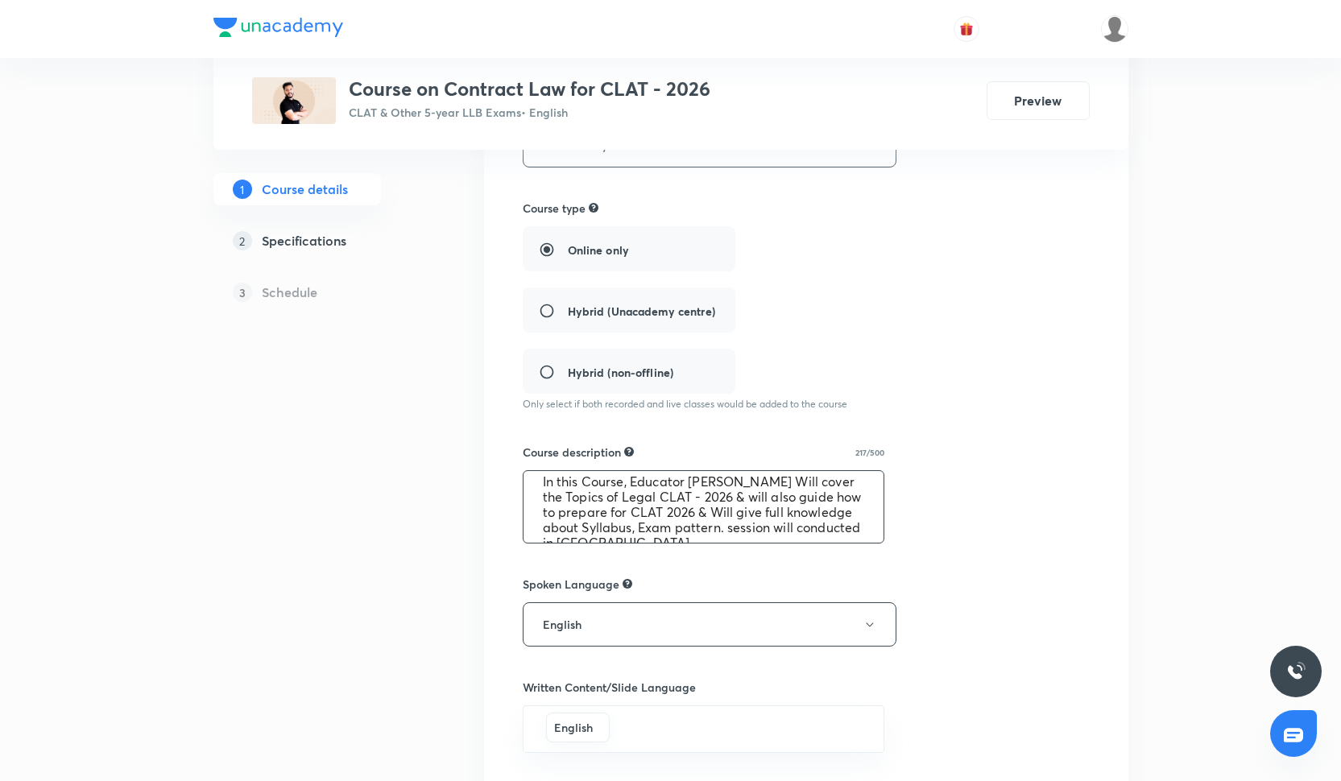
scroll to position [12, 0]
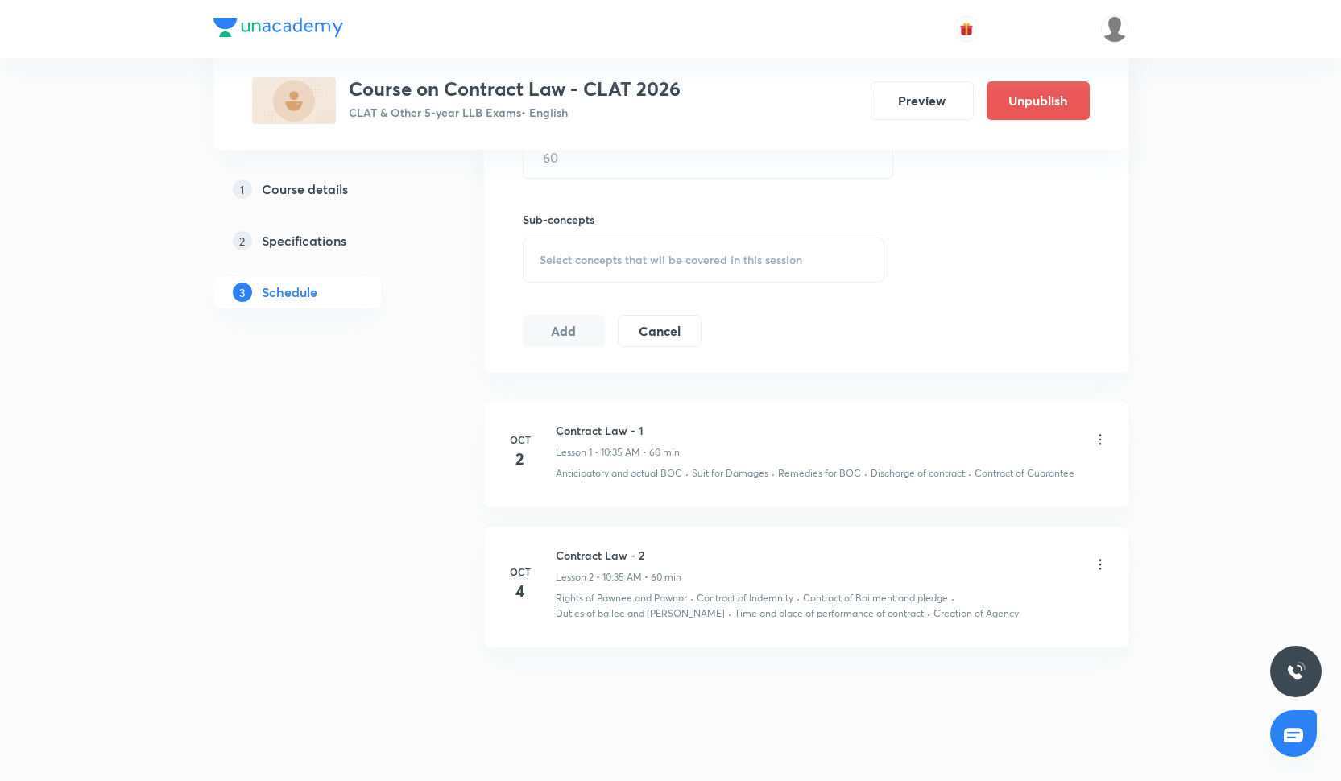
scroll to position [677, 0]
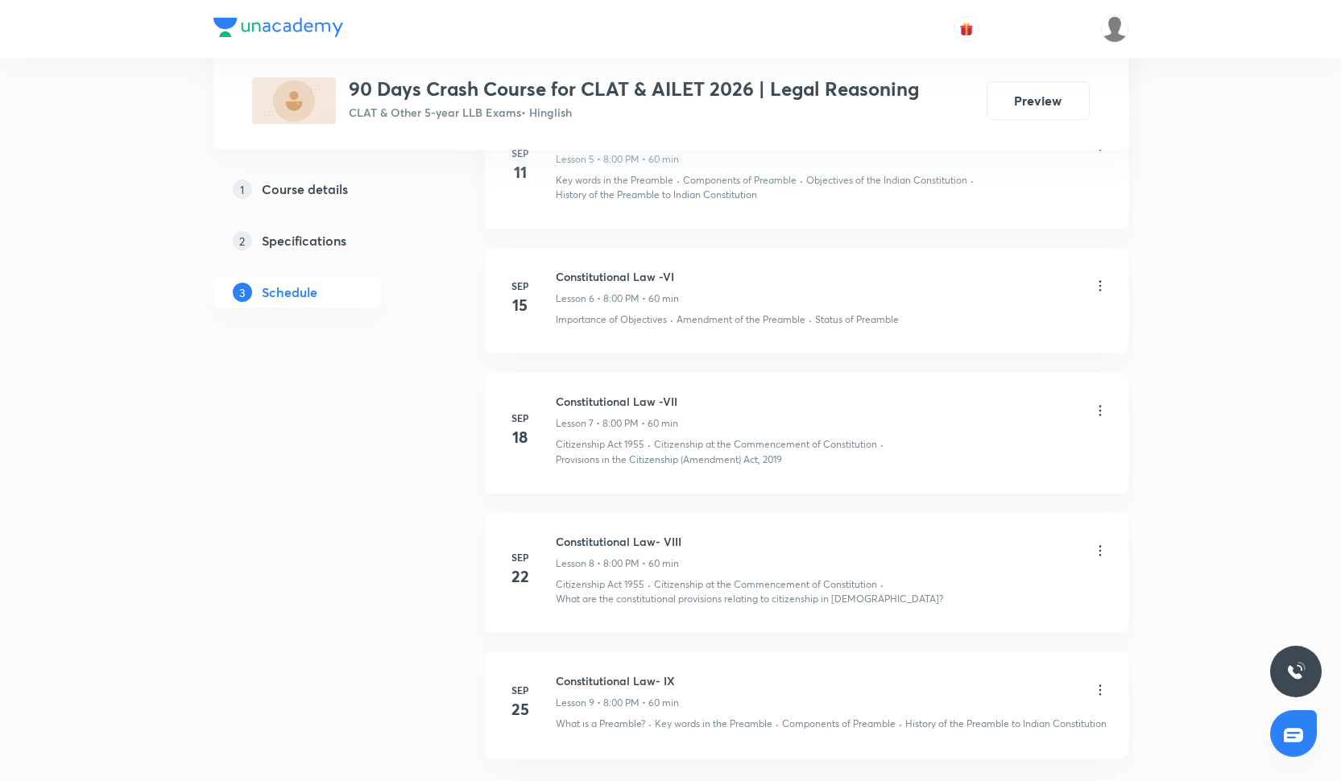
scroll to position [1614, 0]
